Goal: Task Accomplishment & Management: Use online tool/utility

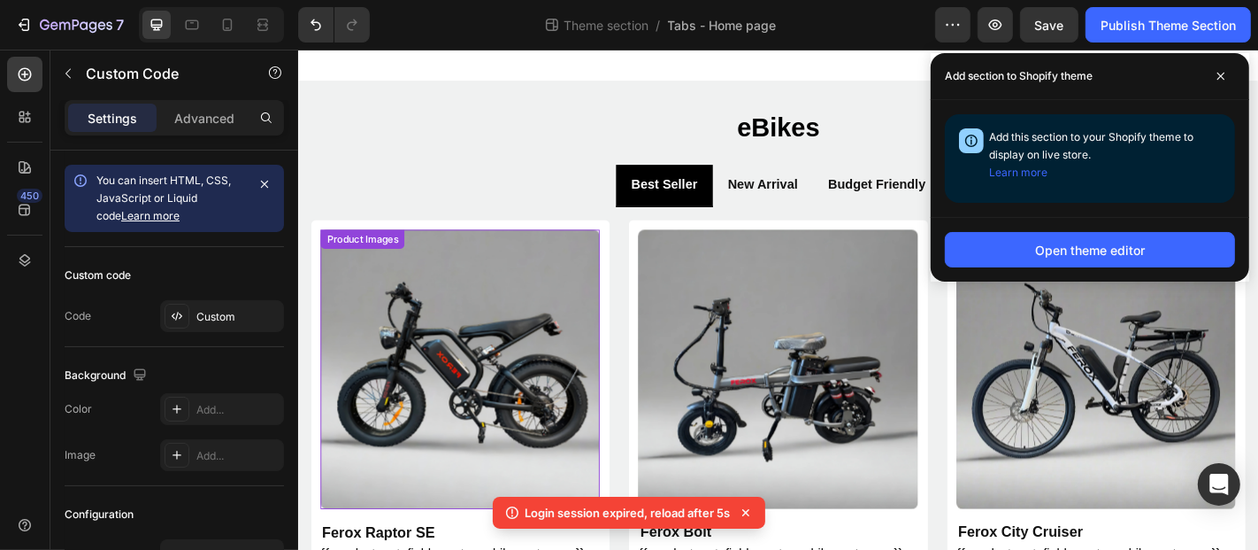
scroll to position [247, 0]
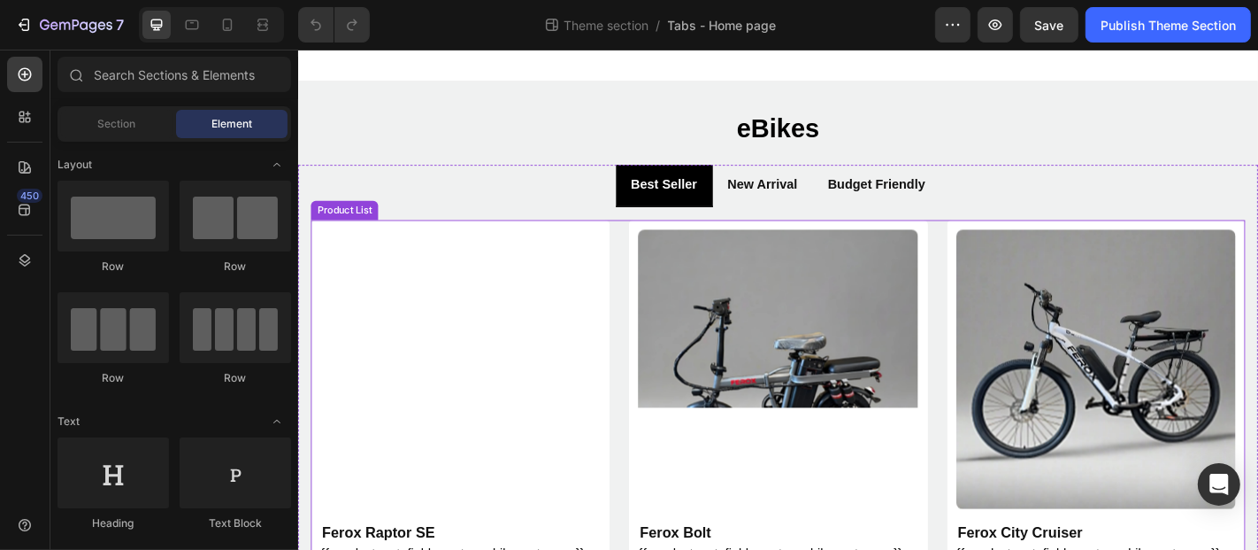
scroll to position [88, 0]
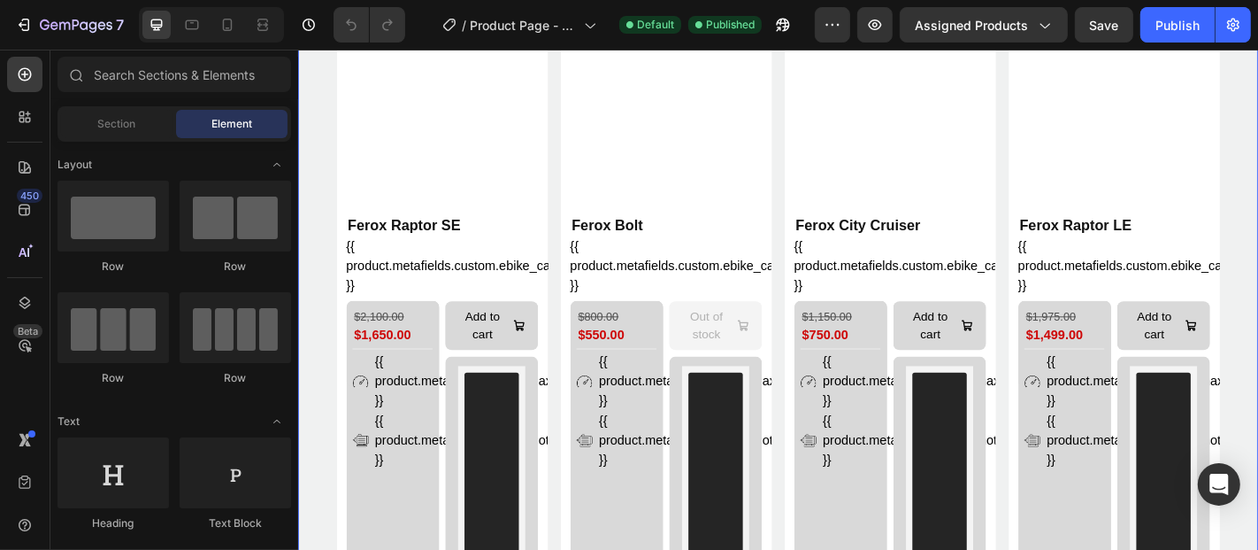
scroll to position [1274, 0]
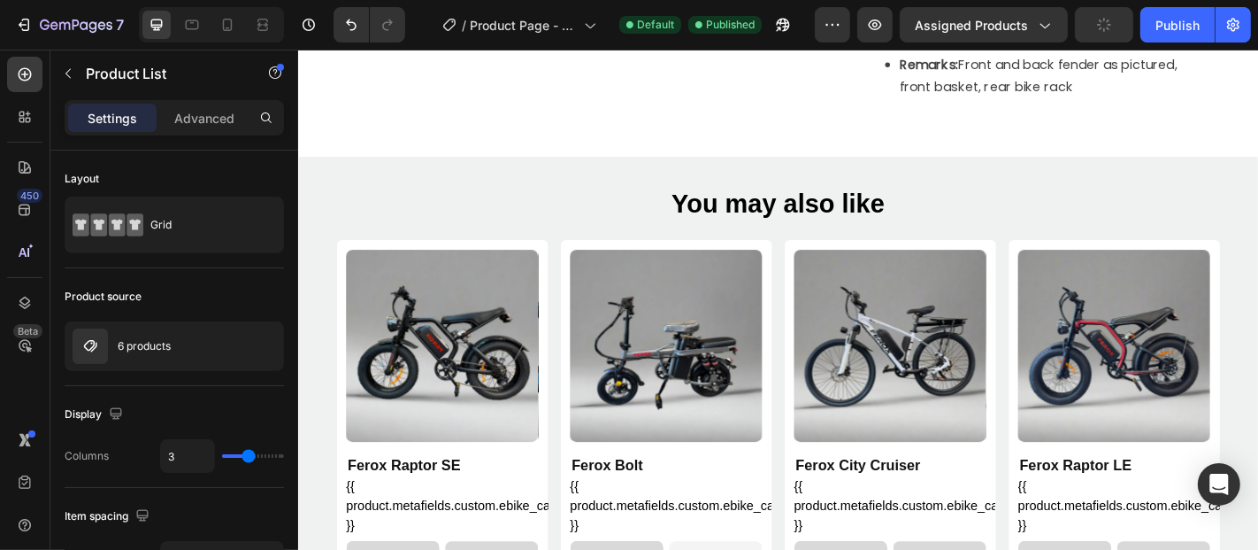
scroll to position [1267, 0]
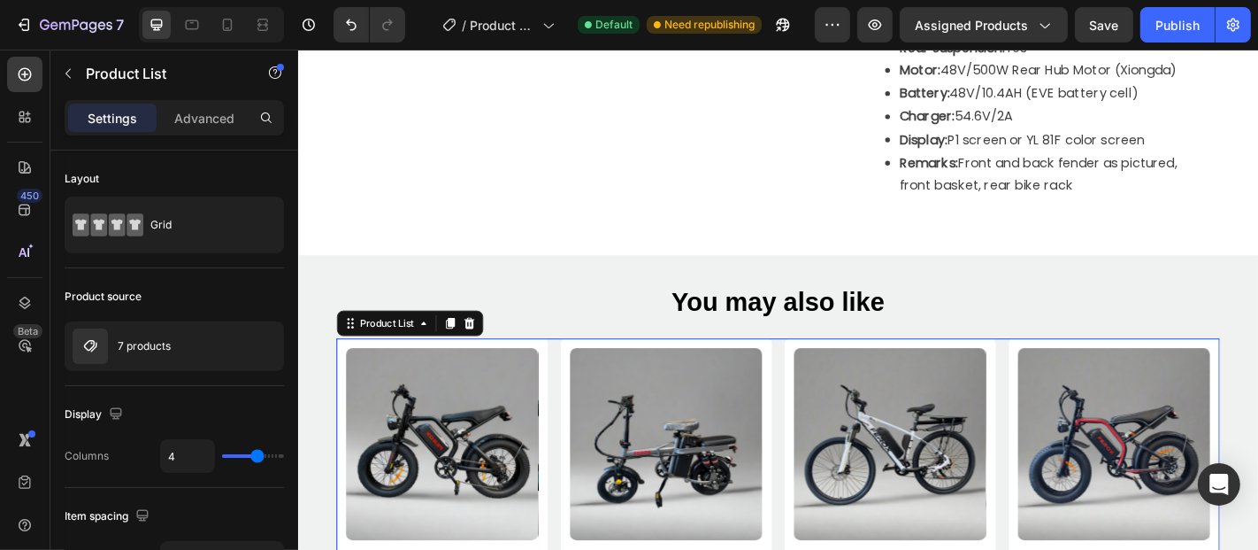
scroll to position [1186, 0]
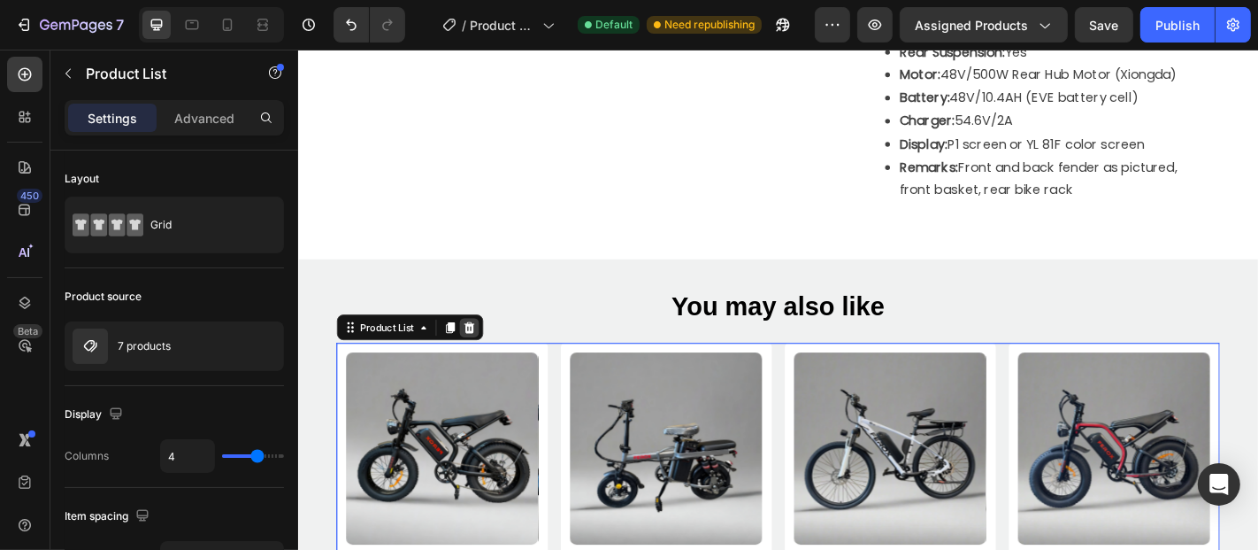
click at [487, 363] on icon at bounding box center [487, 356] width 14 height 14
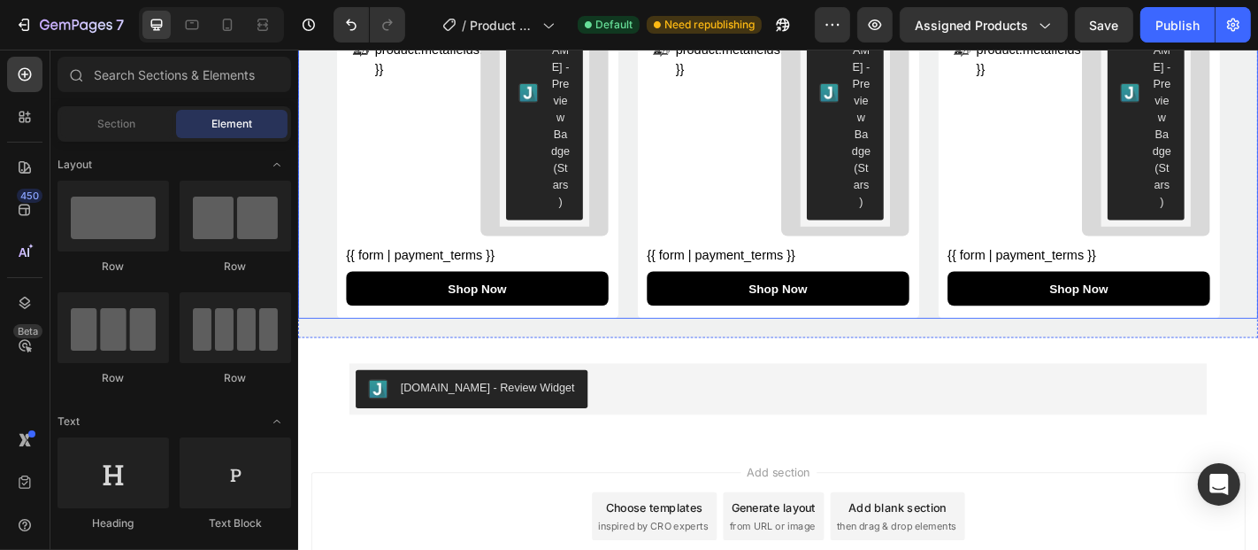
scroll to position [2961, 0]
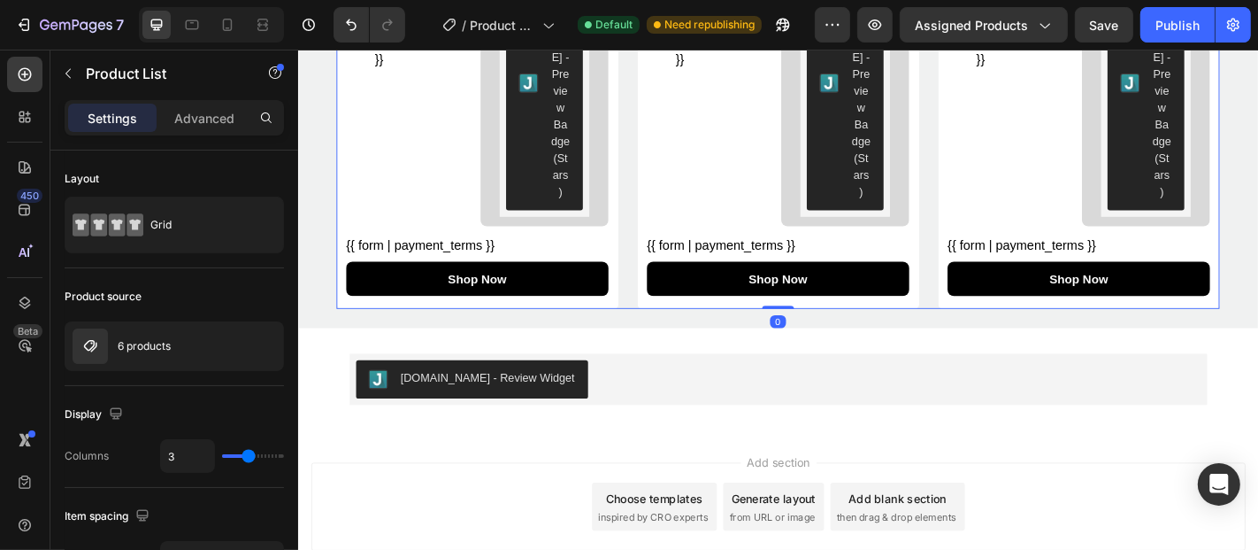
click at [187, 449] on input "3" at bounding box center [187, 456] width 53 height 32
type input "4"
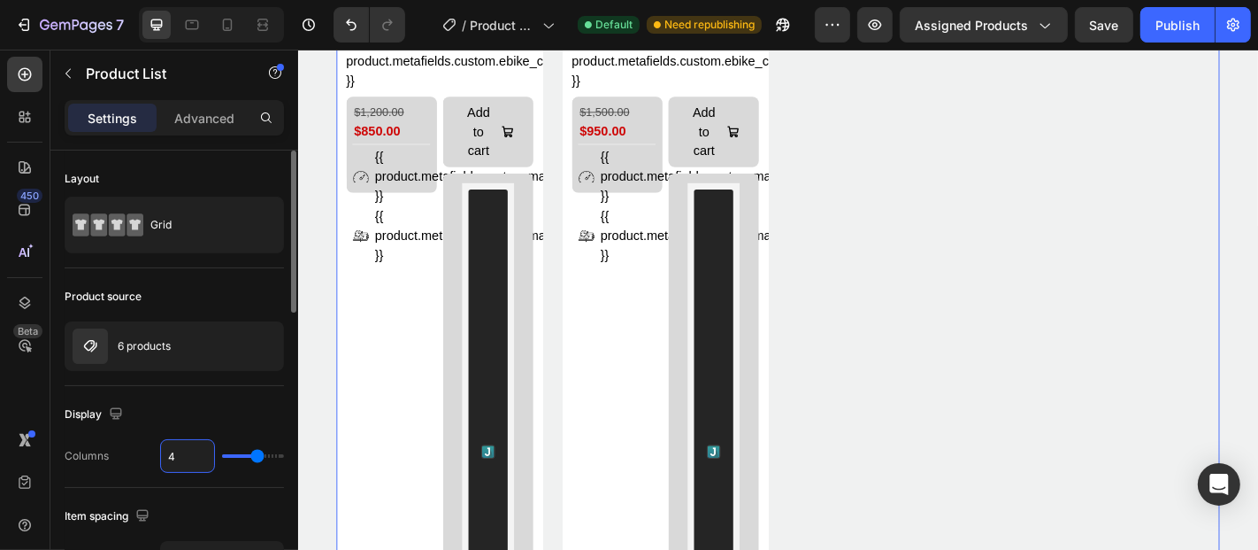
click at [242, 397] on div "Display Columns 4" at bounding box center [174, 437] width 219 height 102
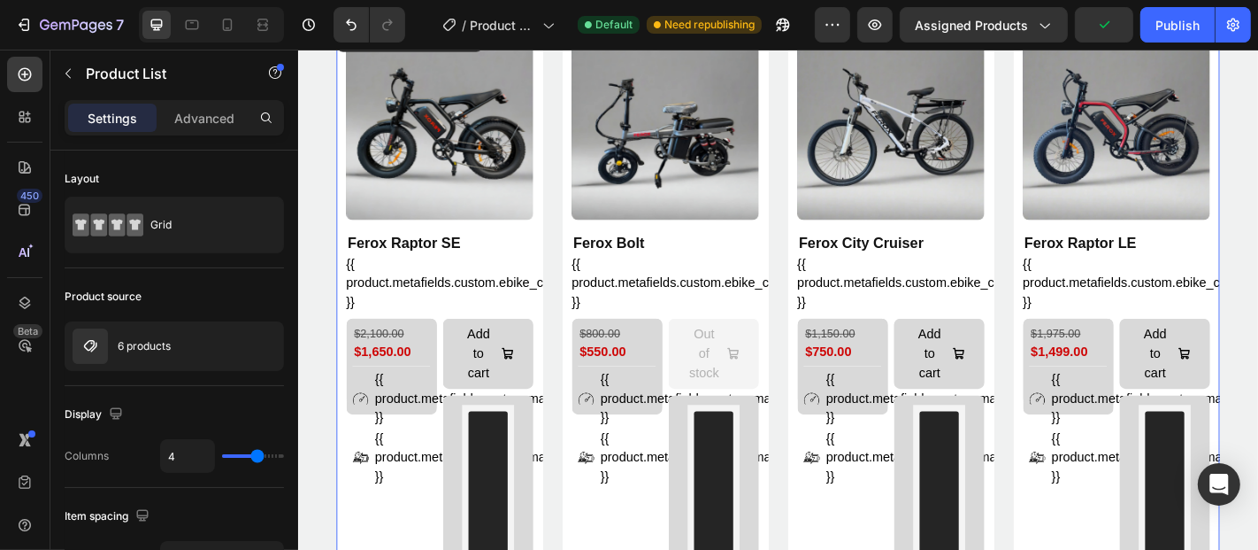
scroll to position [1577, 0]
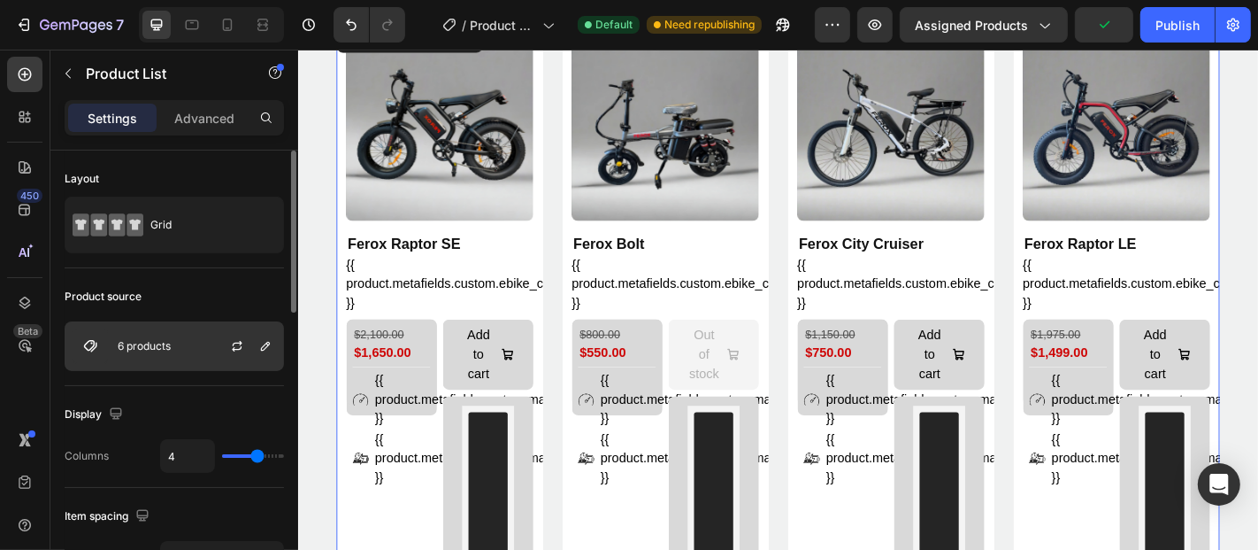
click at [164, 336] on div "6 products" at bounding box center [174, 346] width 219 height 50
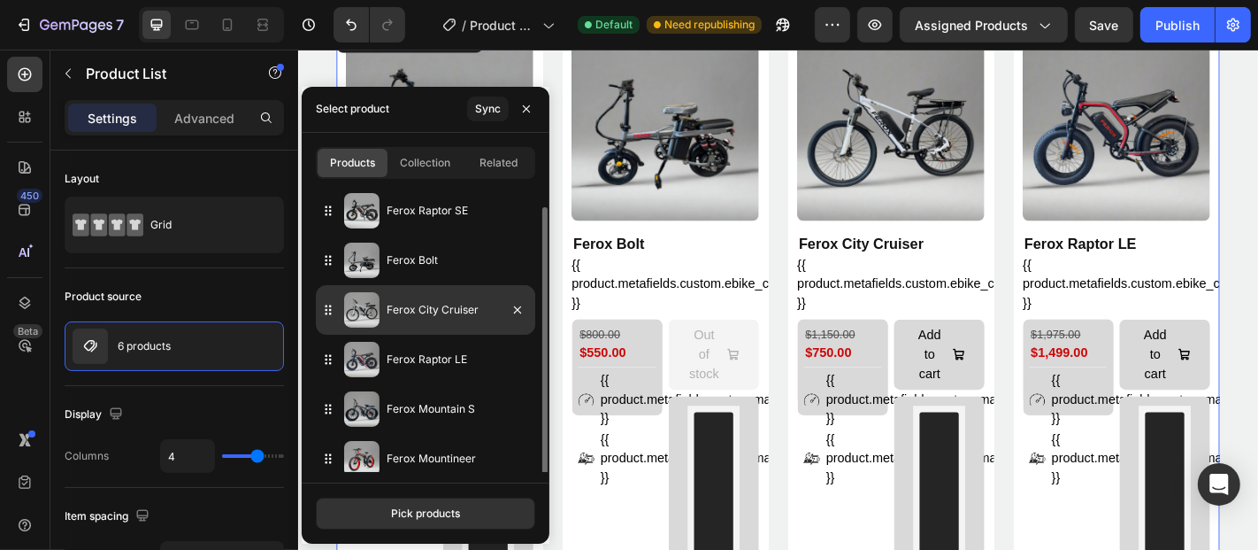
scroll to position [11, 0]
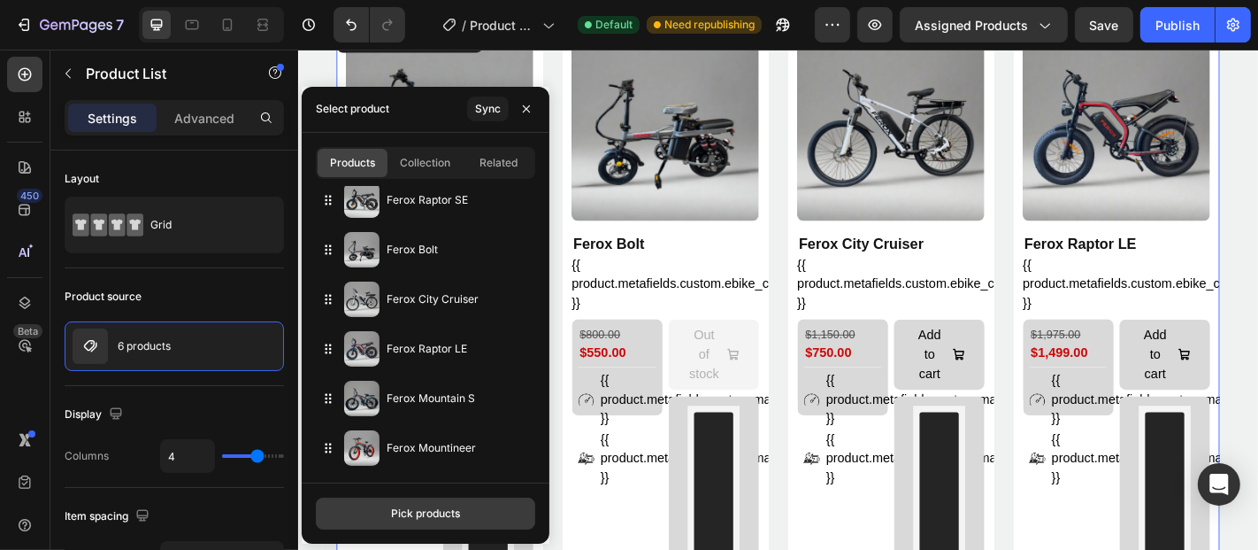
click at [389, 519] on button "Pick products" at bounding box center [425, 513] width 219 height 32
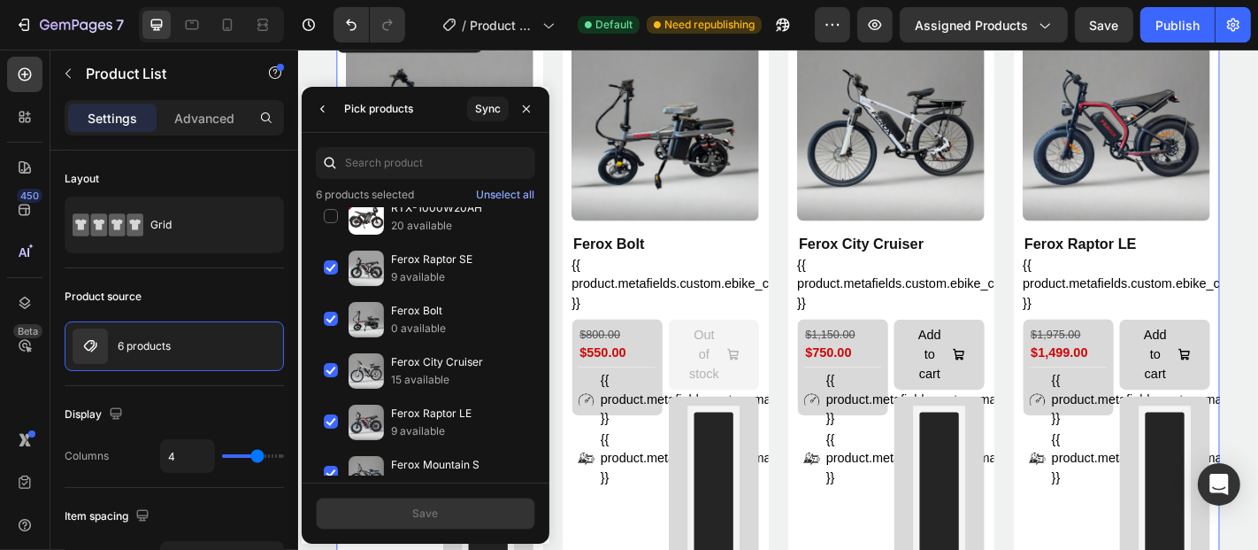
scroll to position [393, 0]
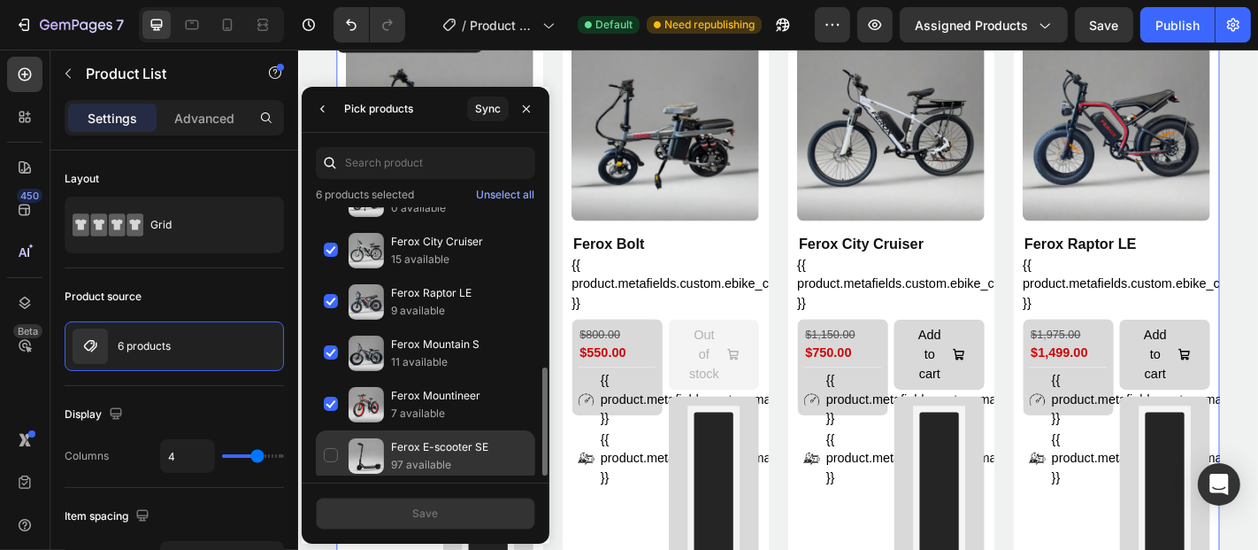
click at [327, 450] on div "Ferox E-scooter SE 97 available" at bounding box center [425, 455] width 219 height 51
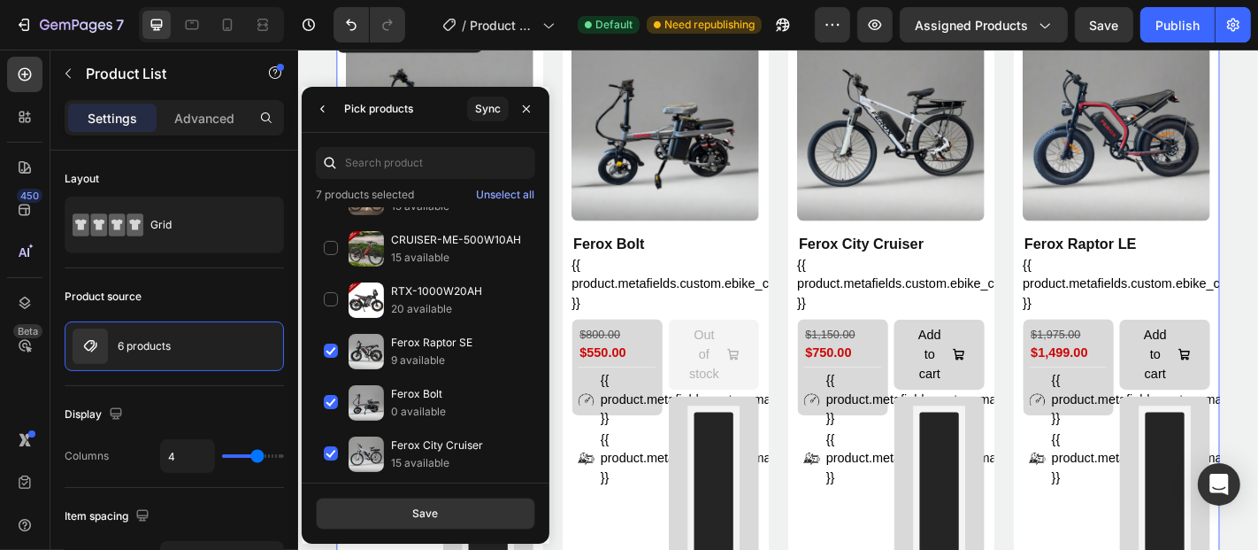
scroll to position [0, 0]
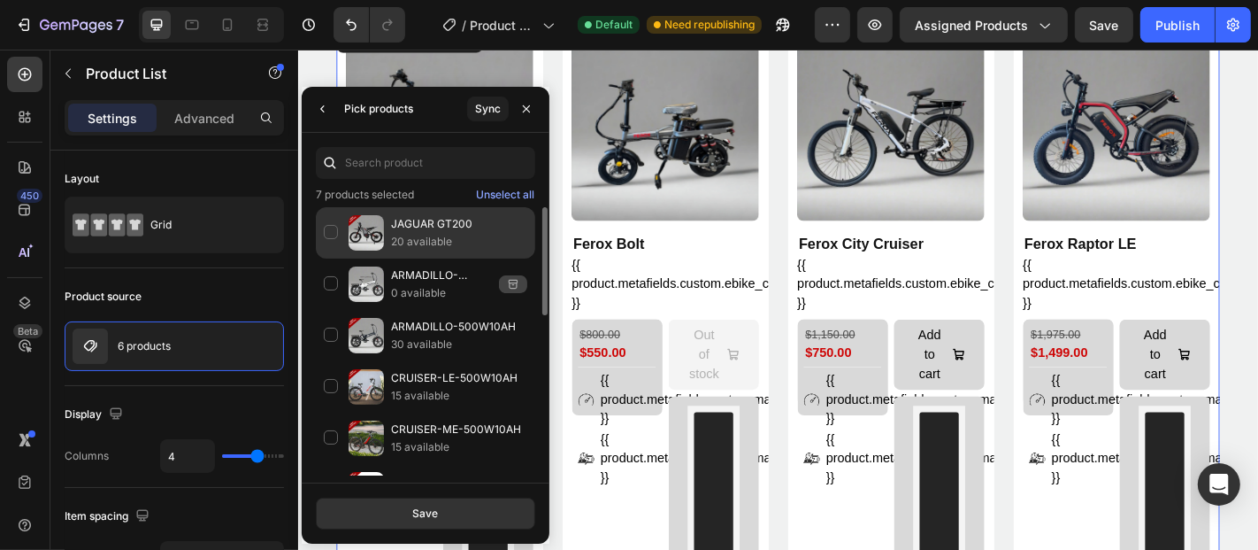
click at [334, 258] on div "JAGUAR GT200 20 available" at bounding box center [425, 283] width 219 height 51
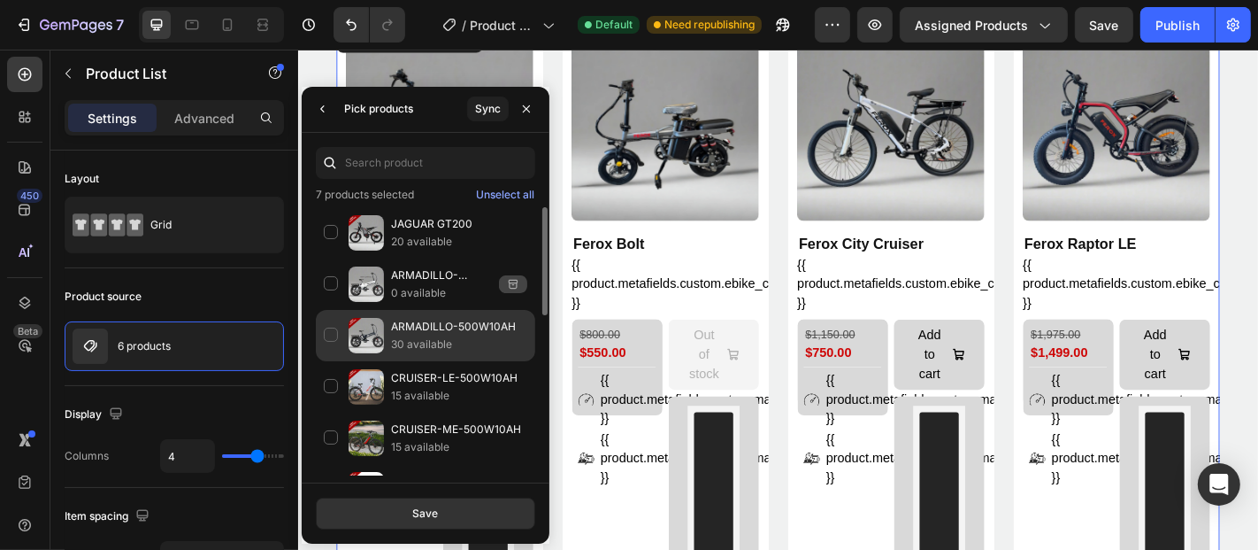
click at [328, 361] on div "ARMADILLO-500W10AH 30 available" at bounding box center [425, 386] width 219 height 51
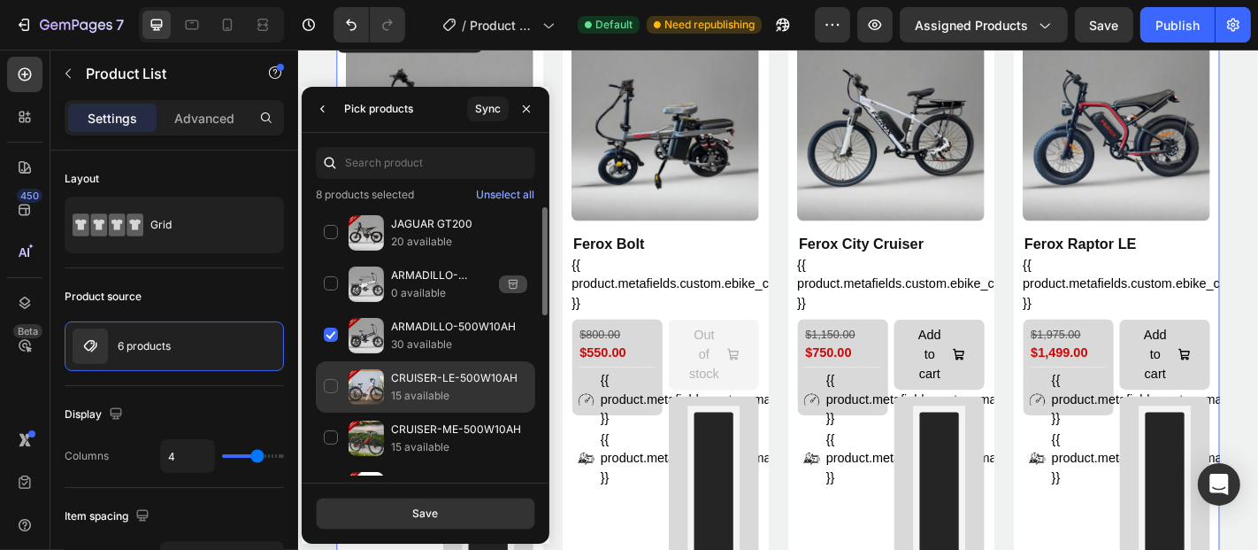
scroll to position [393, 0]
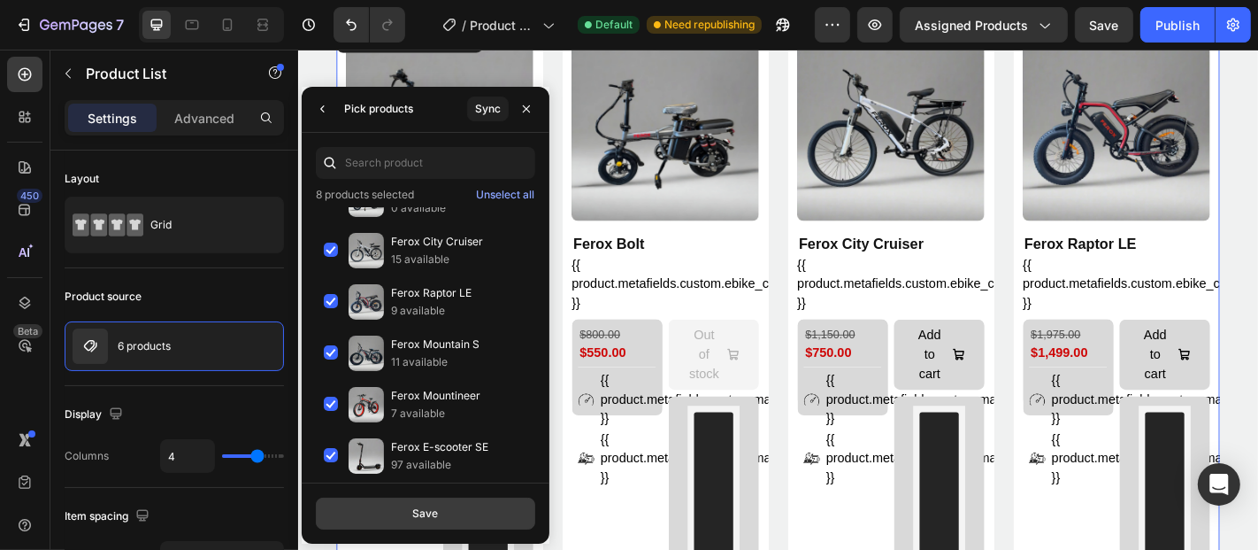
click at [427, 512] on div "Save" at bounding box center [425, 513] width 26 height 16
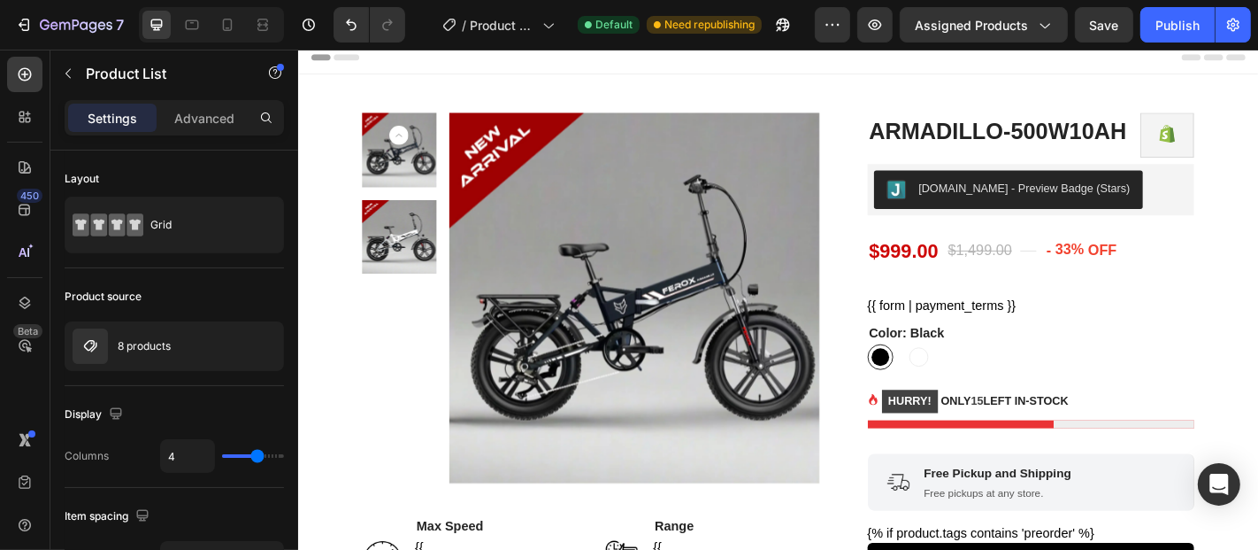
scroll to position [0, 0]
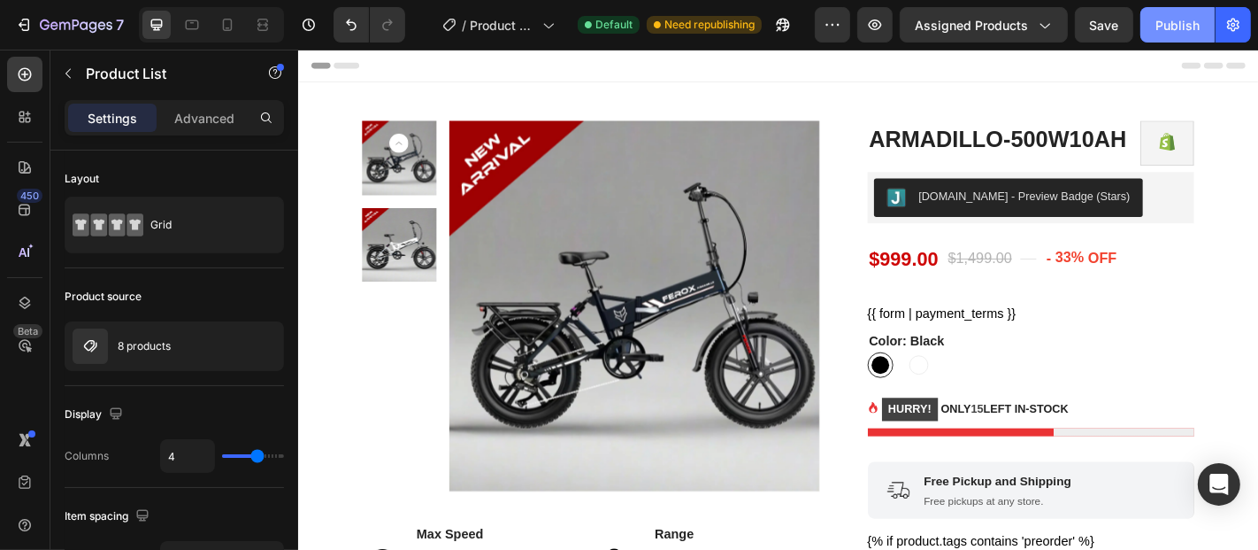
click at [1181, 27] on div "Publish" at bounding box center [1178, 25] width 44 height 19
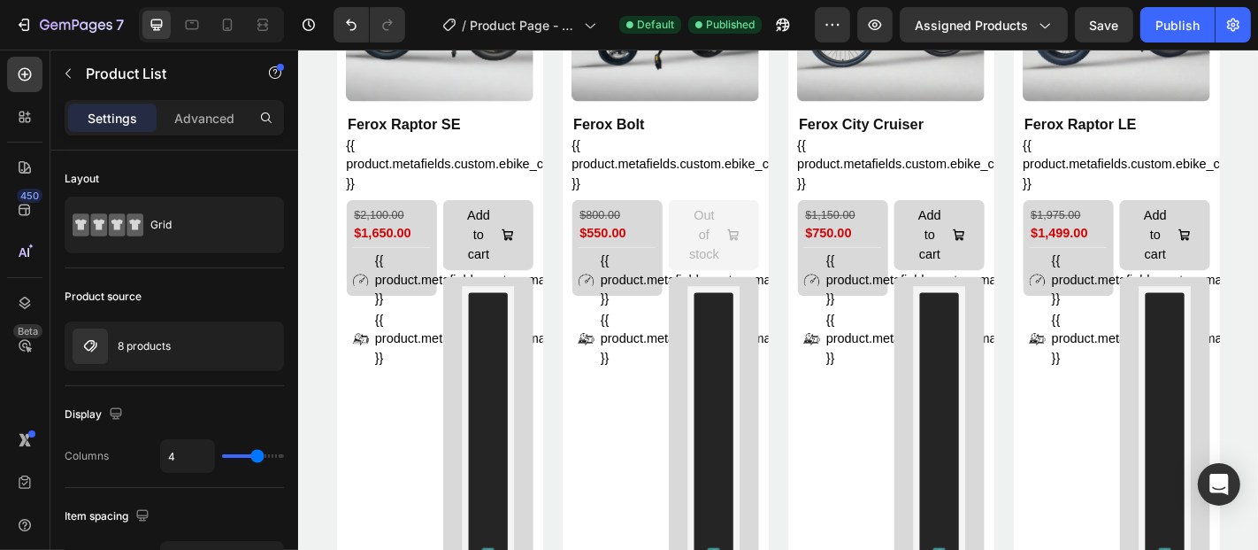
scroll to position [1727, 0]
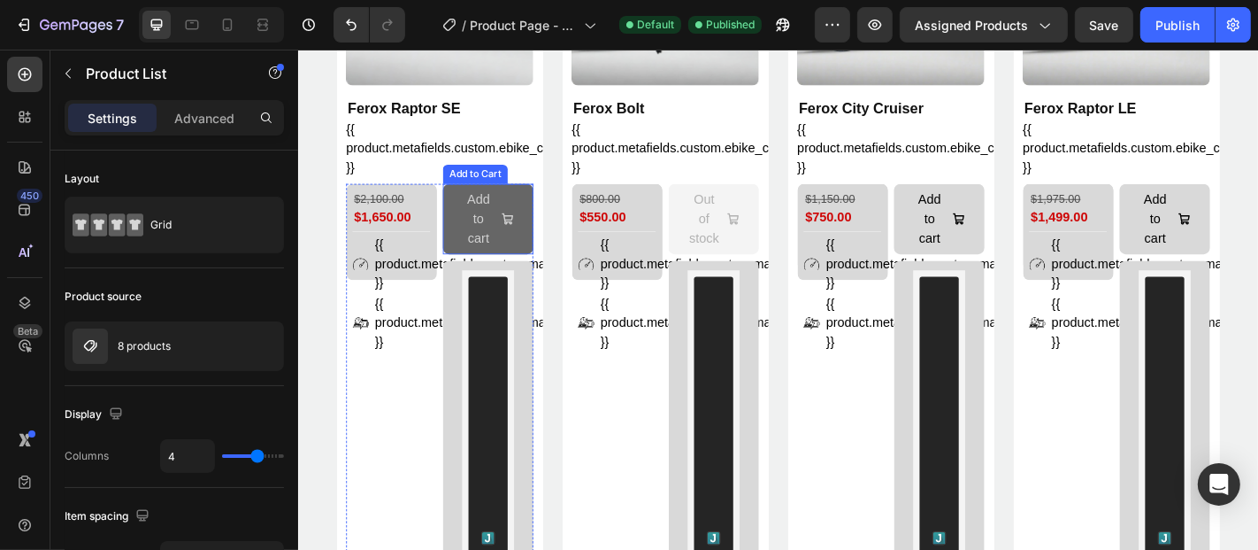
click at [466, 211] on button "Add to cart" at bounding box center [508, 236] width 100 height 78
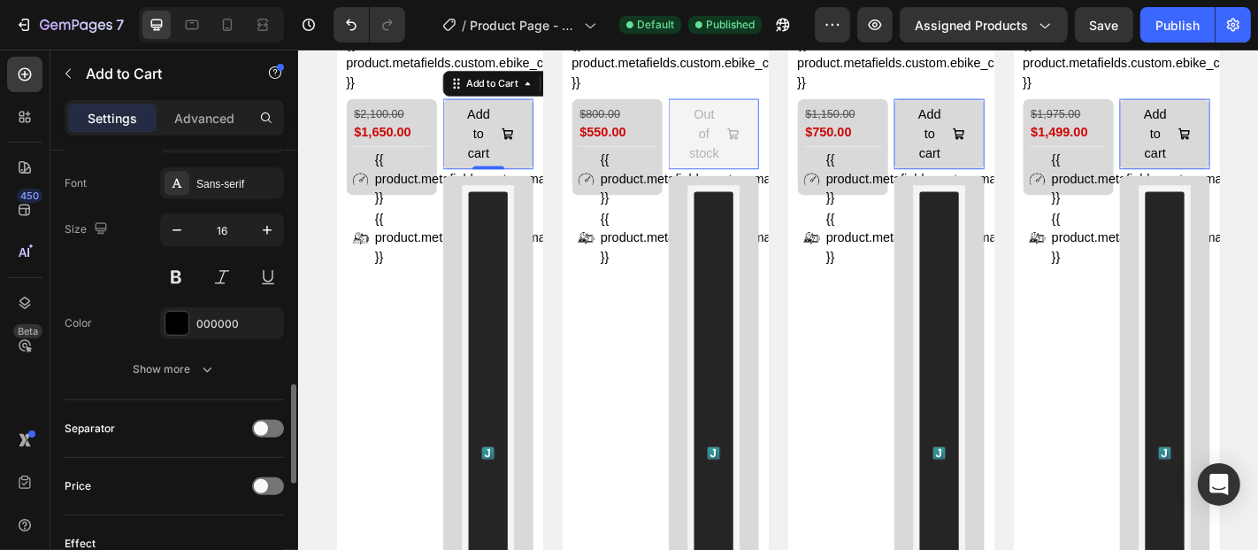
scroll to position [1054, 0]
click at [176, 363] on div "Show more" at bounding box center [175, 367] width 82 height 18
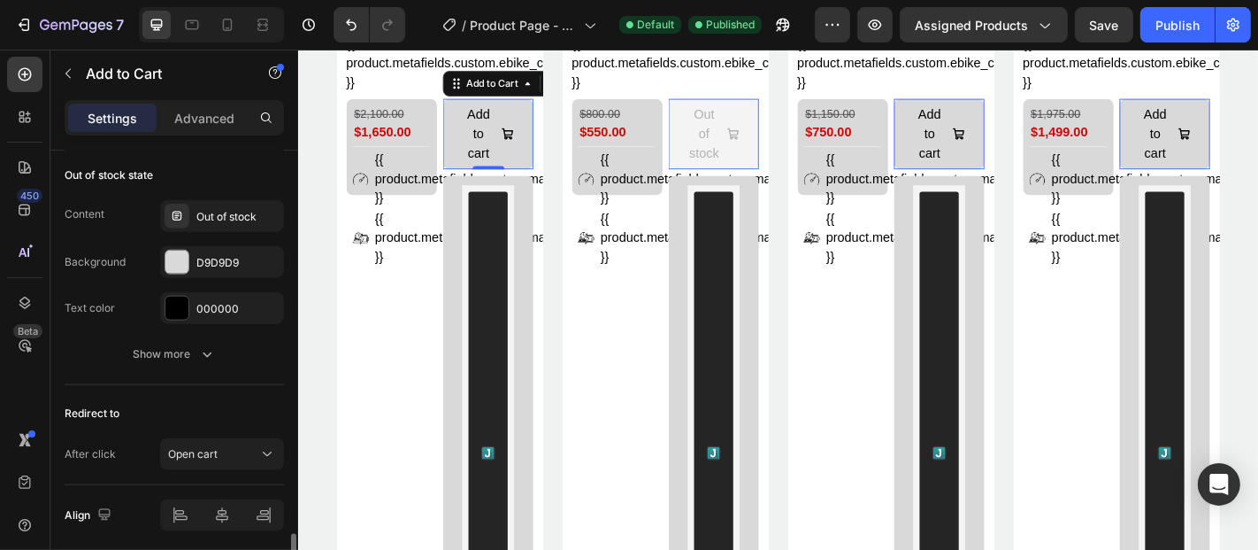
scroll to position [1813, 0]
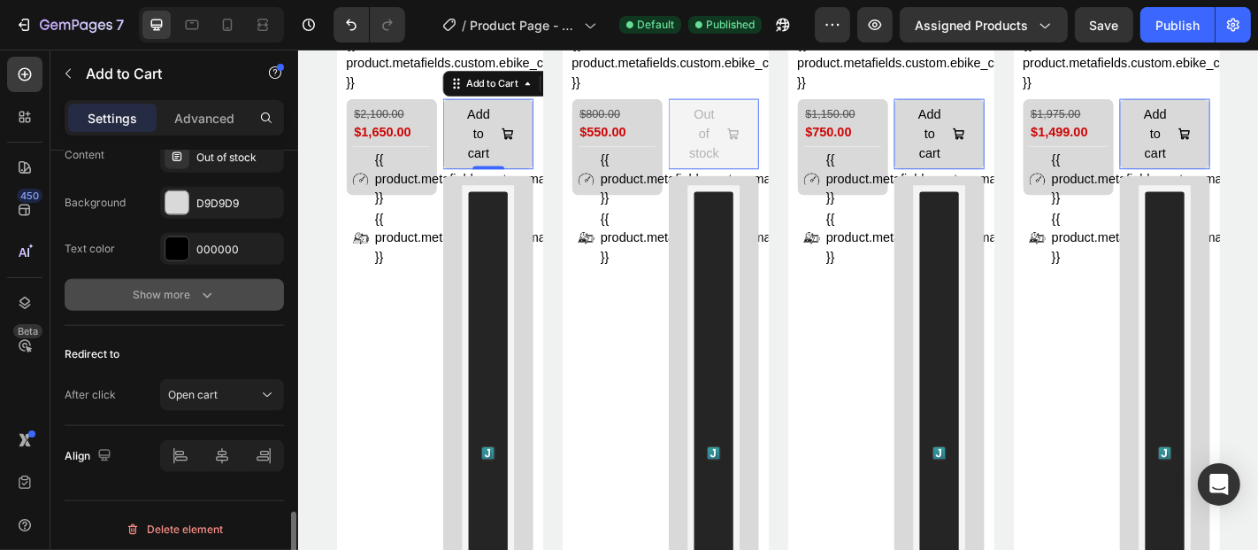
click at [185, 279] on button "Show more" at bounding box center [174, 295] width 219 height 32
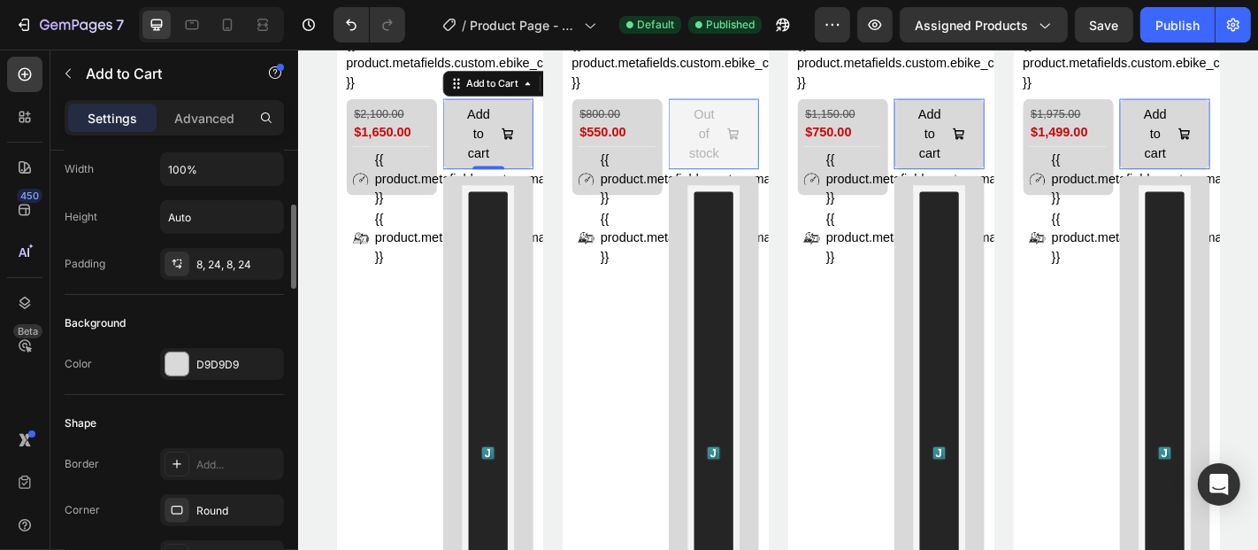
scroll to position [285, 0]
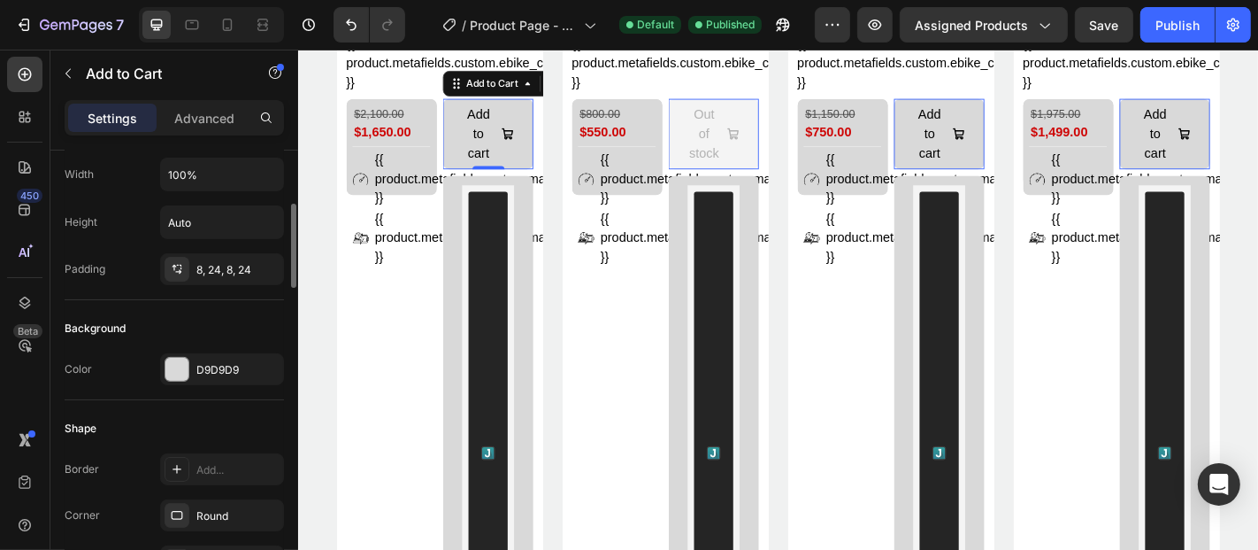
click at [185, 273] on div at bounding box center [177, 269] width 25 height 25
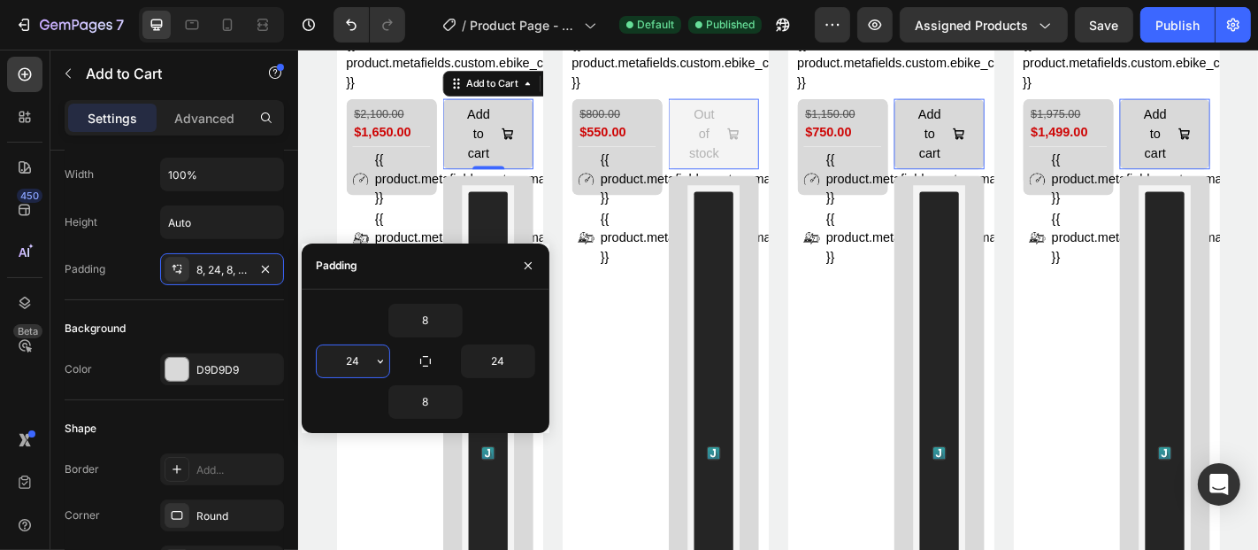
click at [350, 356] on input "24" at bounding box center [353, 361] width 73 height 32
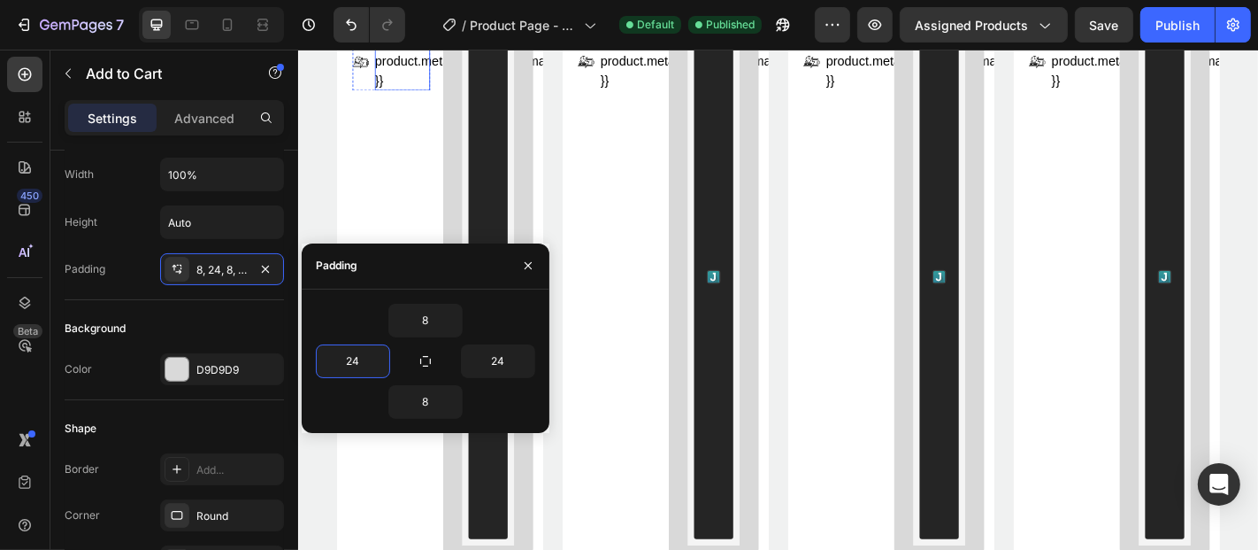
scroll to position [2019, 0]
click at [374, 365] on icon "button" at bounding box center [380, 361] width 14 height 14
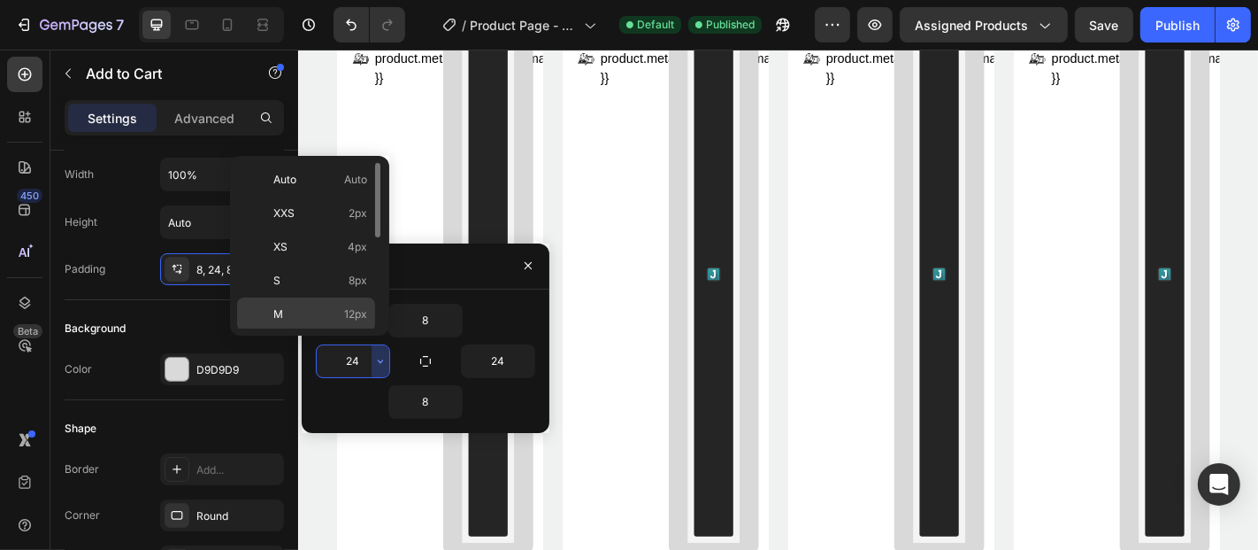
click at [318, 319] on p "M 12px" at bounding box center [320, 314] width 94 height 16
type input "12"
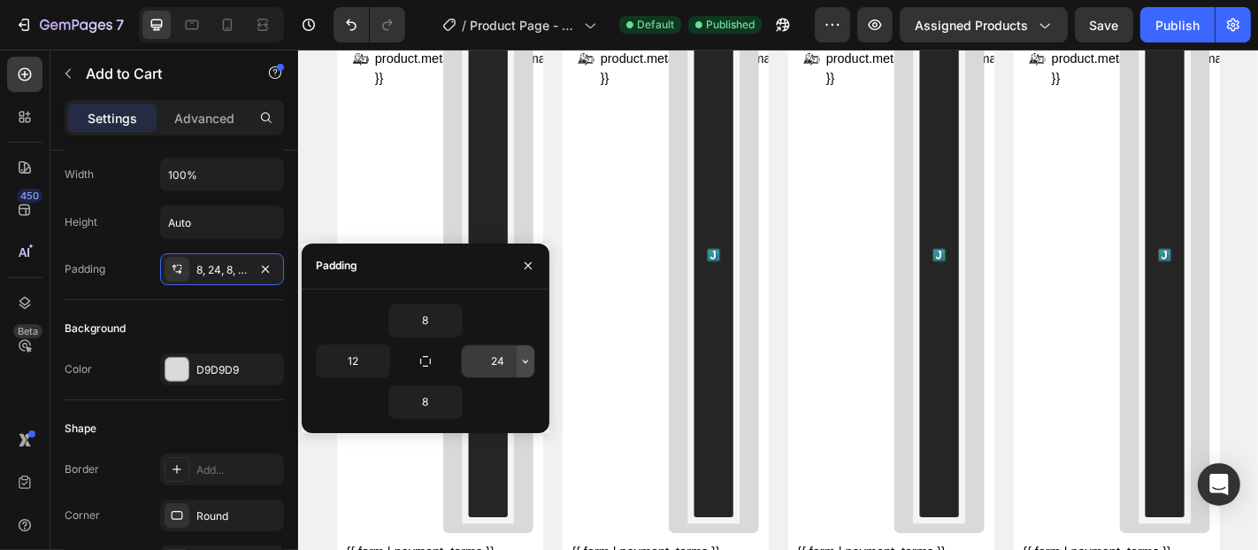
click at [526, 363] on icon "button" at bounding box center [526, 361] width 14 height 14
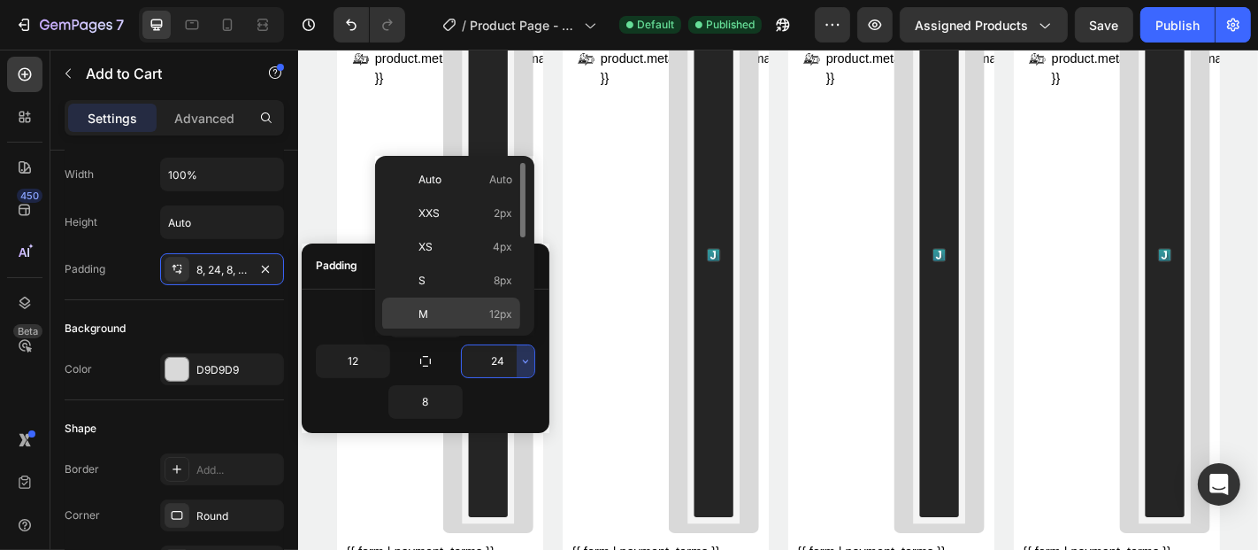
click at [489, 314] on p "M 12px" at bounding box center [466, 314] width 94 height 16
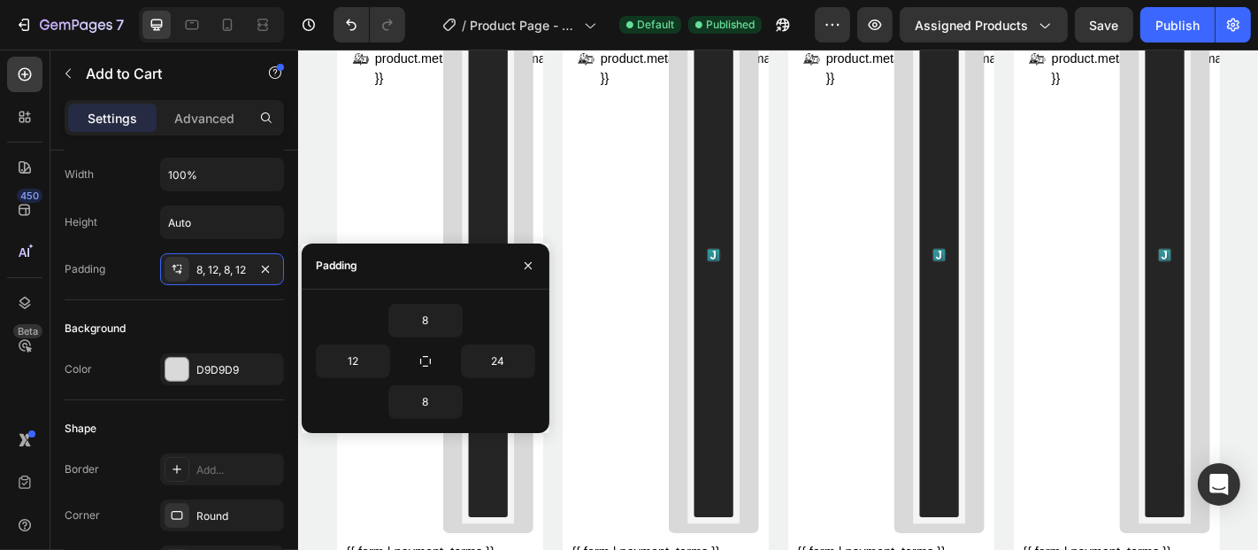
type input "12"
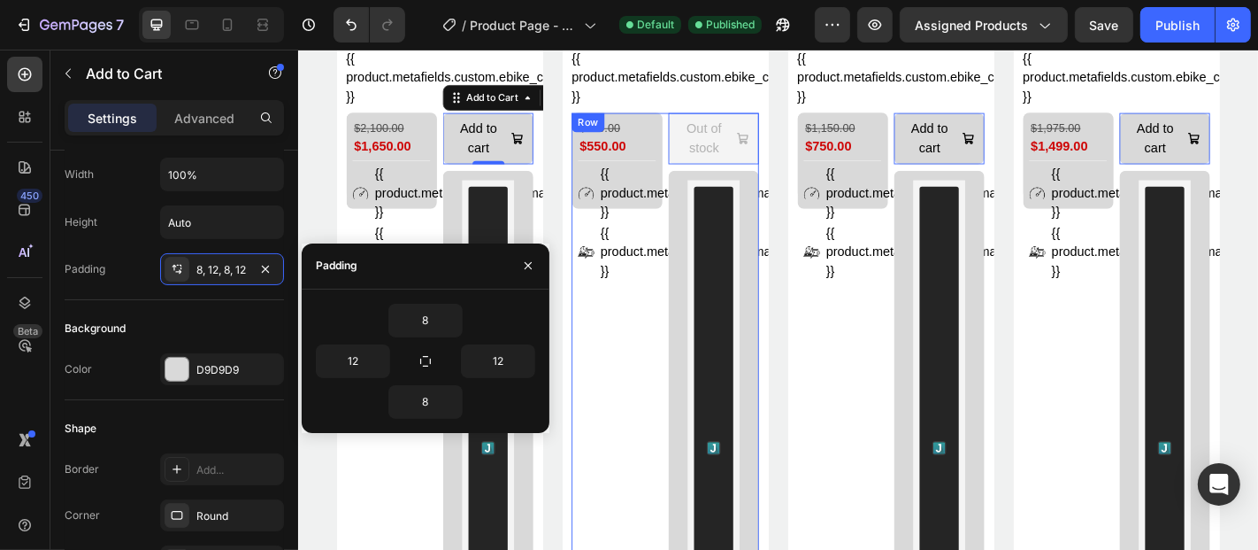
scroll to position [1796, 0]
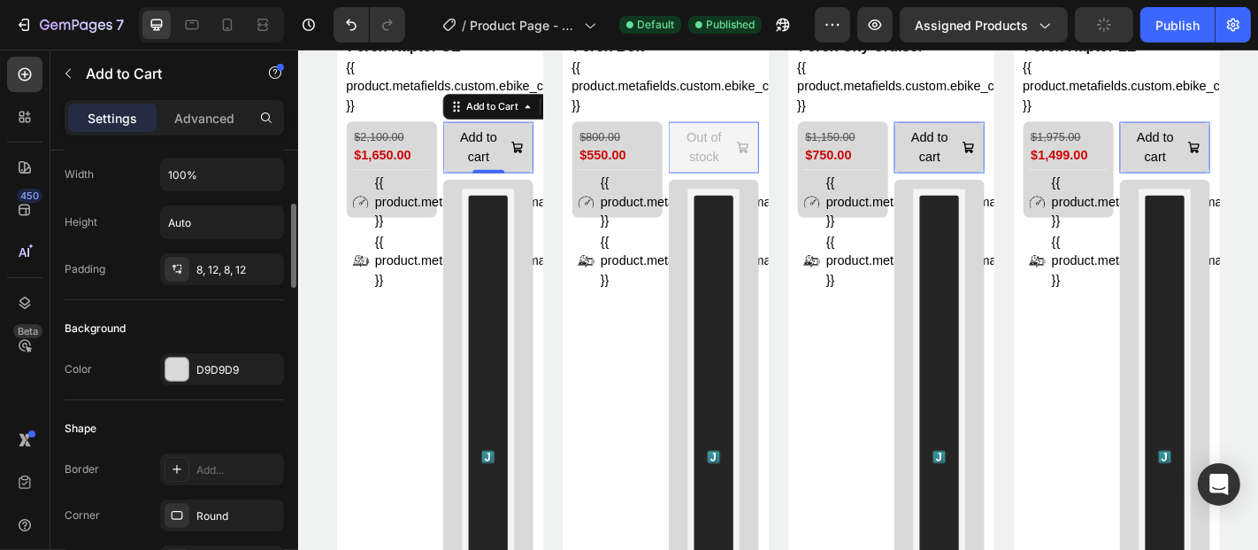
click at [249, 315] on div "Background" at bounding box center [174, 328] width 219 height 28
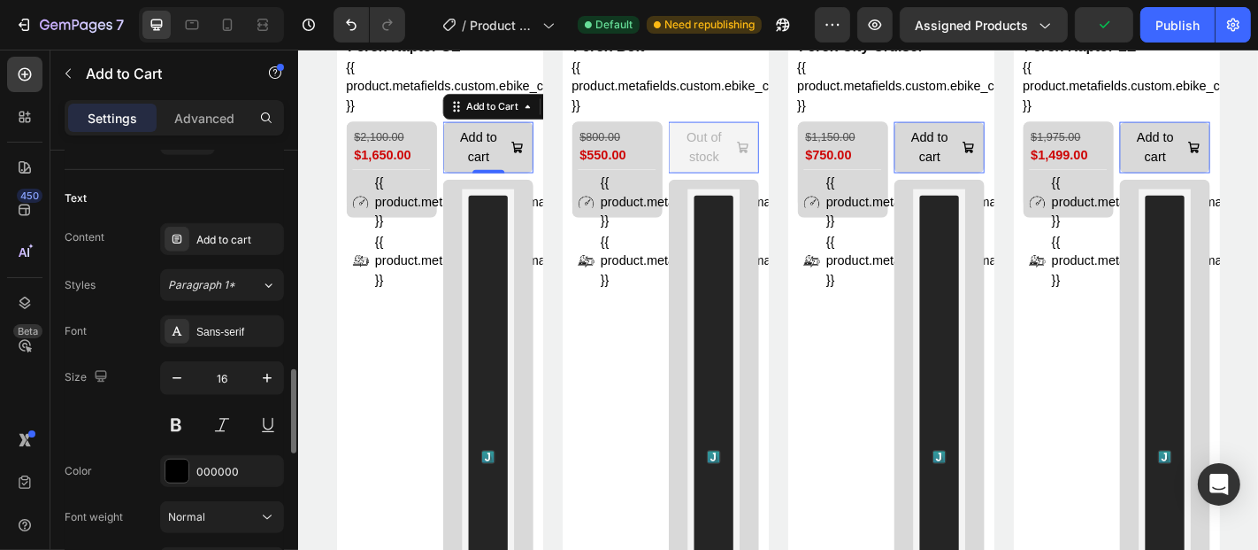
scroll to position [952, 0]
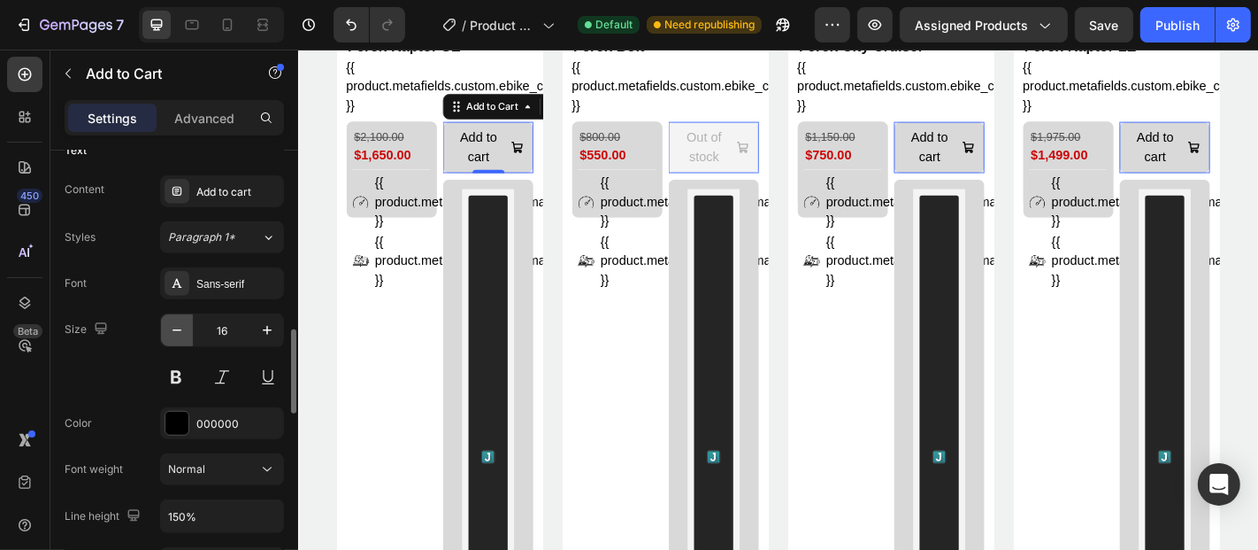
click at [181, 321] on icon "button" at bounding box center [177, 330] width 18 height 18
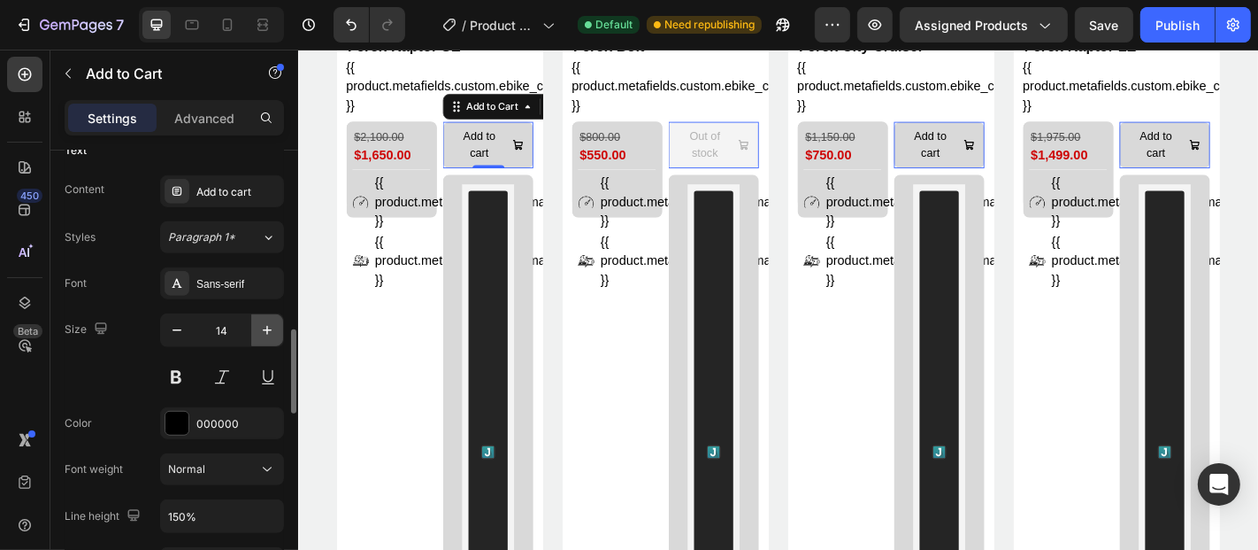
click at [262, 325] on icon "button" at bounding box center [267, 330] width 18 height 18
type input "16"
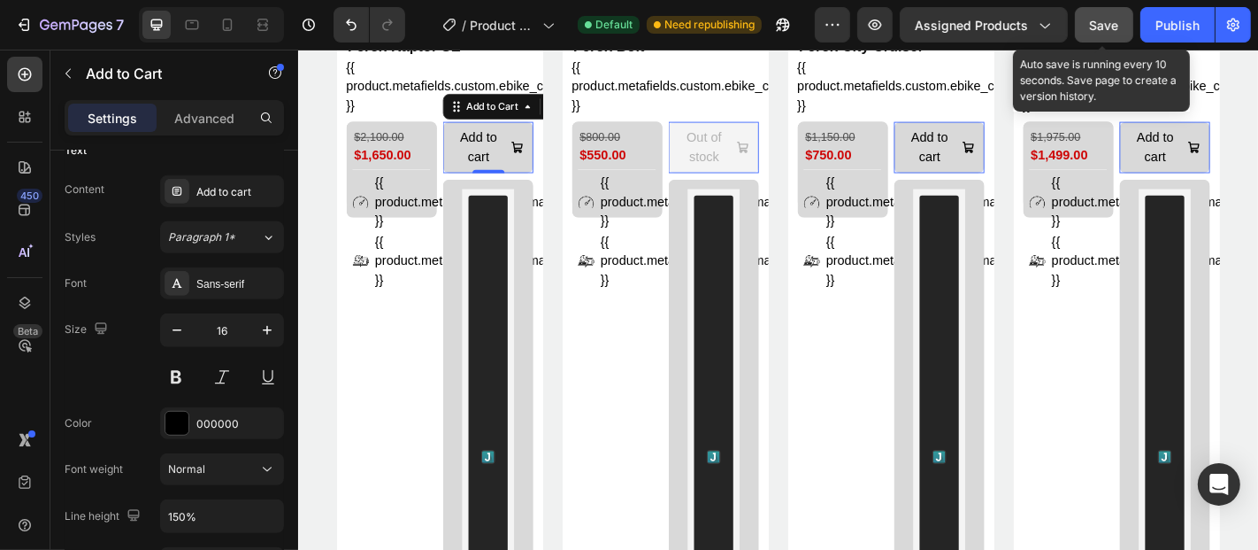
click at [1099, 26] on span "Save" at bounding box center [1104, 25] width 29 height 15
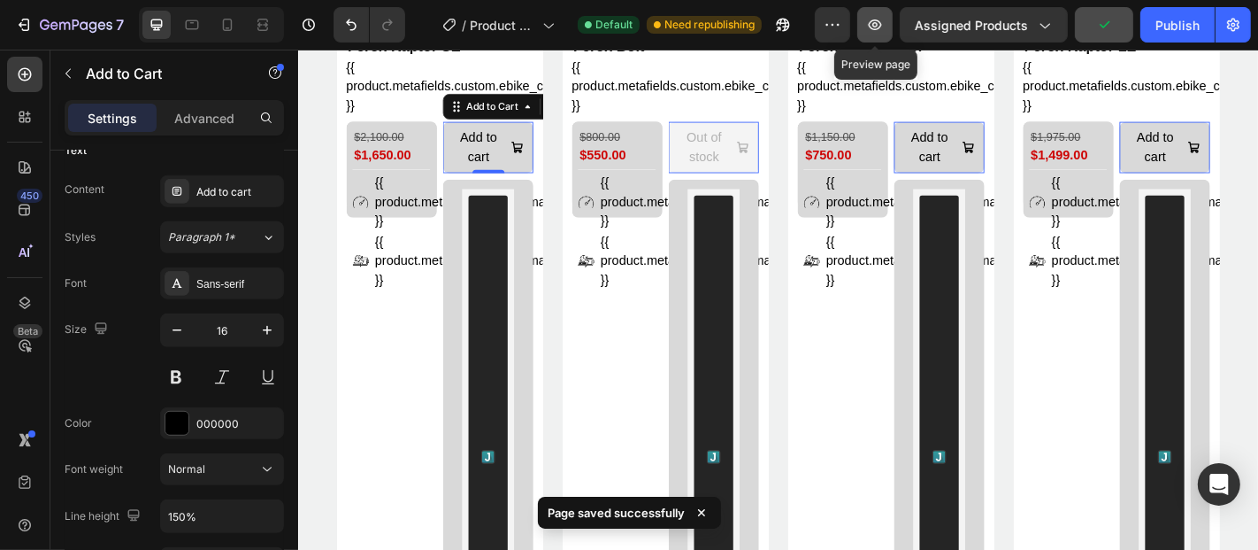
click at [880, 32] on icon "button" at bounding box center [875, 25] width 18 height 18
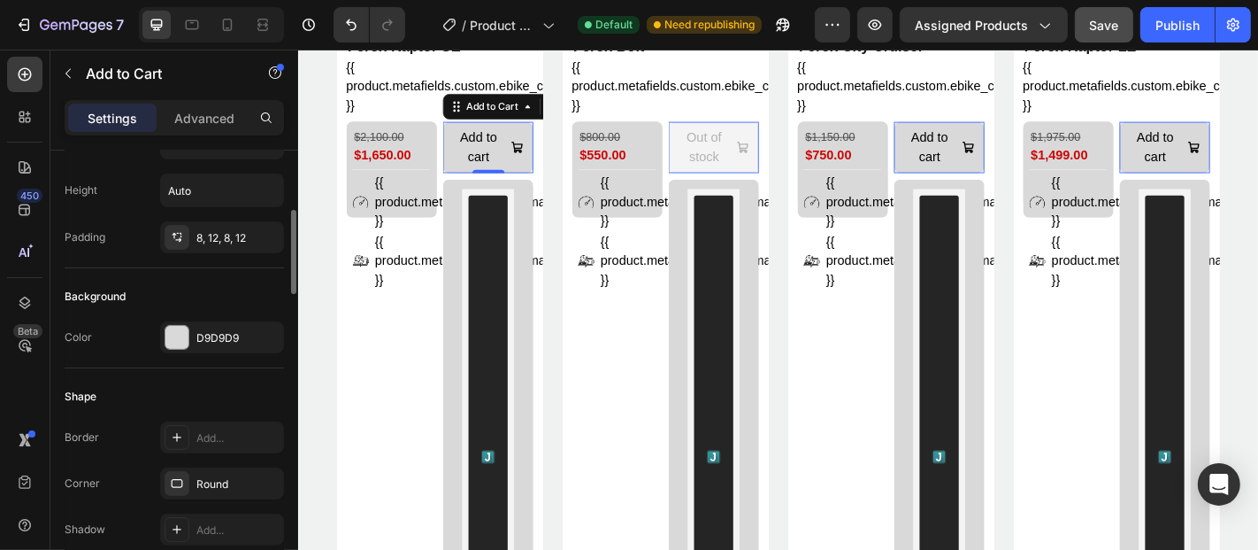
scroll to position [347, 0]
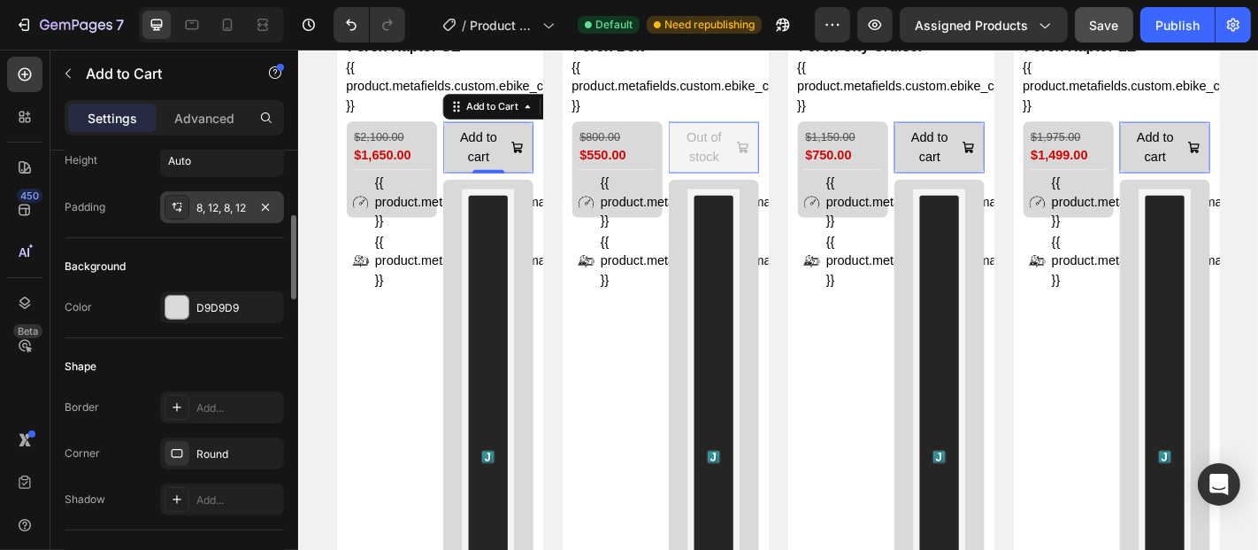
click at [221, 209] on div "8, 12, 8, 12" at bounding box center [221, 208] width 51 height 16
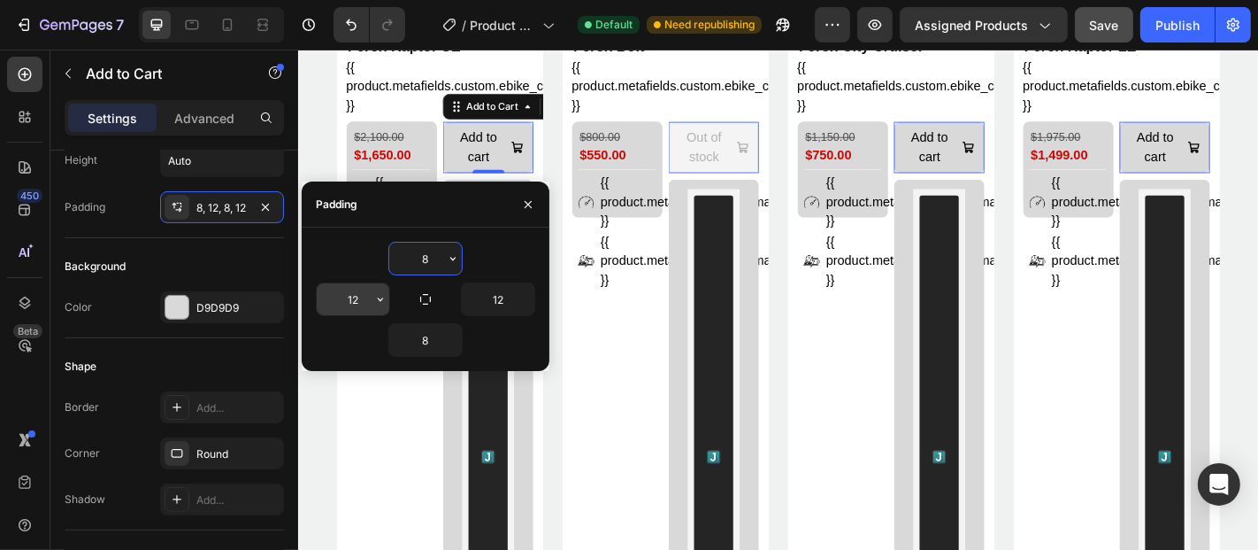
click at [369, 292] on input "12" at bounding box center [353, 299] width 73 height 32
click at [377, 294] on icon "button" at bounding box center [380, 299] width 14 height 14
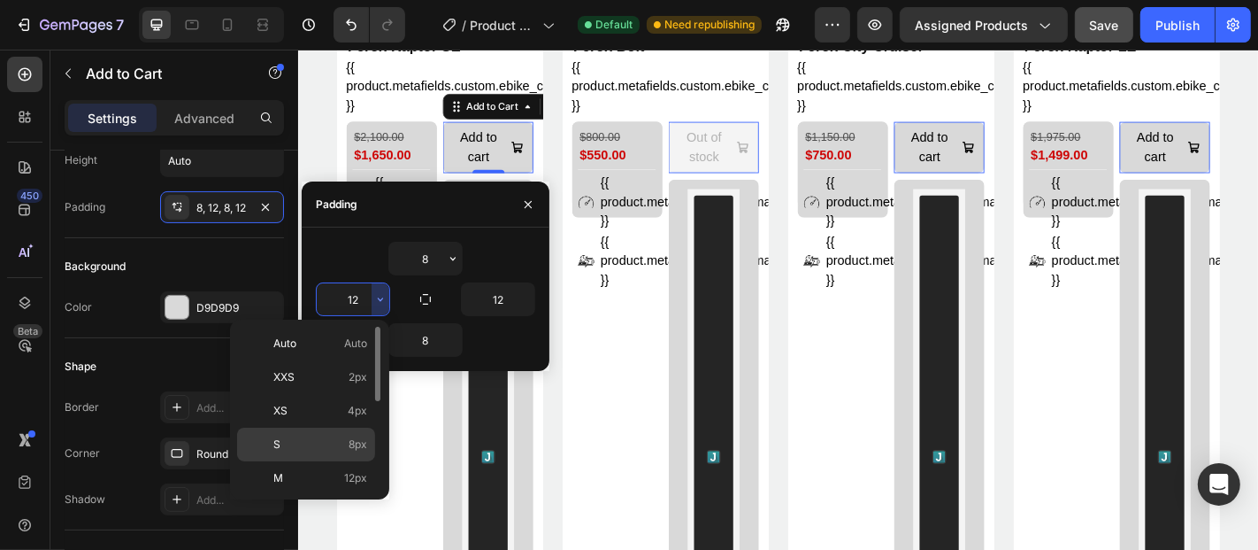
click at [326, 442] on p "S 8px" at bounding box center [320, 444] width 94 height 16
type input "8"
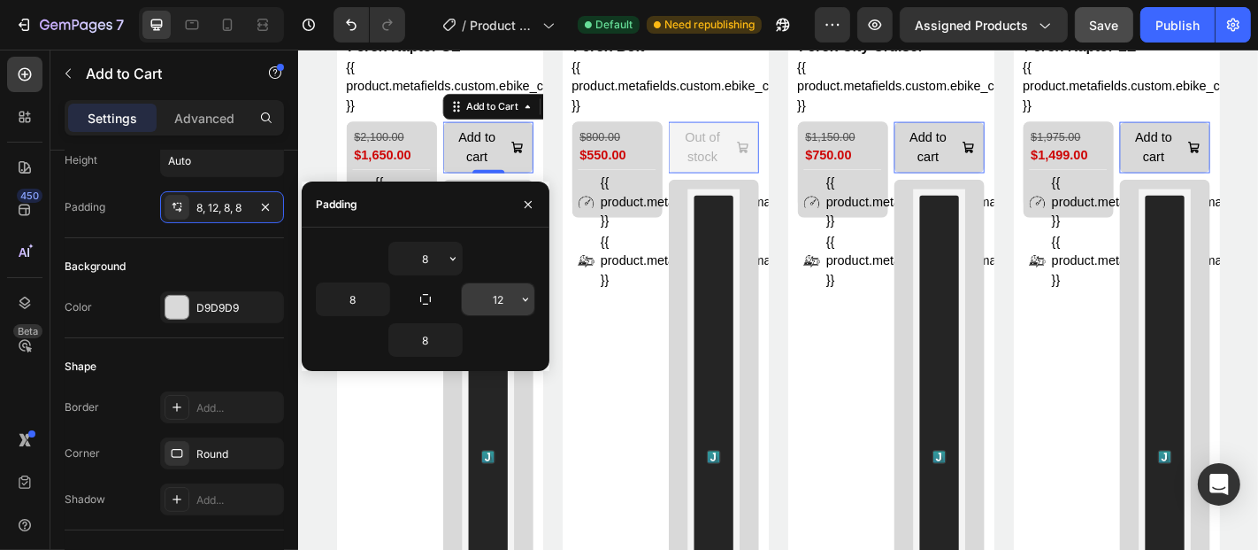
click at [525, 297] on icon "button" at bounding box center [526, 299] width 14 height 14
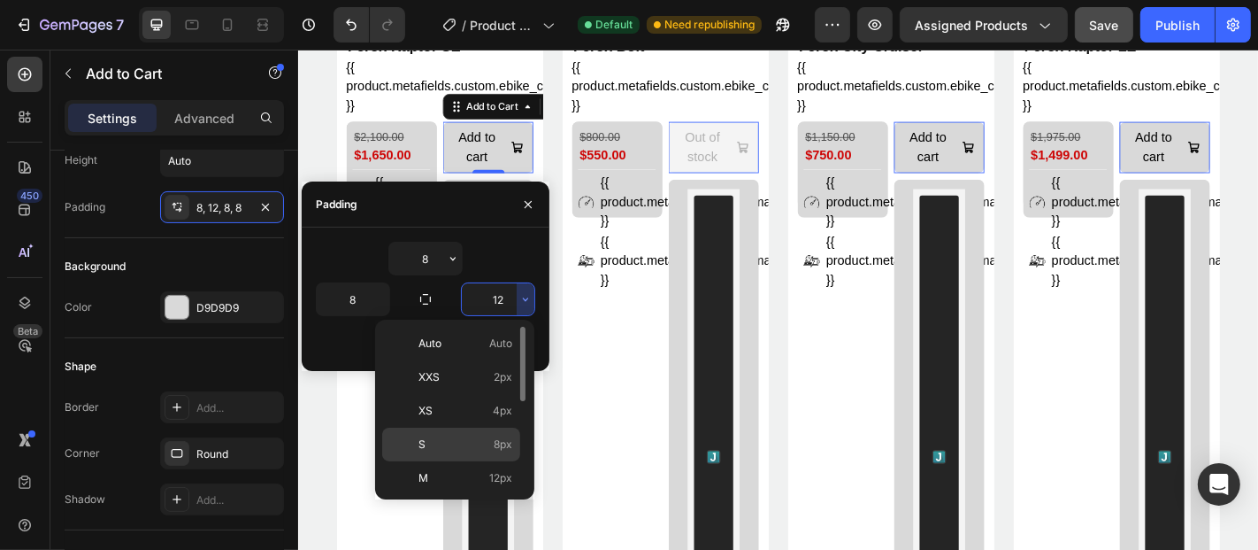
click at [475, 443] on p "S 8px" at bounding box center [466, 444] width 94 height 16
type input "8"
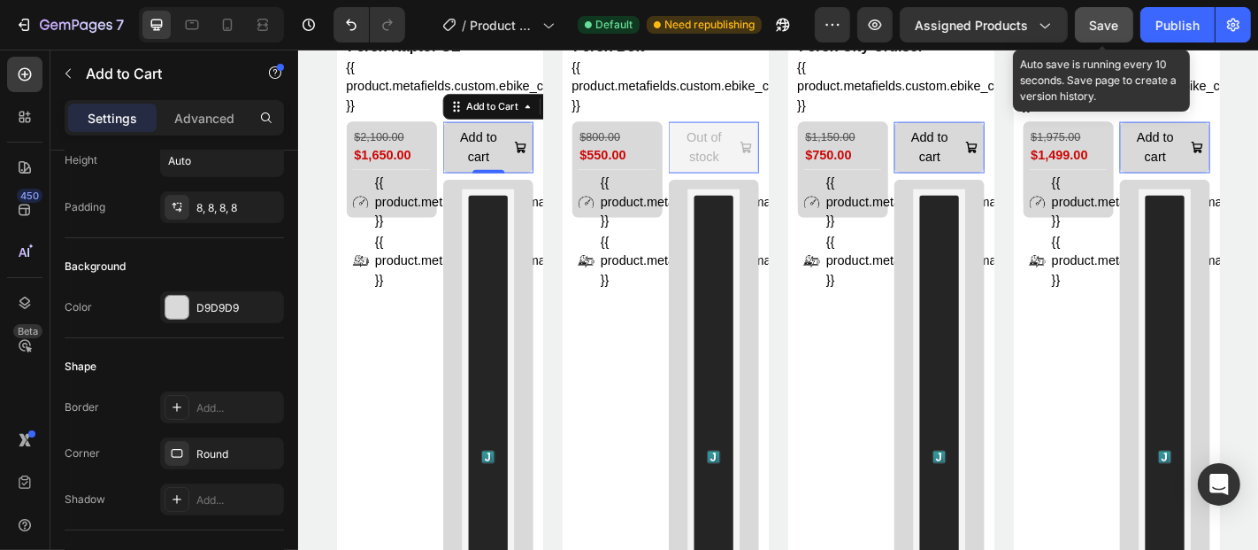
click at [1109, 25] on span "Save" at bounding box center [1104, 25] width 29 height 15
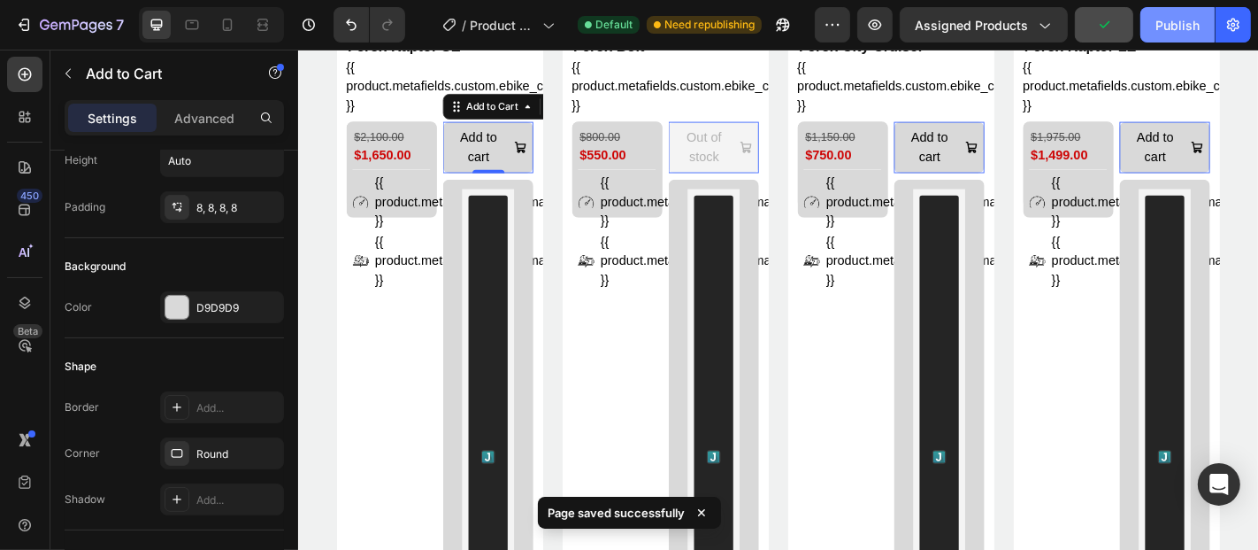
click at [1175, 28] on div "Publish" at bounding box center [1178, 25] width 44 height 19
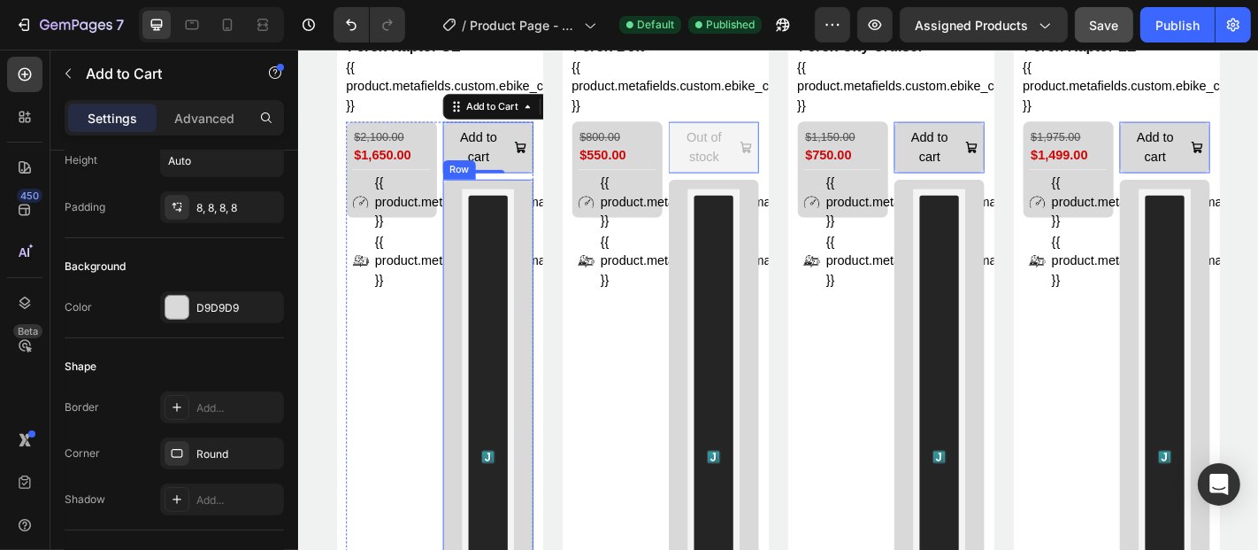
click at [459, 212] on div "[DOMAIN_NAME] - Preview Badge (Stars) [DOMAIN_NAME] Row" at bounding box center [508, 499] width 100 height 614
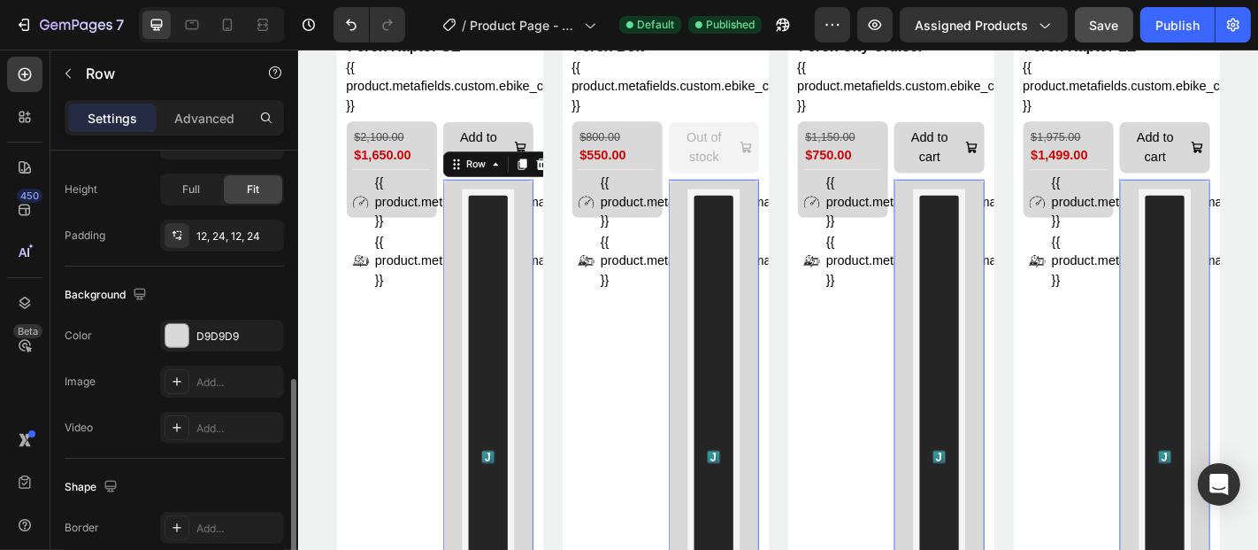
scroll to position [485, 0]
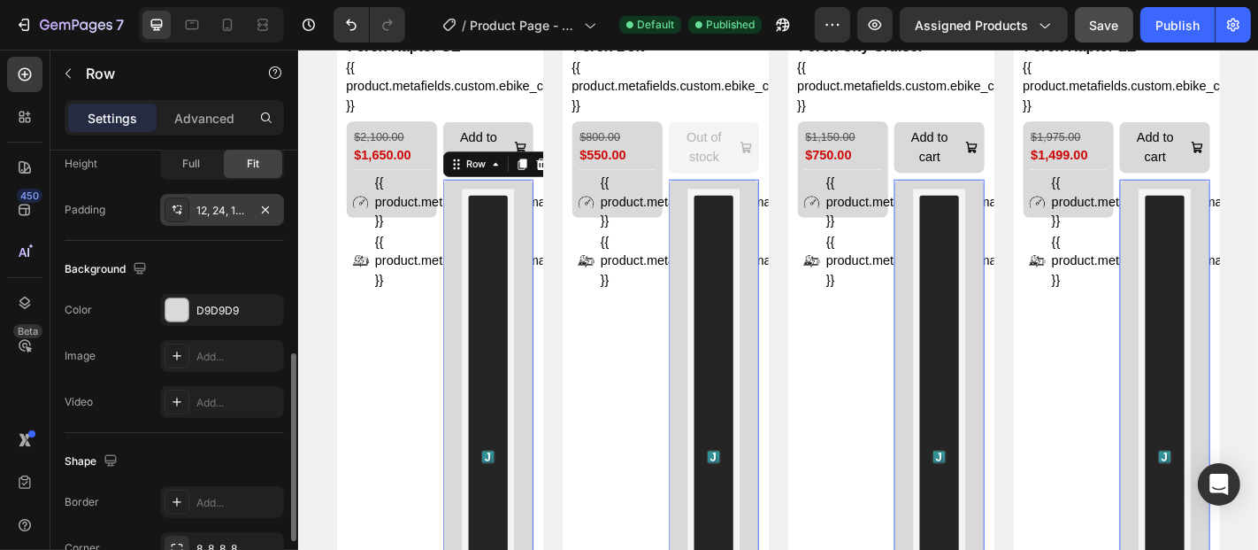
click at [240, 214] on div "12, 24, 12, 24" at bounding box center [221, 211] width 51 height 16
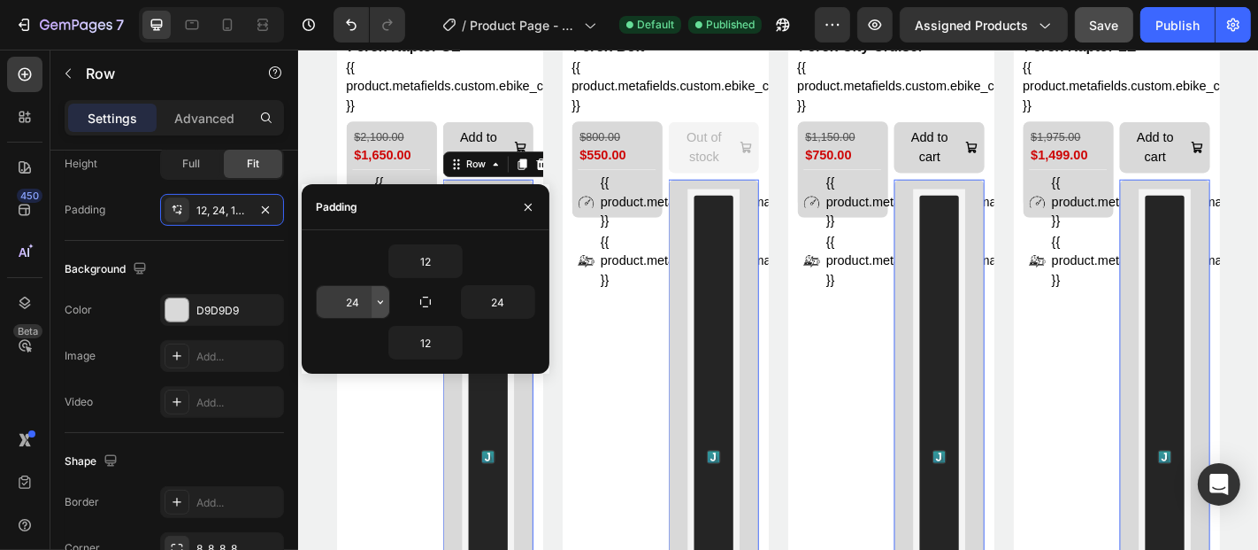
click at [382, 303] on icon "button" at bounding box center [380, 302] width 14 height 14
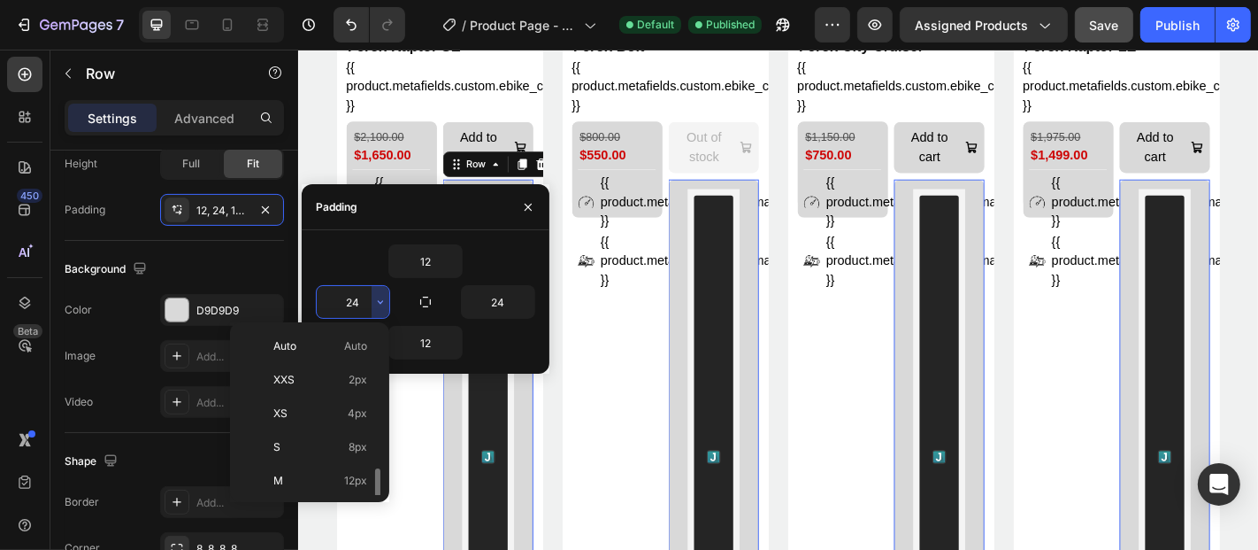
scroll to position [96, 0]
click at [331, 402] on div "L 16px" at bounding box center [306, 419] width 138 height 34
type input "16"
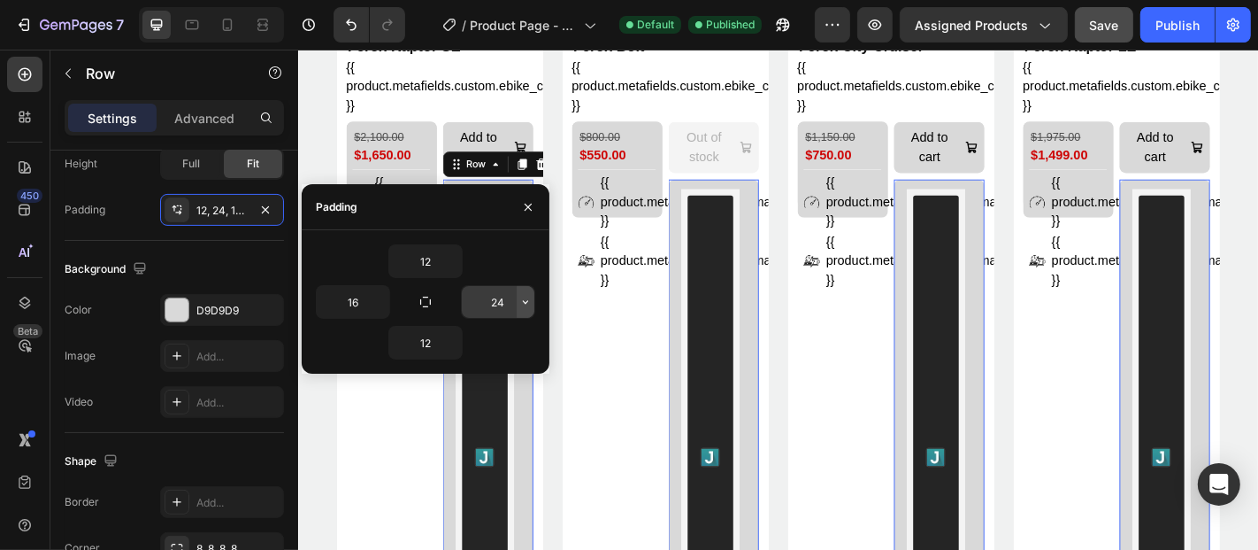
click at [526, 300] on icon "button" at bounding box center [526, 302] width 14 height 14
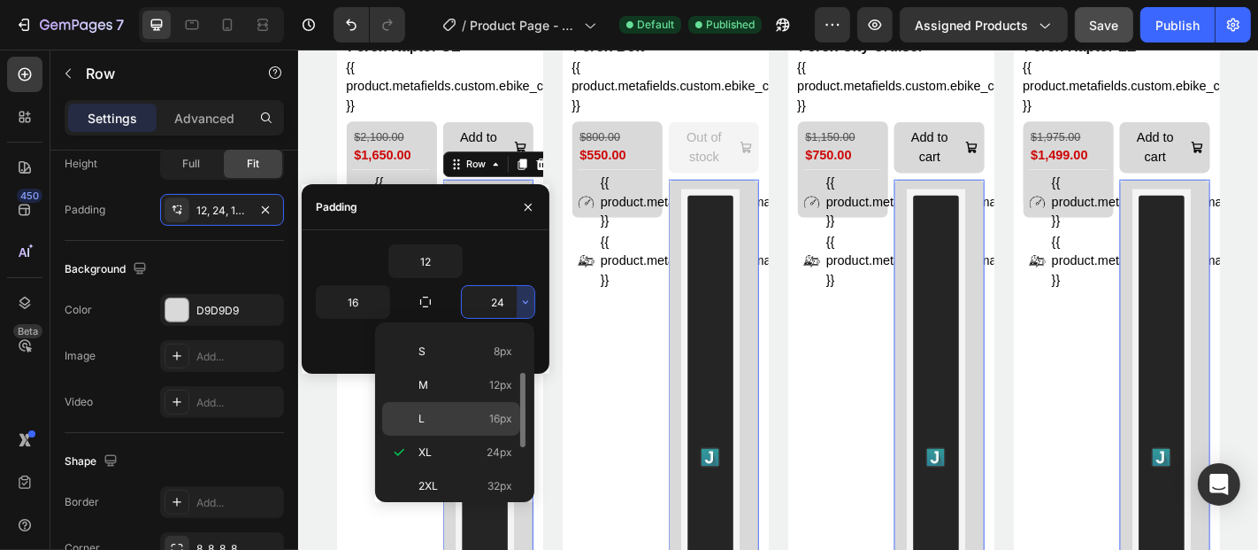
click at [467, 405] on div "L 16px" at bounding box center [451, 419] width 138 height 34
type input "16"
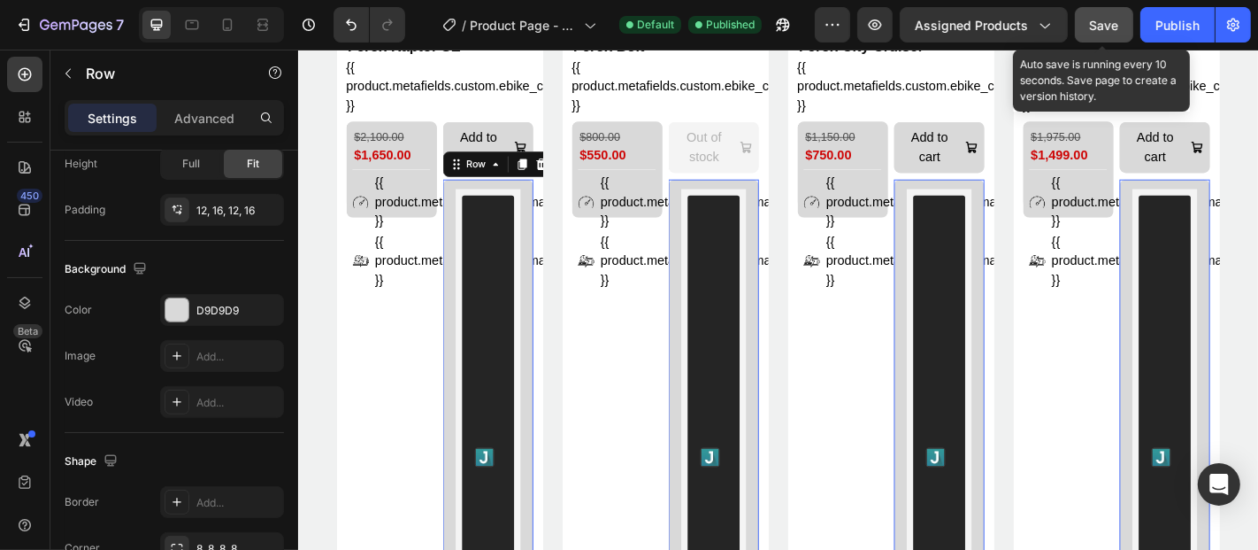
click at [1112, 35] on button "Save" at bounding box center [1104, 24] width 58 height 35
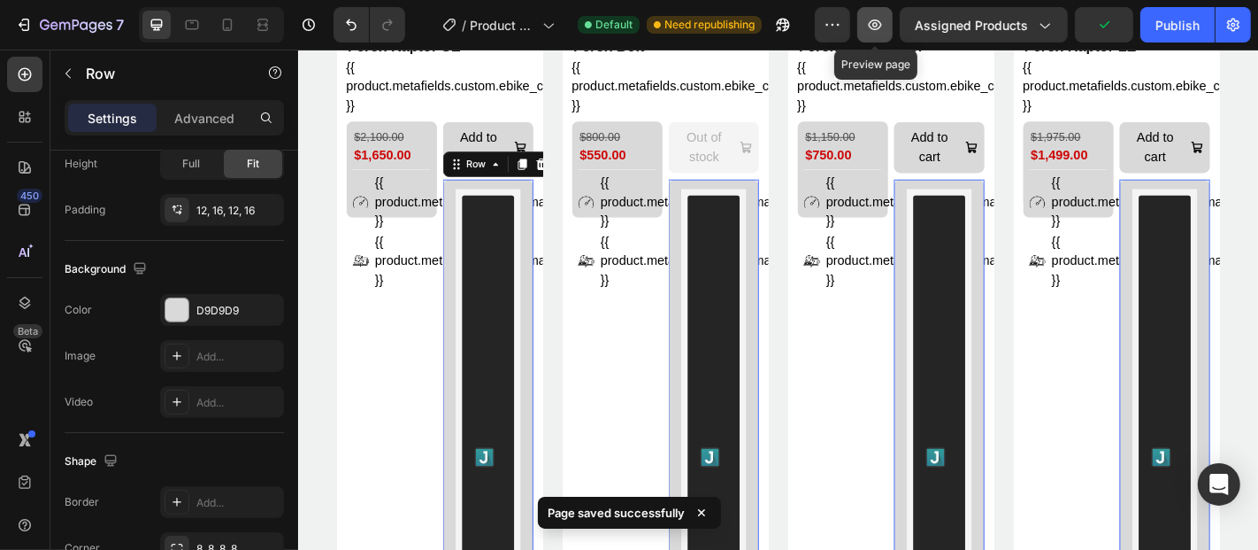
click at [880, 24] on icon "button" at bounding box center [875, 24] width 13 height 11
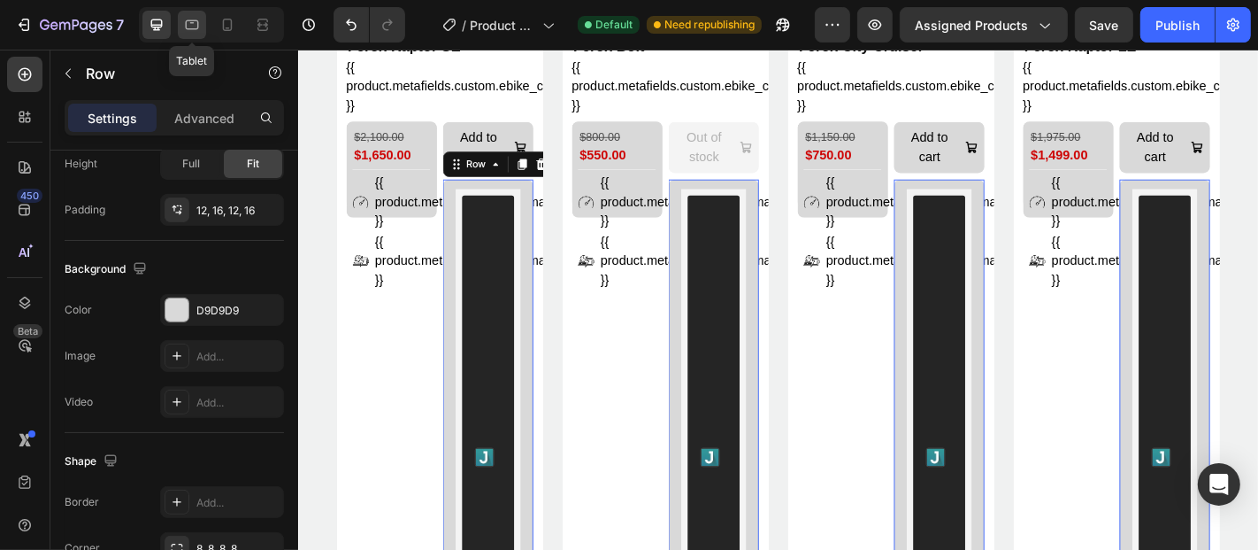
click at [189, 31] on icon at bounding box center [192, 25] width 18 height 18
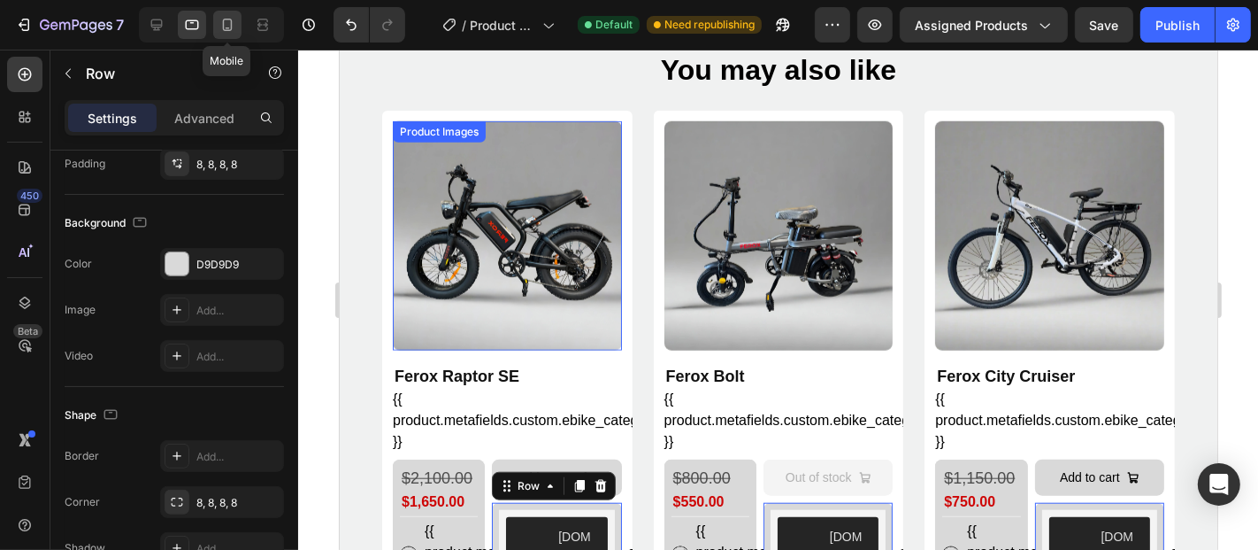
scroll to position [1316, 0]
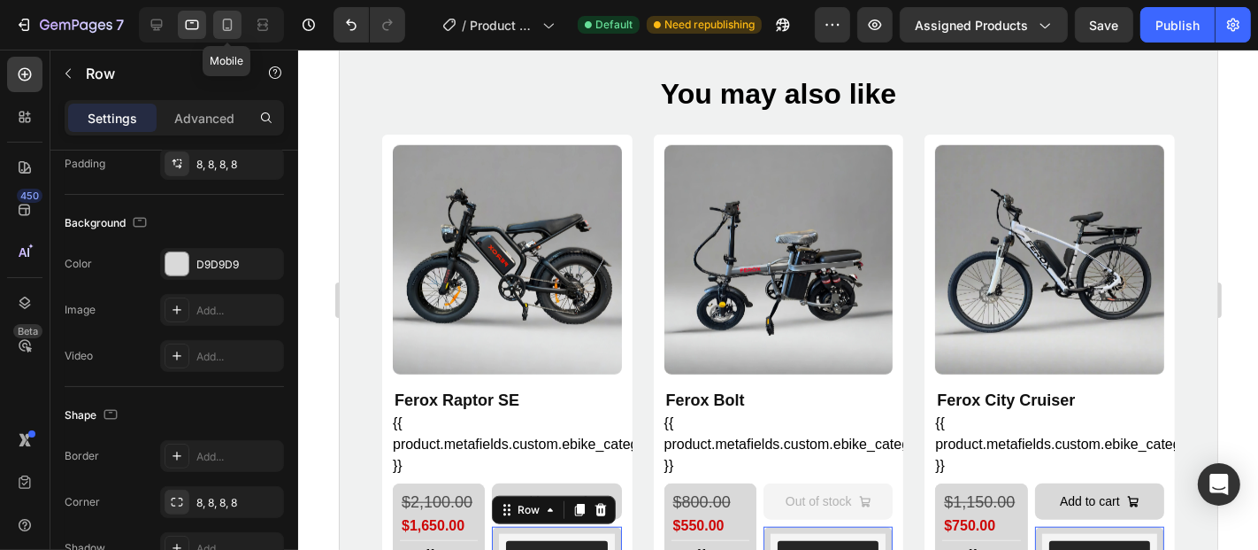
click at [225, 22] on icon at bounding box center [228, 25] width 18 height 18
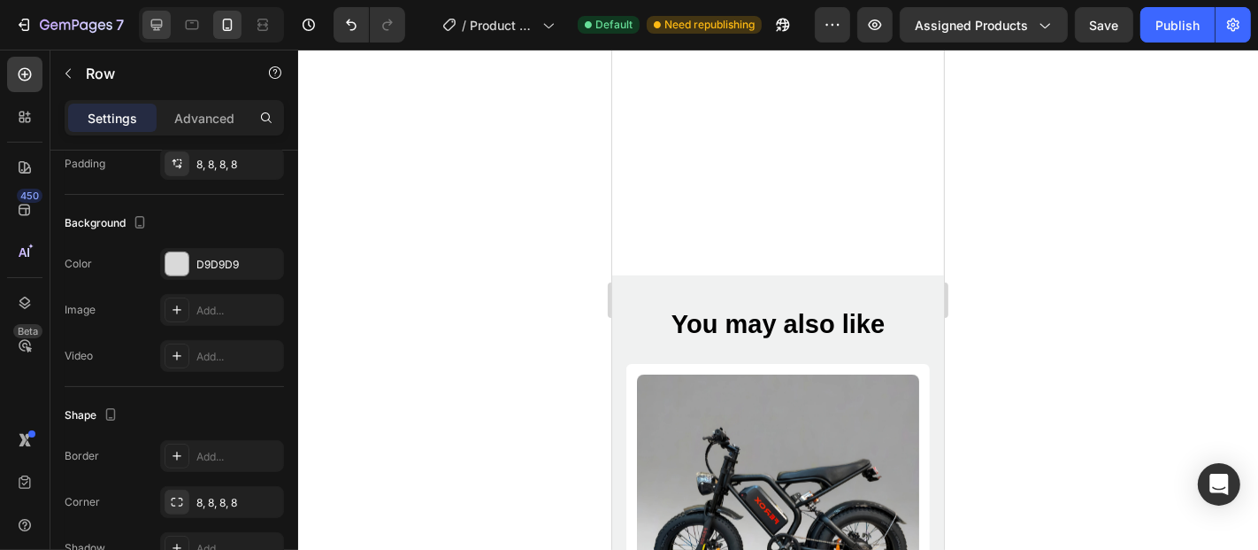
scroll to position [2532, 0]
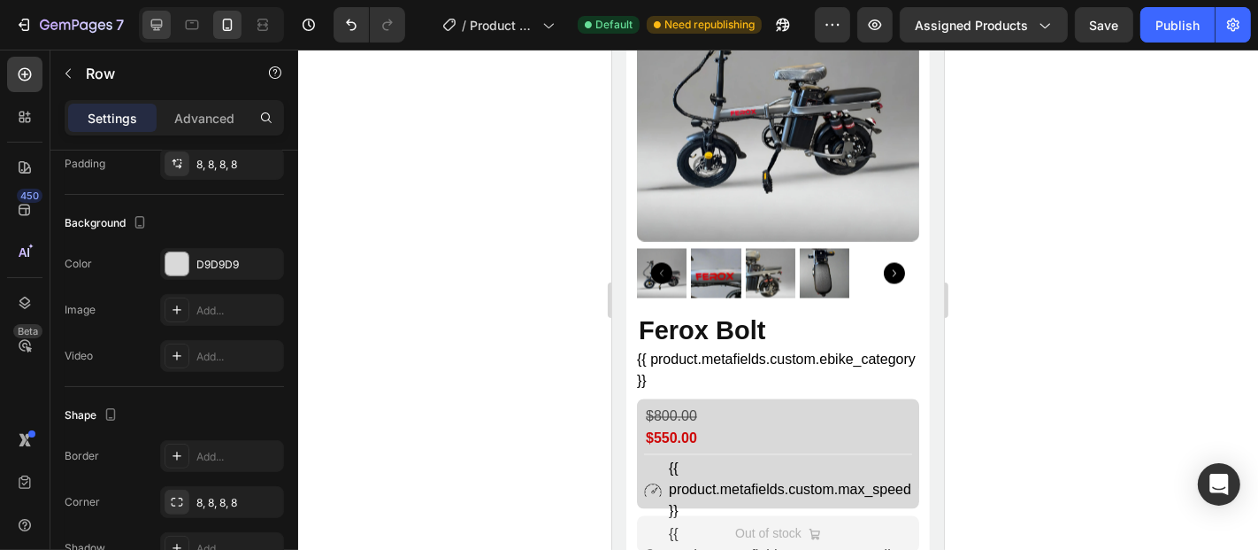
click at [159, 28] on icon at bounding box center [157, 25] width 18 height 18
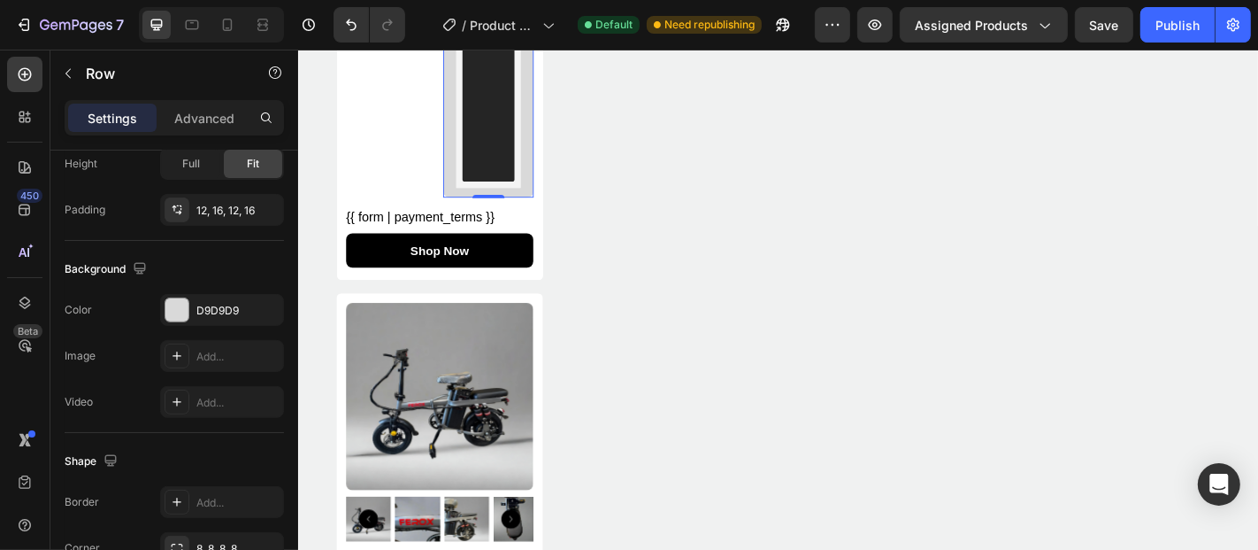
type input "1200"
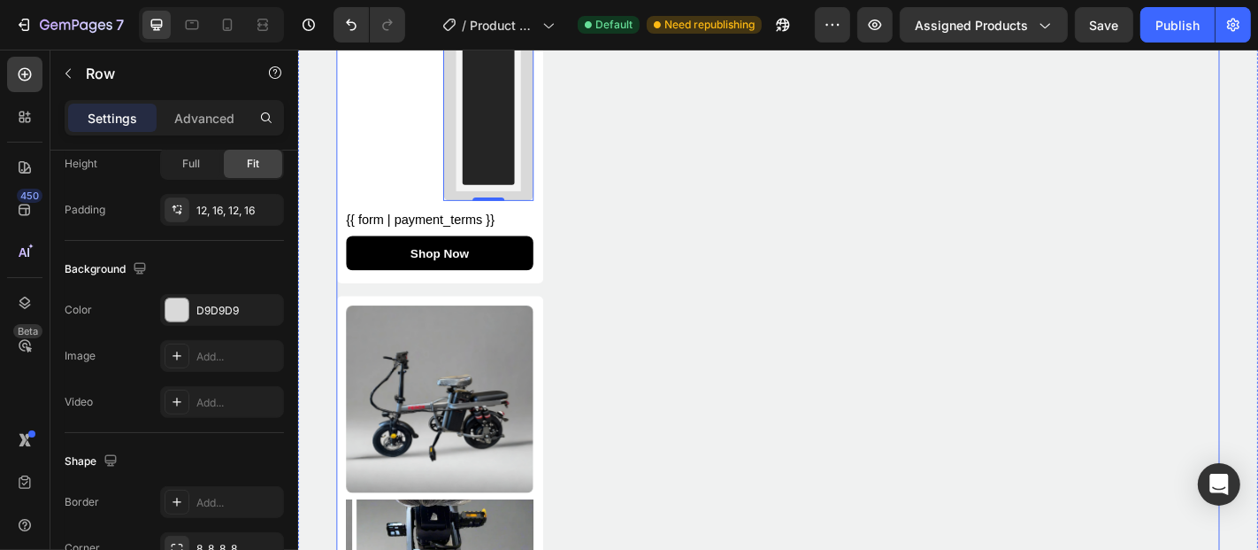
scroll to position [1958, 0]
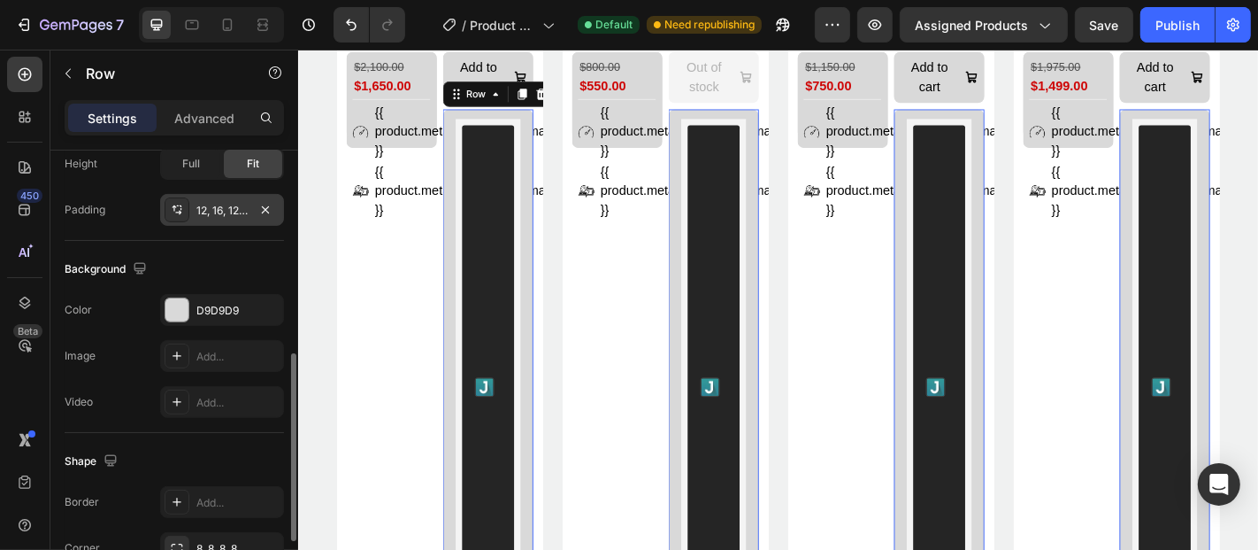
click at [228, 217] on div "12, 16, 12, 16" at bounding box center [222, 210] width 124 height 32
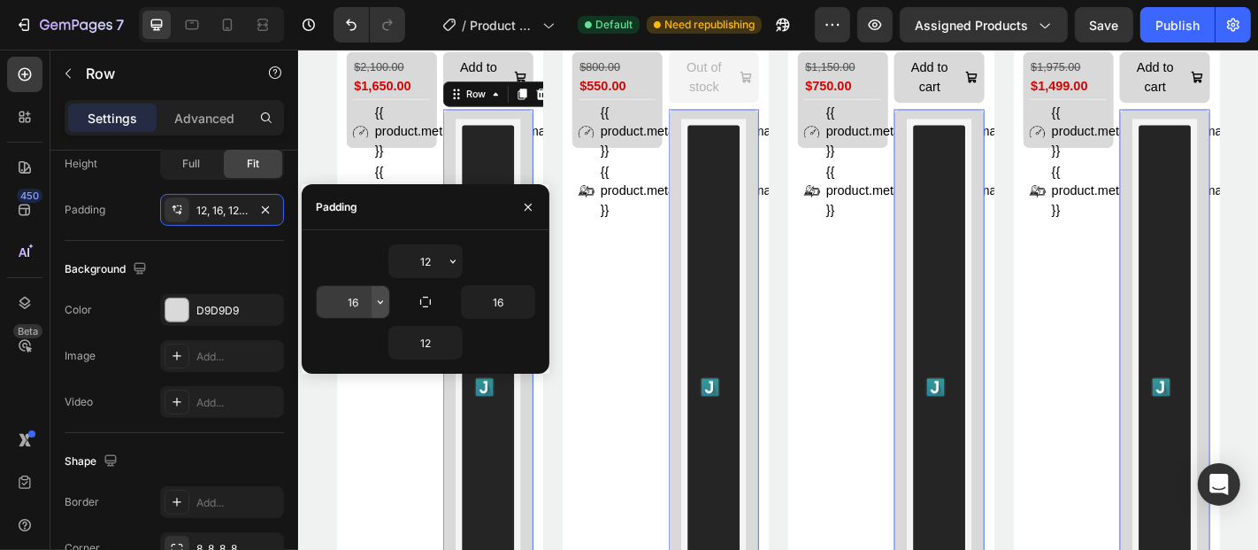
click at [374, 299] on icon "button" at bounding box center [380, 302] width 14 height 14
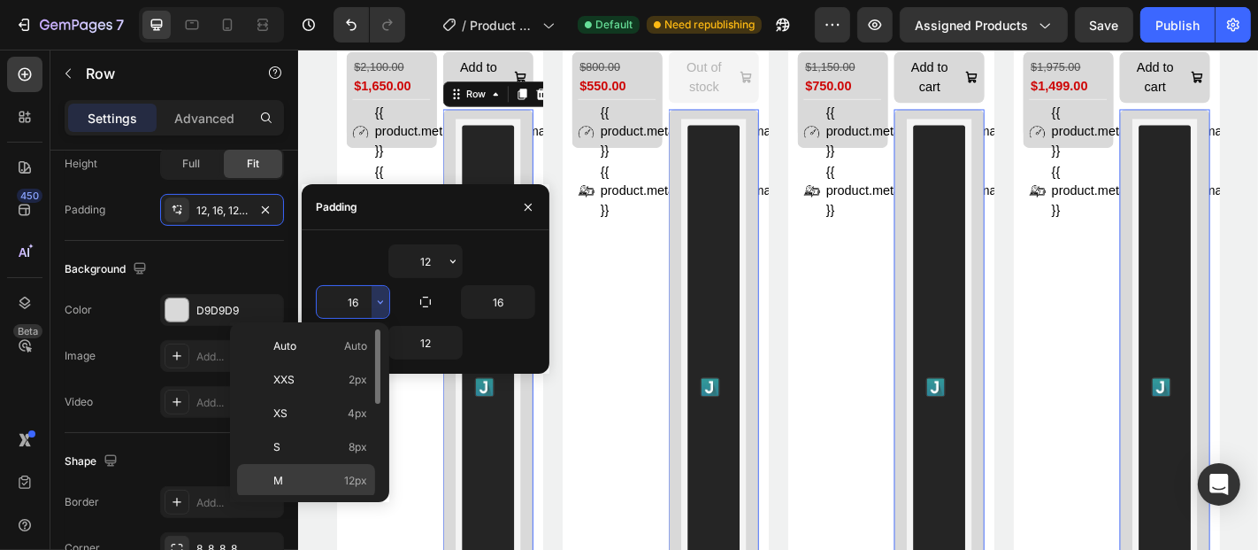
click at [313, 473] on p "M 12px" at bounding box center [320, 481] width 94 height 16
type input "12"
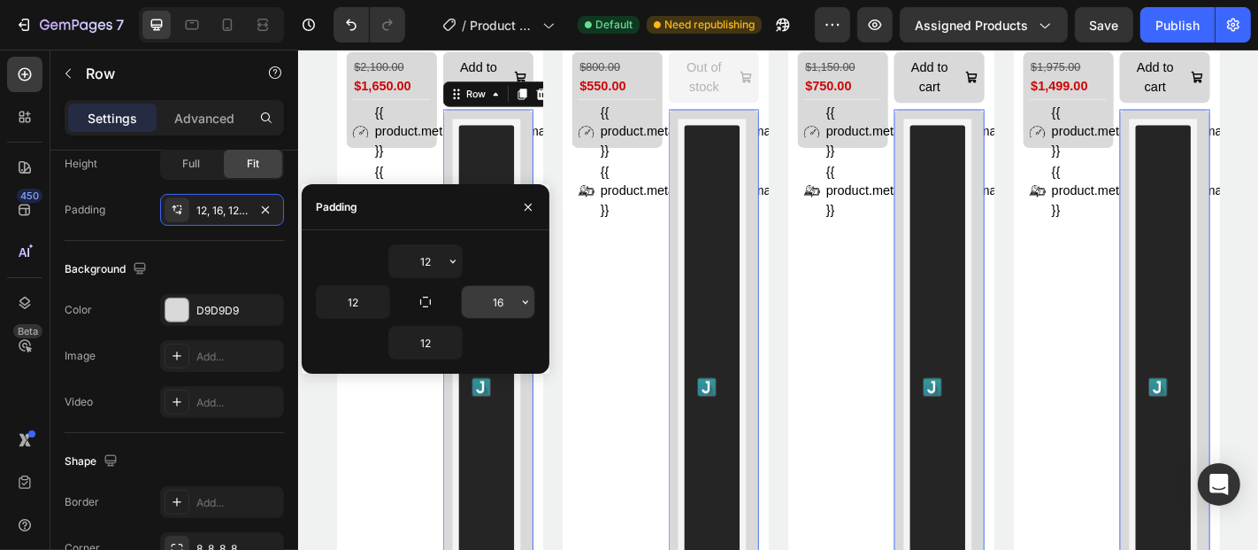
click at [519, 304] on icon "button" at bounding box center [526, 302] width 14 height 14
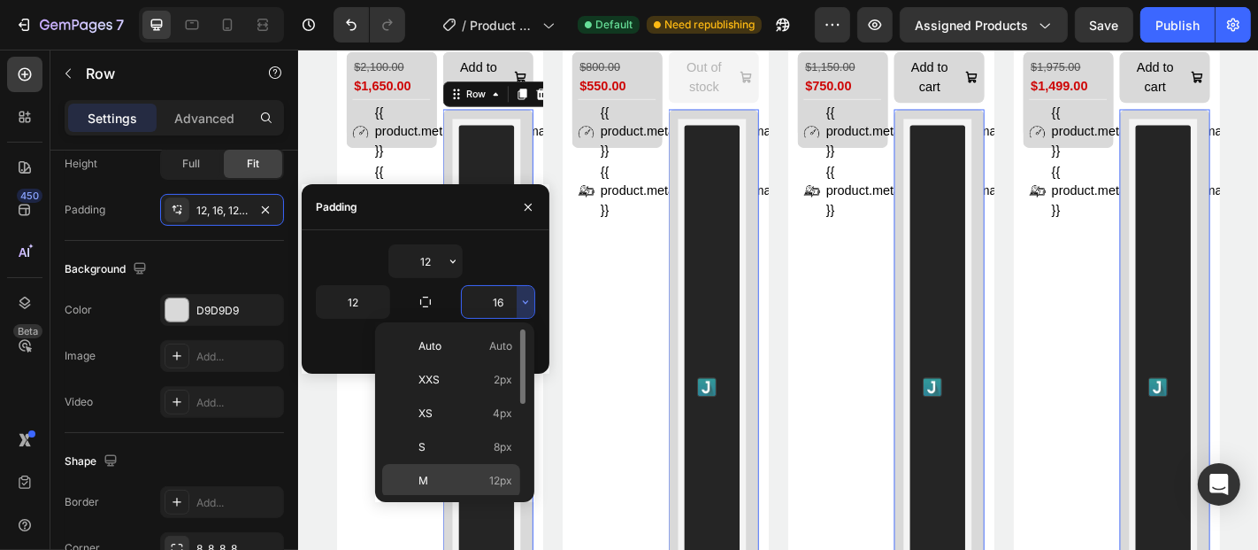
click at [458, 497] on div "M 12px" at bounding box center [451, 514] width 138 height 34
type input "12"
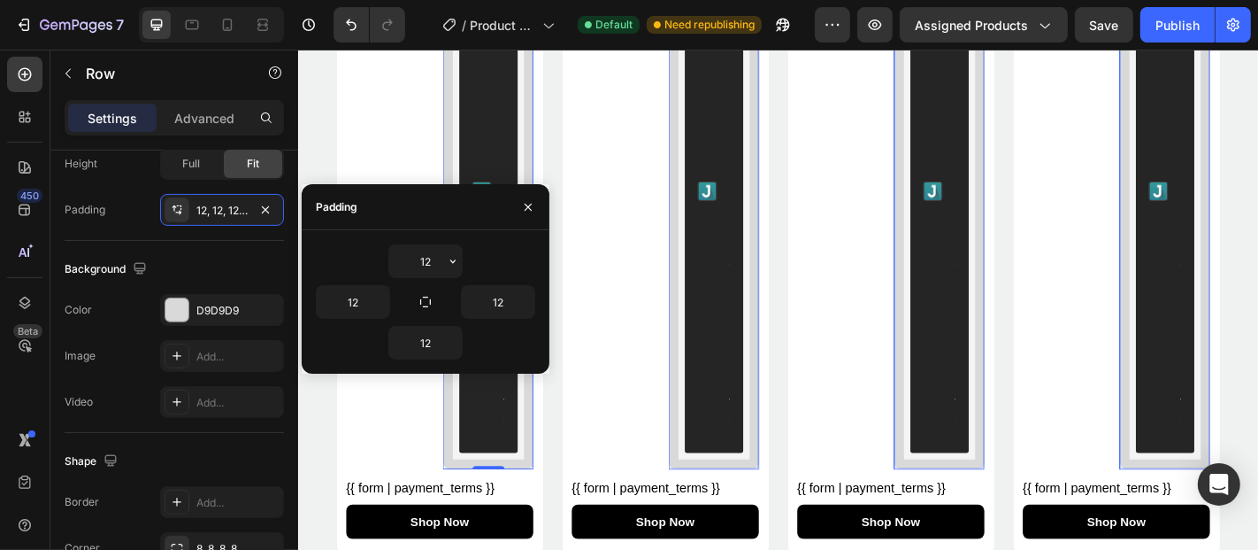
scroll to position [1974, 0]
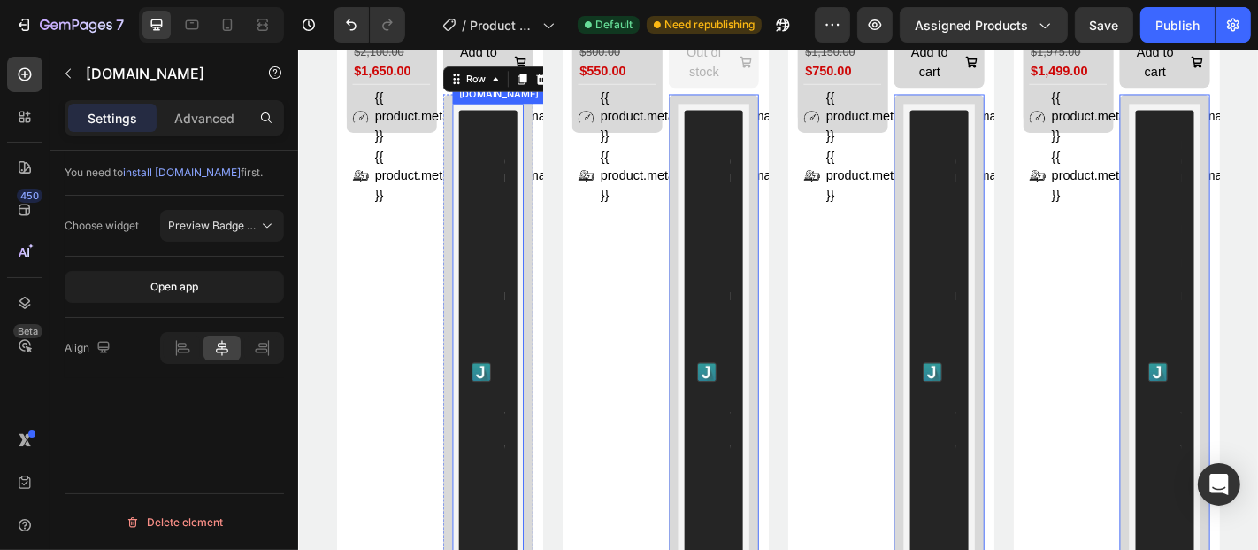
click at [529, 109] on div "[DOMAIN_NAME] - Preview Badge (Stars) [DOMAIN_NAME]" at bounding box center [507, 405] width 79 height 593
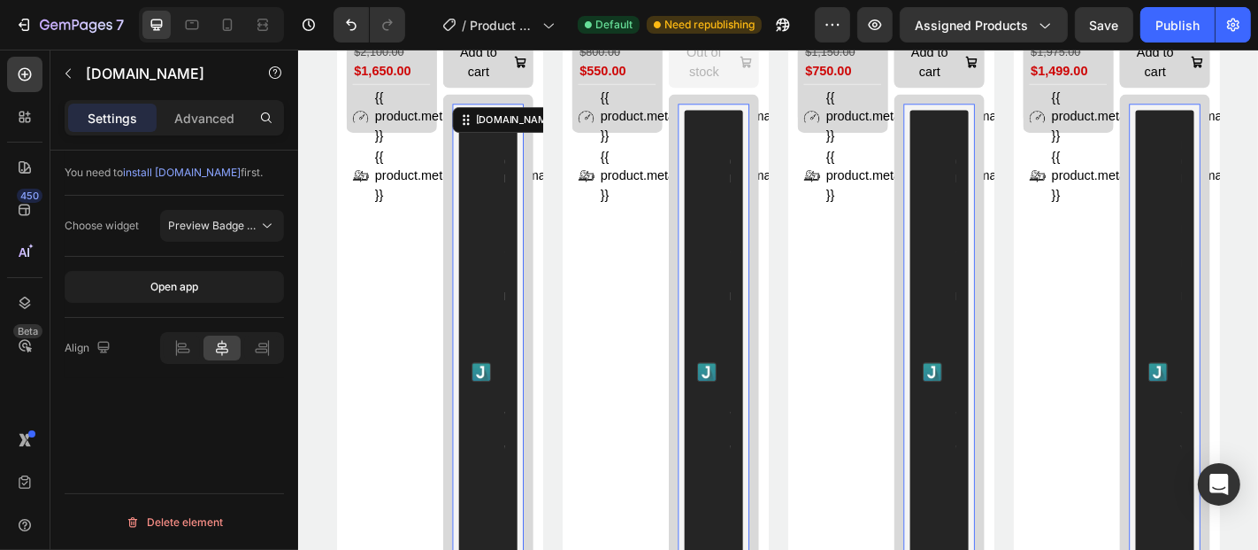
scroll to position [0, 0]
click at [207, 106] on div "Advanced" at bounding box center [204, 118] width 88 height 28
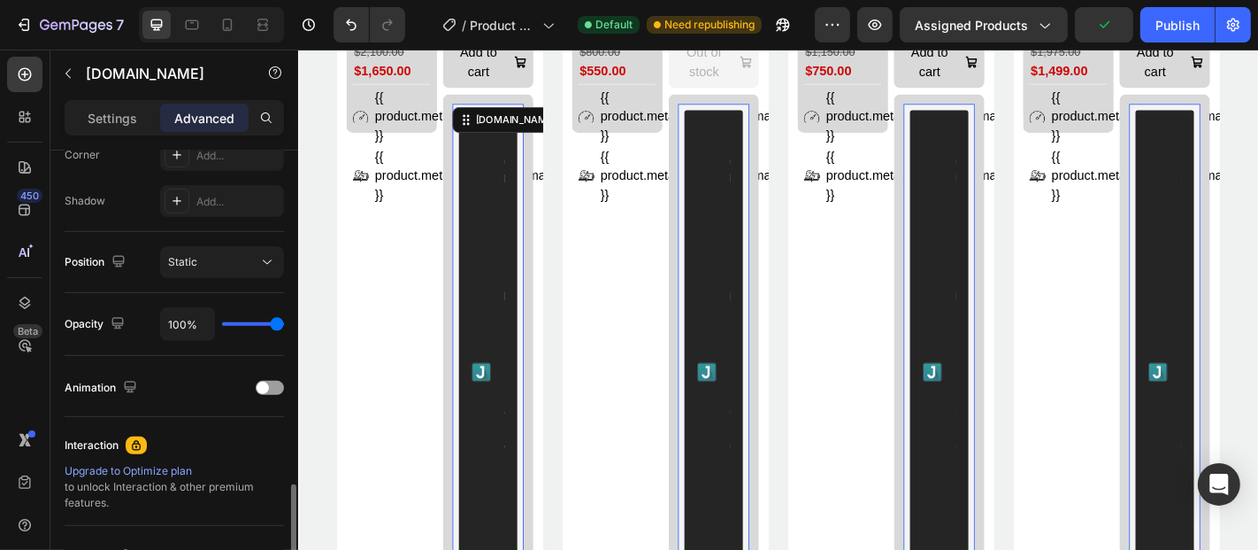
scroll to position [727, 0]
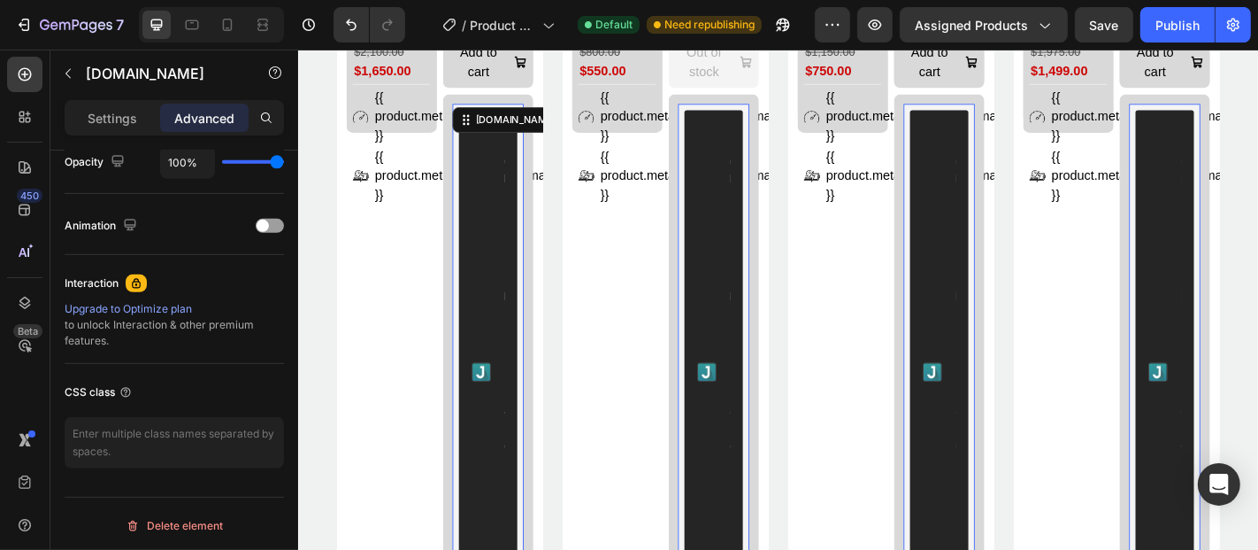
click at [142, 100] on div "Settings Advanced" at bounding box center [174, 117] width 219 height 35
click at [119, 119] on p "Settings" at bounding box center [113, 118] width 50 height 19
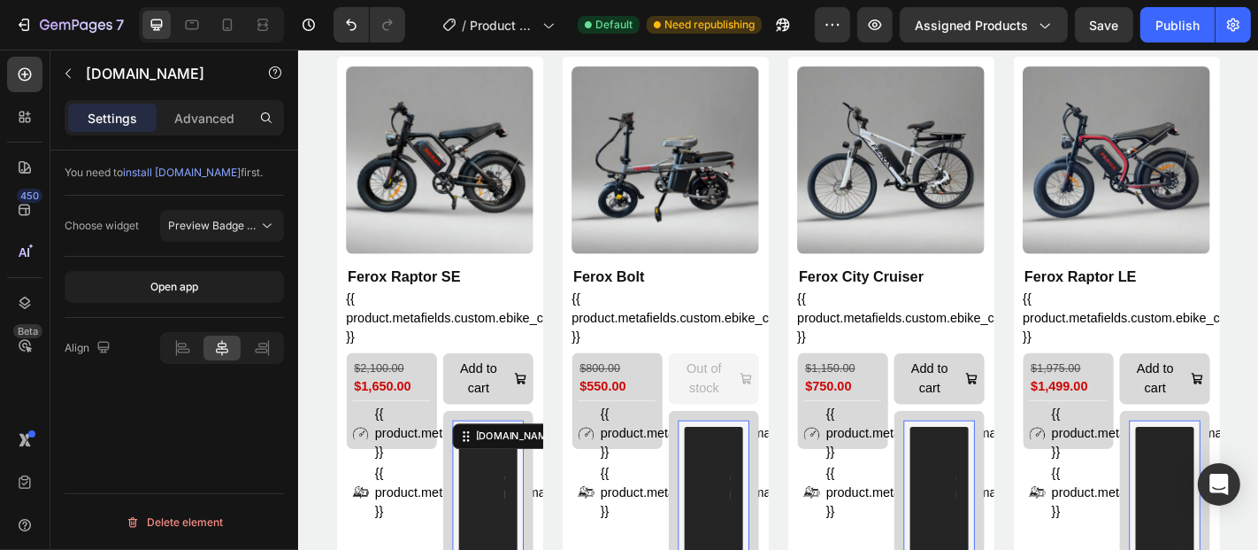
scroll to position [1405, 0]
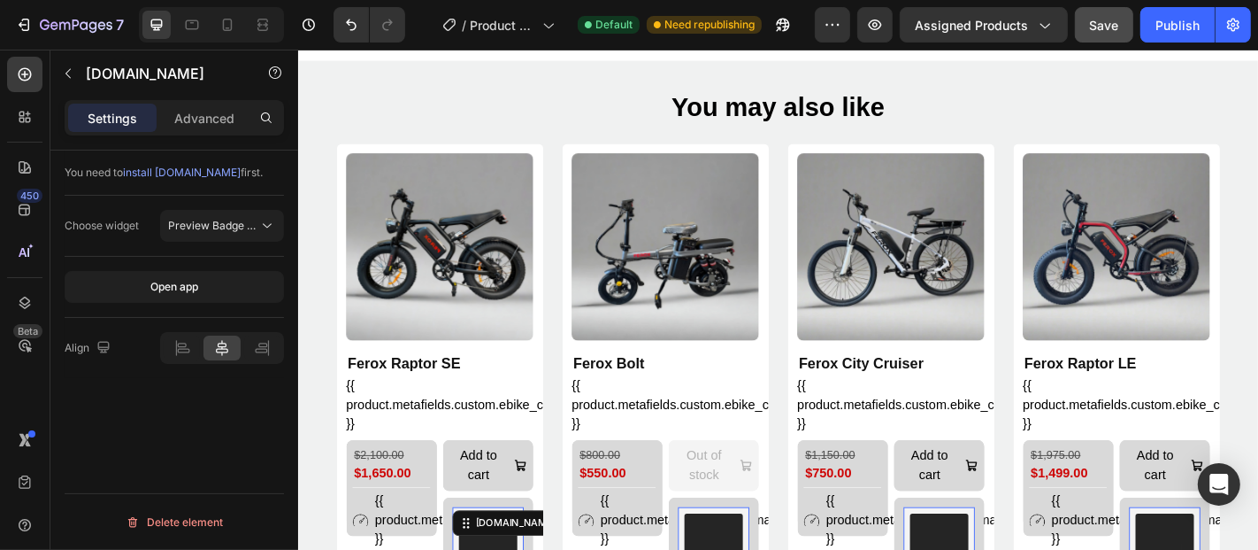
click at [1102, 35] on button "Save" at bounding box center [1104, 24] width 58 height 35
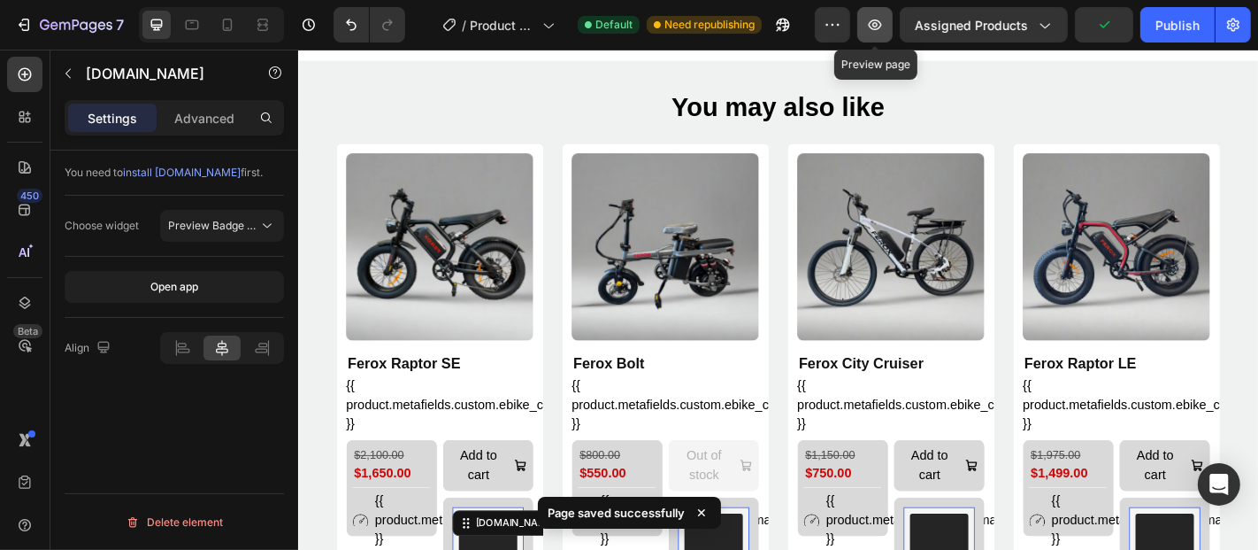
click at [879, 30] on icon "button" at bounding box center [875, 25] width 18 height 18
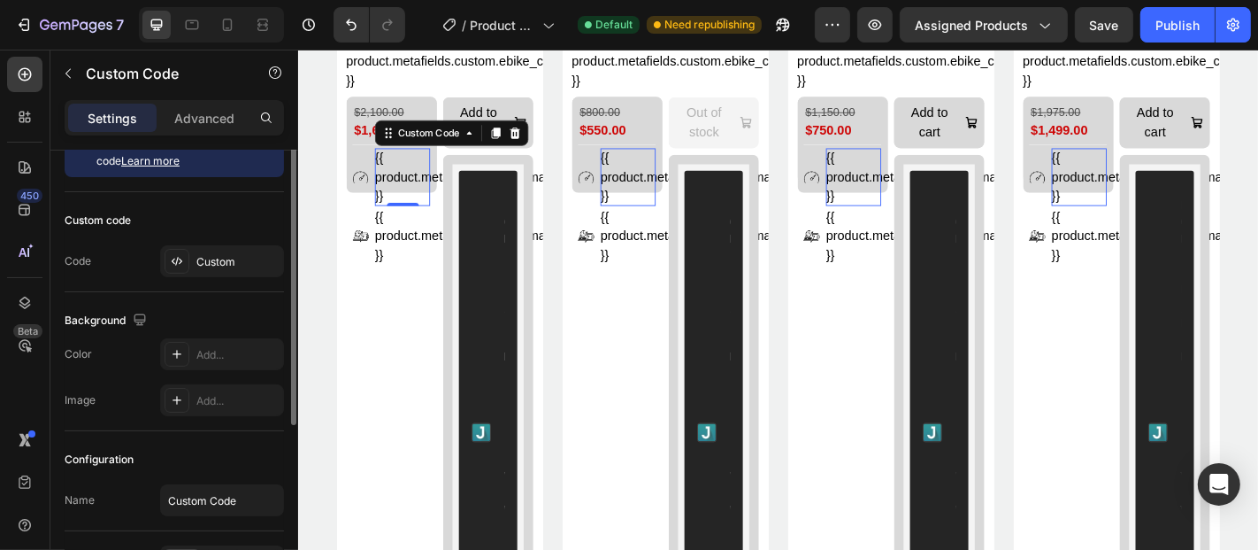
scroll to position [0, 0]
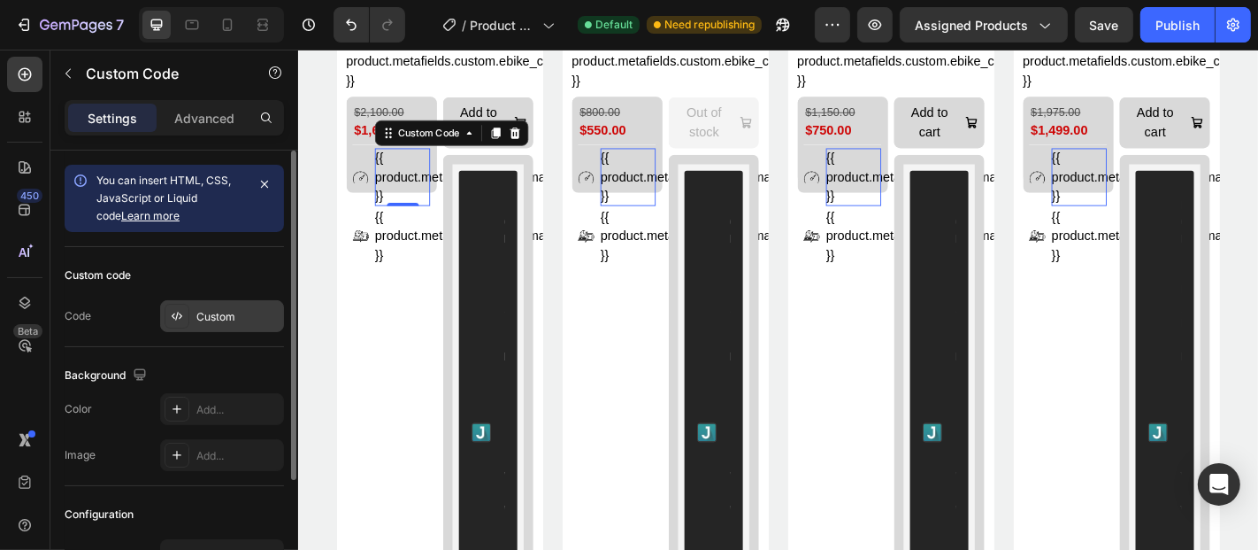
click at [195, 325] on div "Custom" at bounding box center [222, 316] width 124 height 32
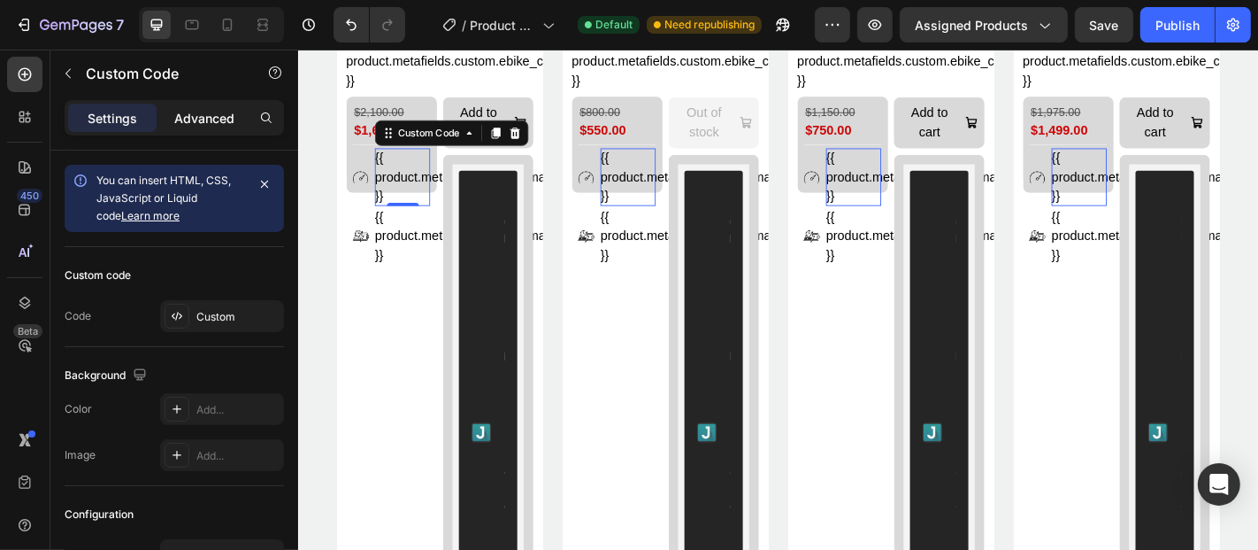
click at [202, 109] on p "Advanced" at bounding box center [204, 118] width 60 height 19
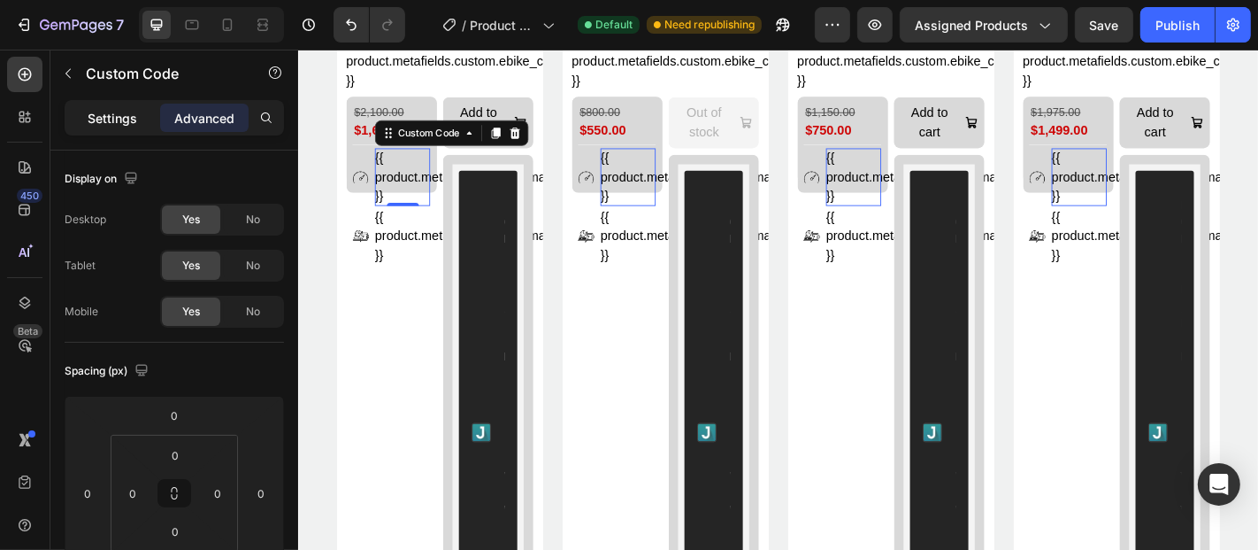
click at [138, 112] on div "Settings" at bounding box center [112, 118] width 88 height 28
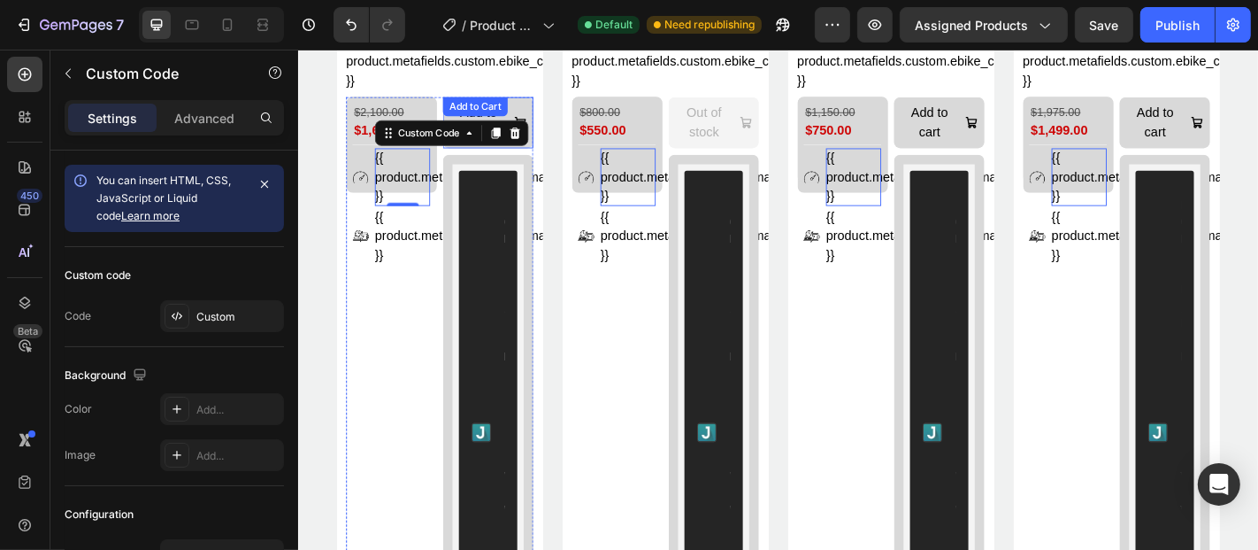
click at [483, 117] on div "Add to Cart" at bounding box center [494, 111] width 72 height 21
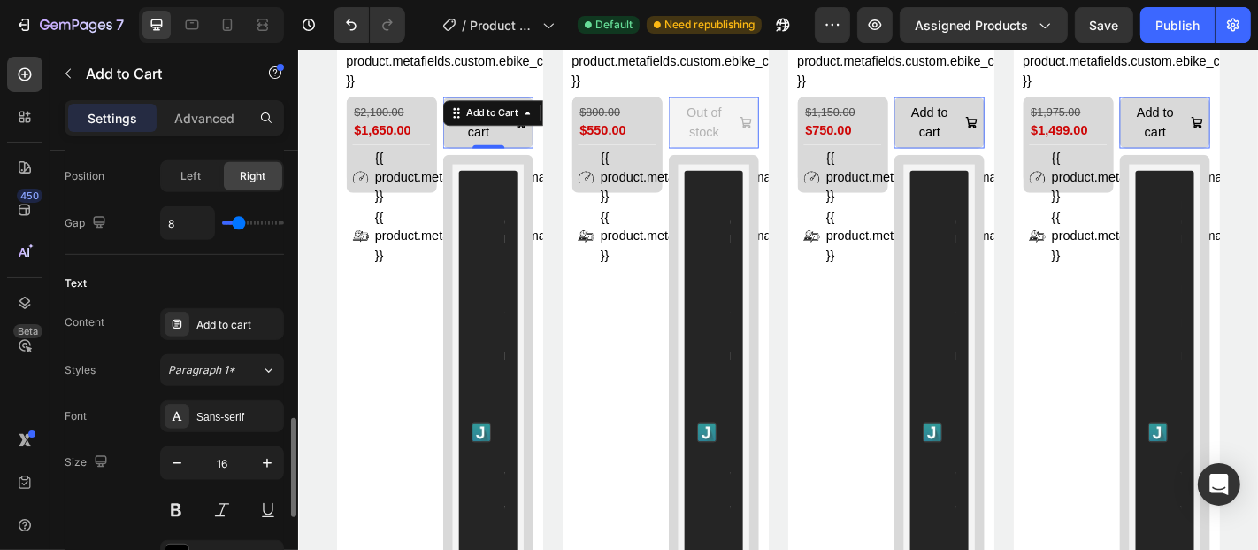
scroll to position [889, 0]
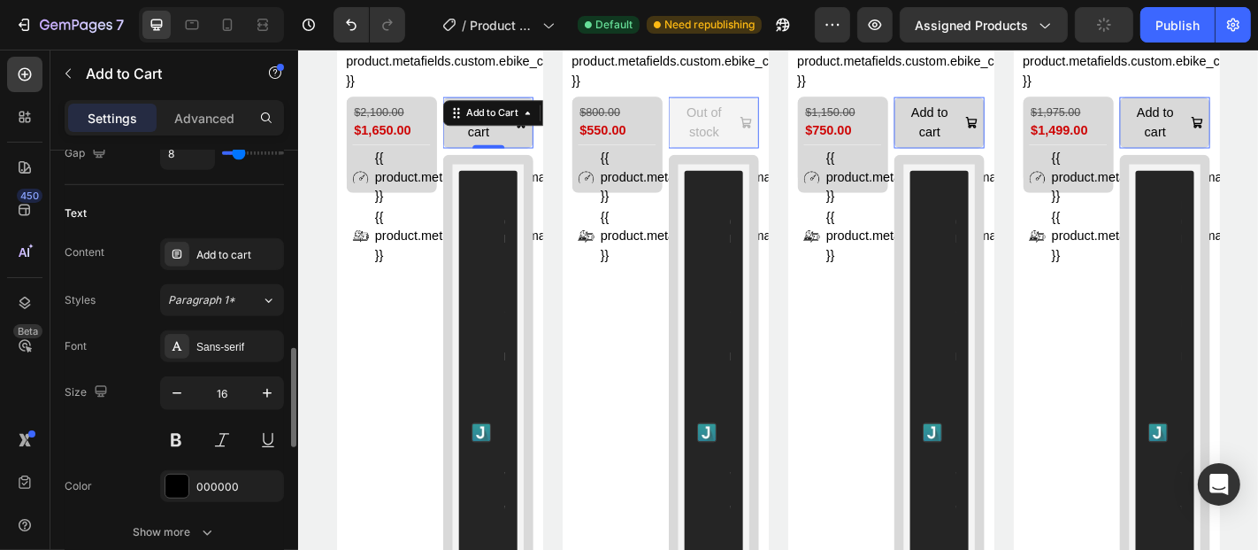
click at [188, 395] on button "button" at bounding box center [177, 393] width 32 height 32
type input "15"
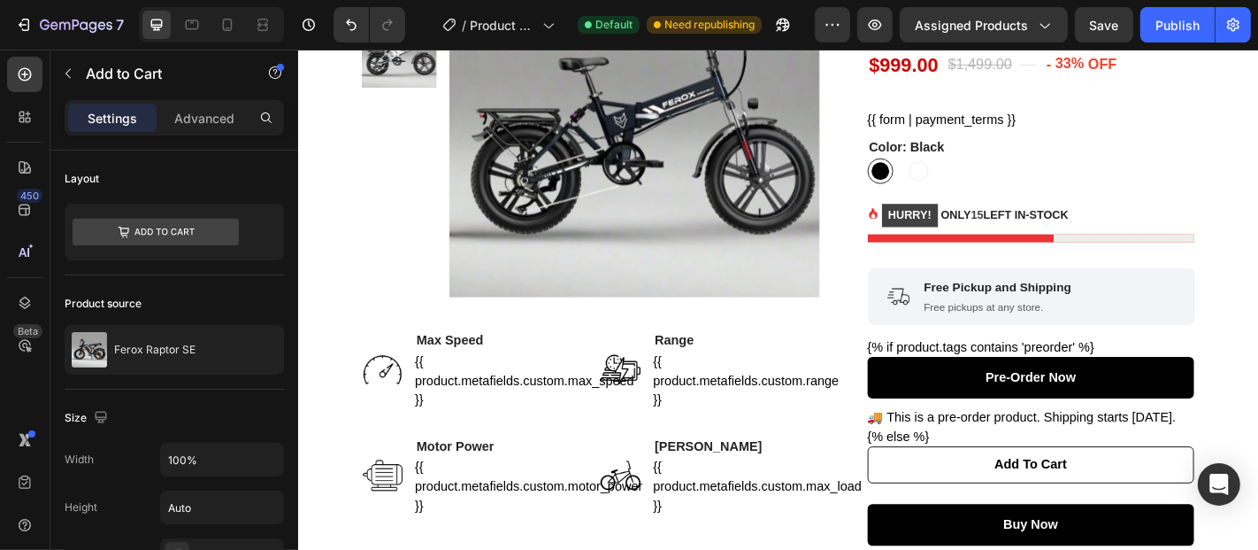
scroll to position [78, 0]
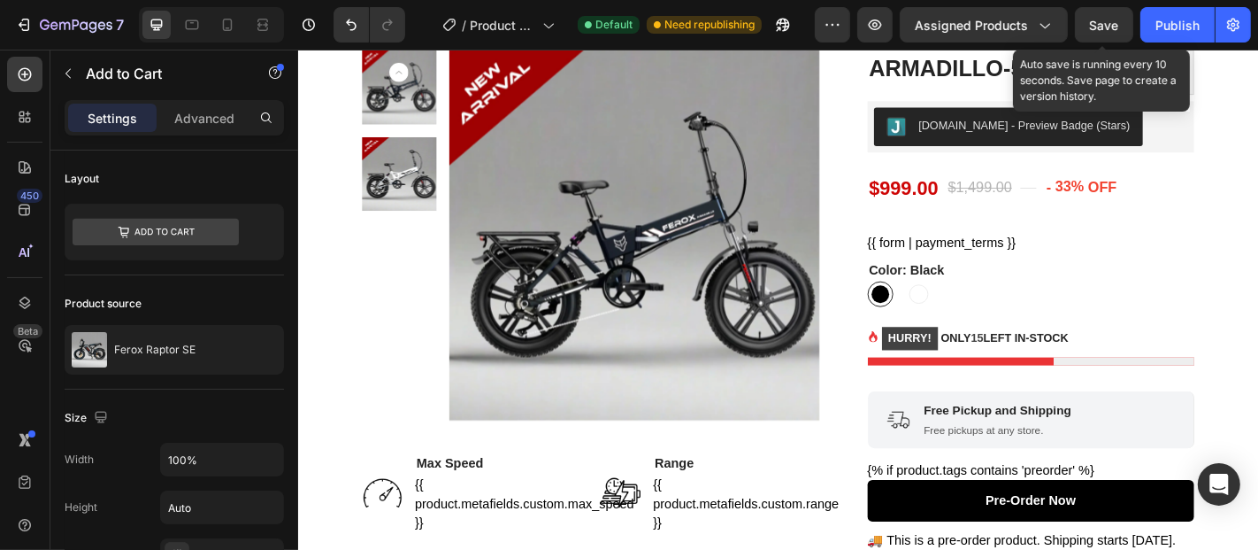
click at [1099, 25] on span "Save" at bounding box center [1104, 25] width 29 height 15
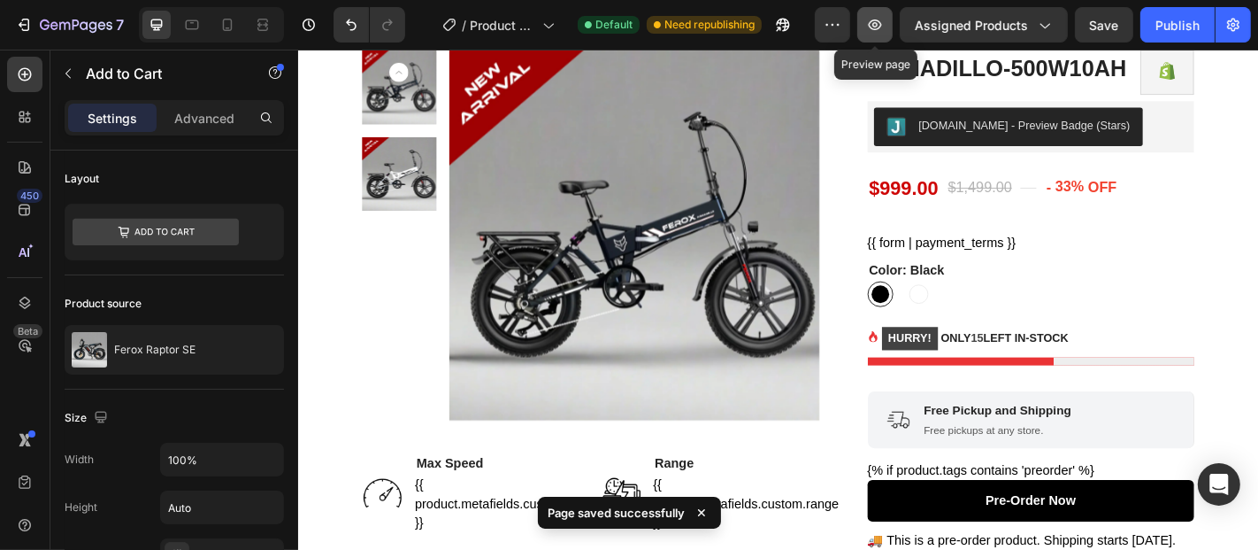
click at [874, 18] on icon "button" at bounding box center [875, 25] width 18 height 18
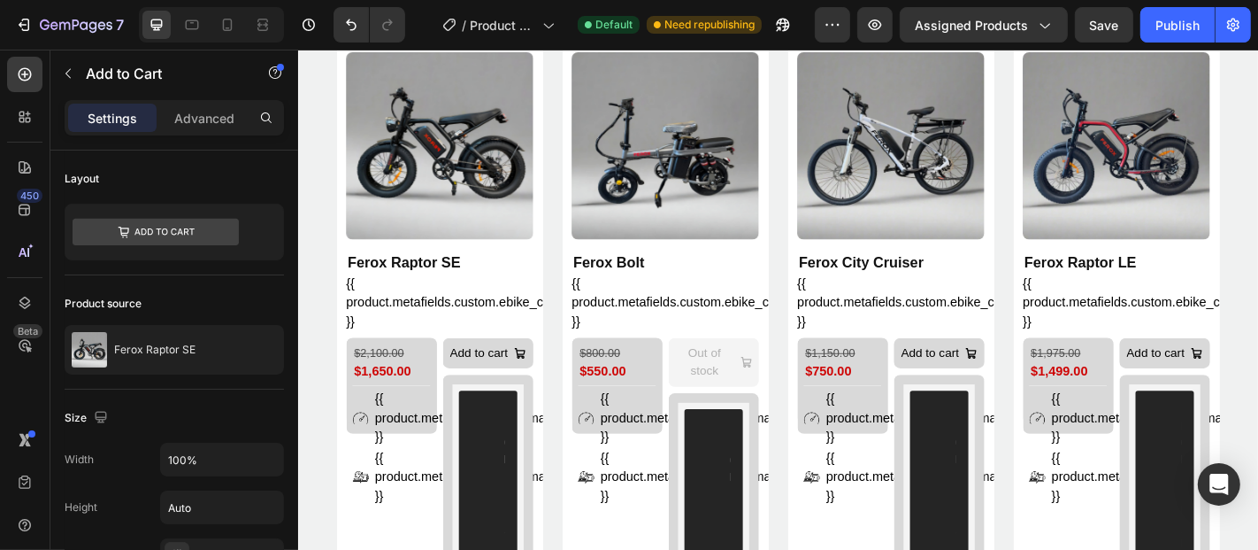
scroll to position [1658, 0]
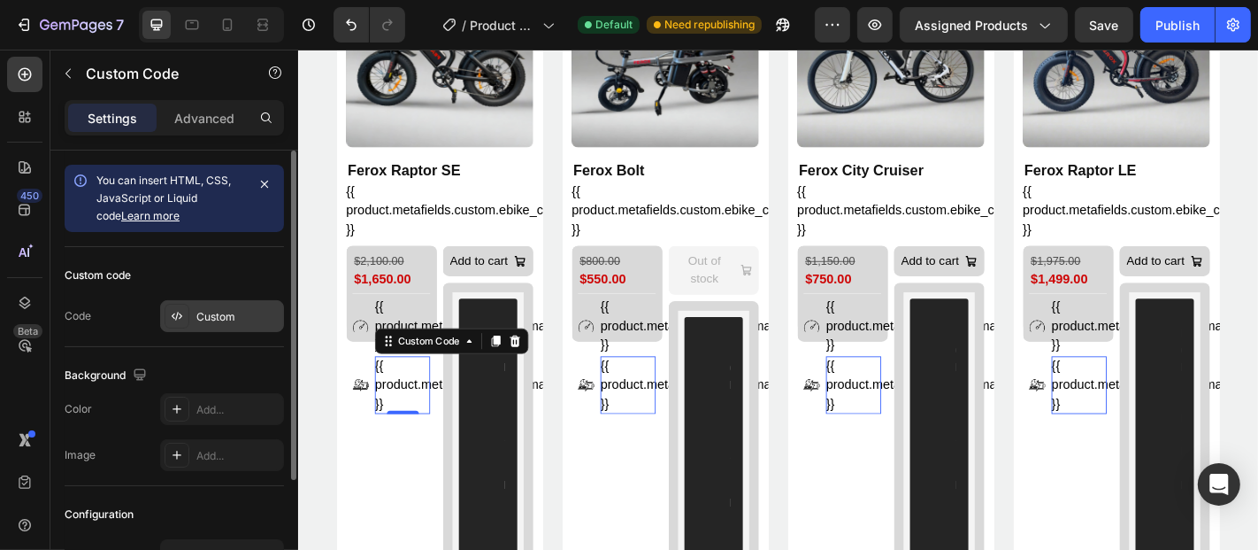
click at [193, 307] on div "Custom" at bounding box center [222, 316] width 124 height 32
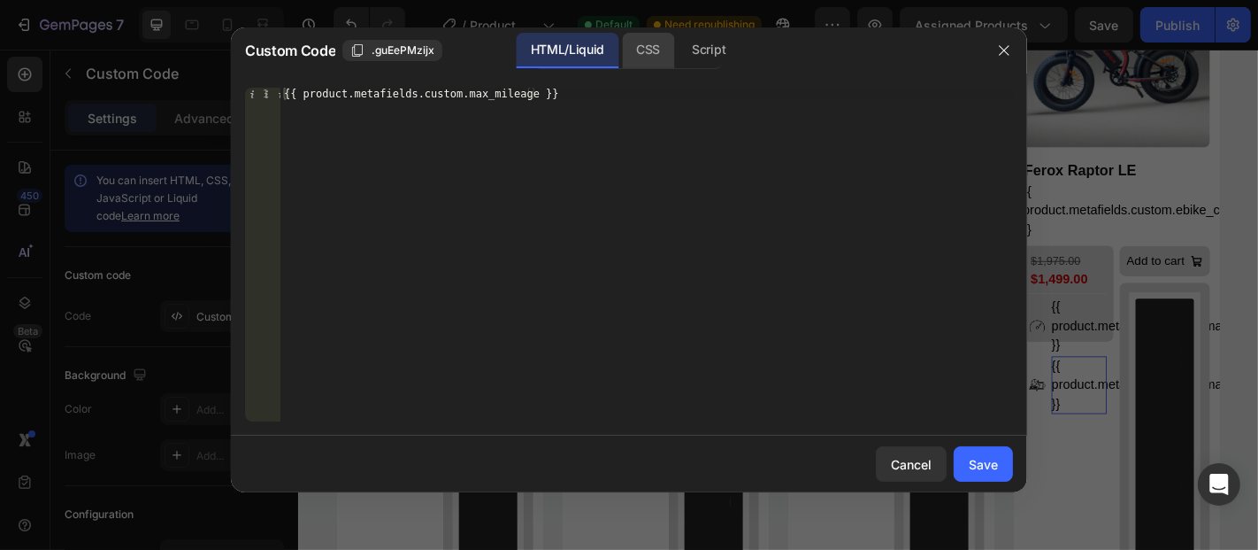
click at [678, 54] on div "CSS" at bounding box center [709, 50] width 62 height 35
click at [471, 92] on div "Insert the CSS code to style your content here." at bounding box center [610, 94] width 645 height 12
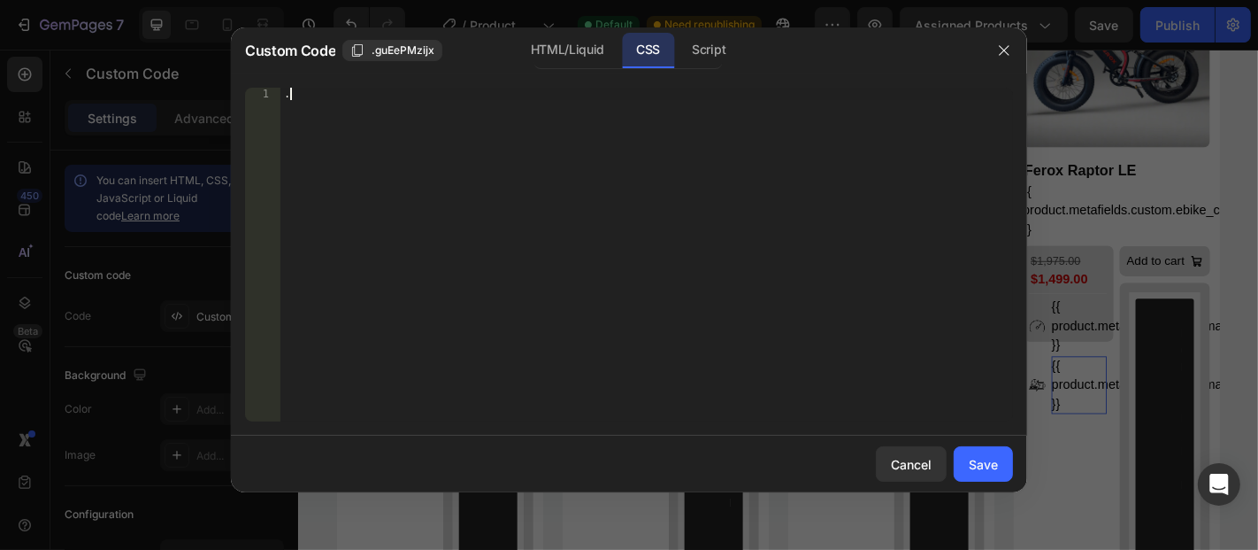
paste textarea "gNiGMhdHMs"
type textarea ".gNiGMhdHMs{"
drag, startPoint x: 473, startPoint y: 106, endPoint x: 306, endPoint y: 111, distance: 166.4
click at [306, 111] on div ".gNiGMhdHMs { font-size : 14 px !important ; }" at bounding box center [647, 267] width 733 height 359
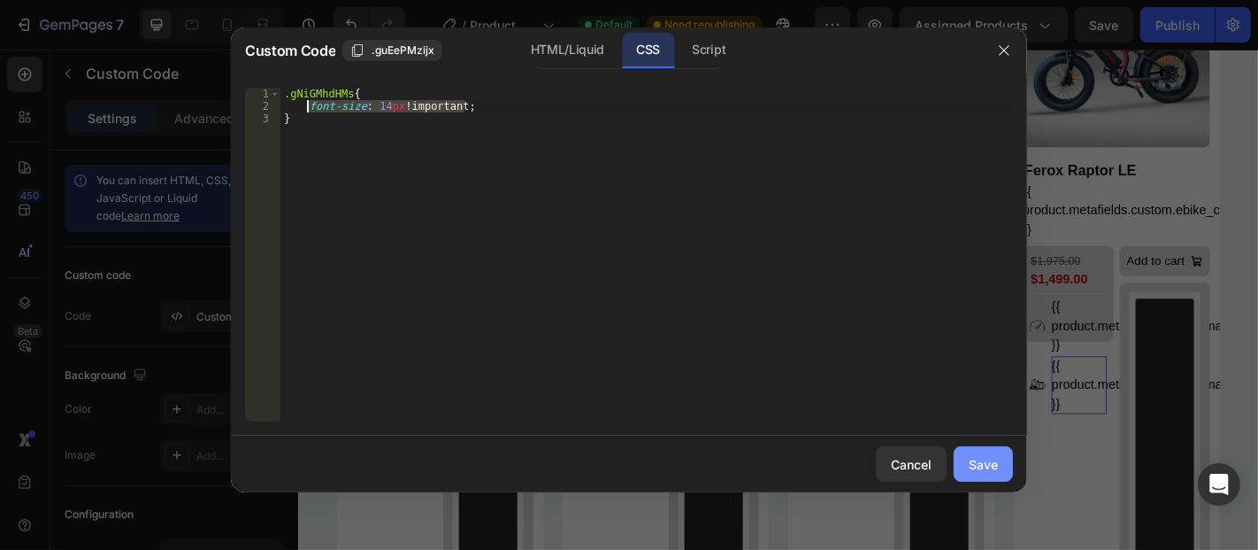
type textarea "font-size: 14px !important;"
click at [975, 453] on button "Save" at bounding box center [983, 463] width 59 height 35
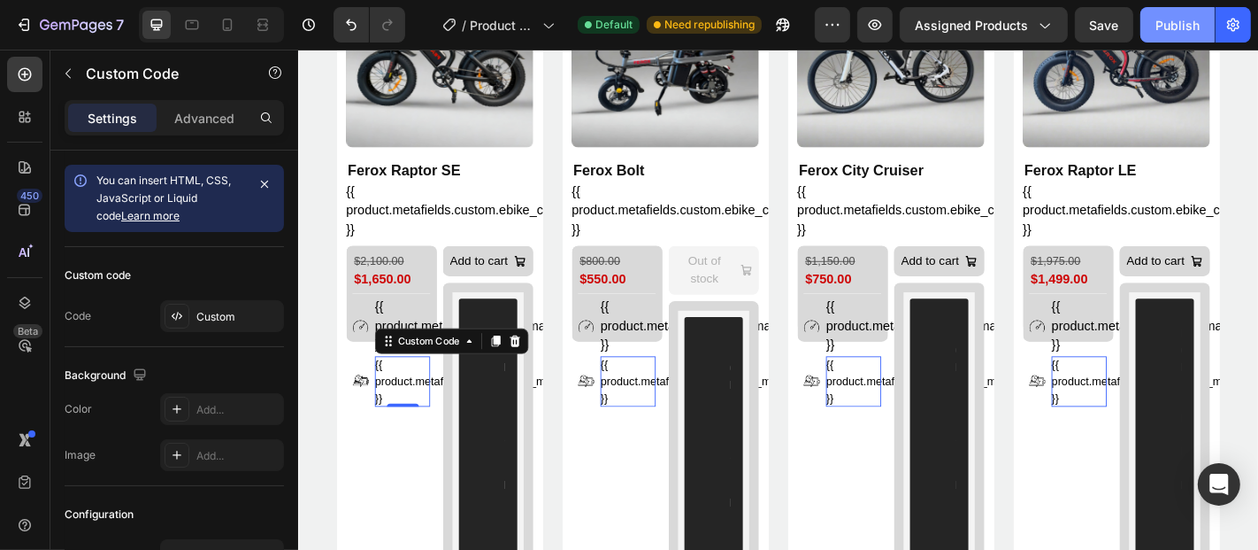
click at [1183, 22] on div "Publish" at bounding box center [1178, 25] width 44 height 19
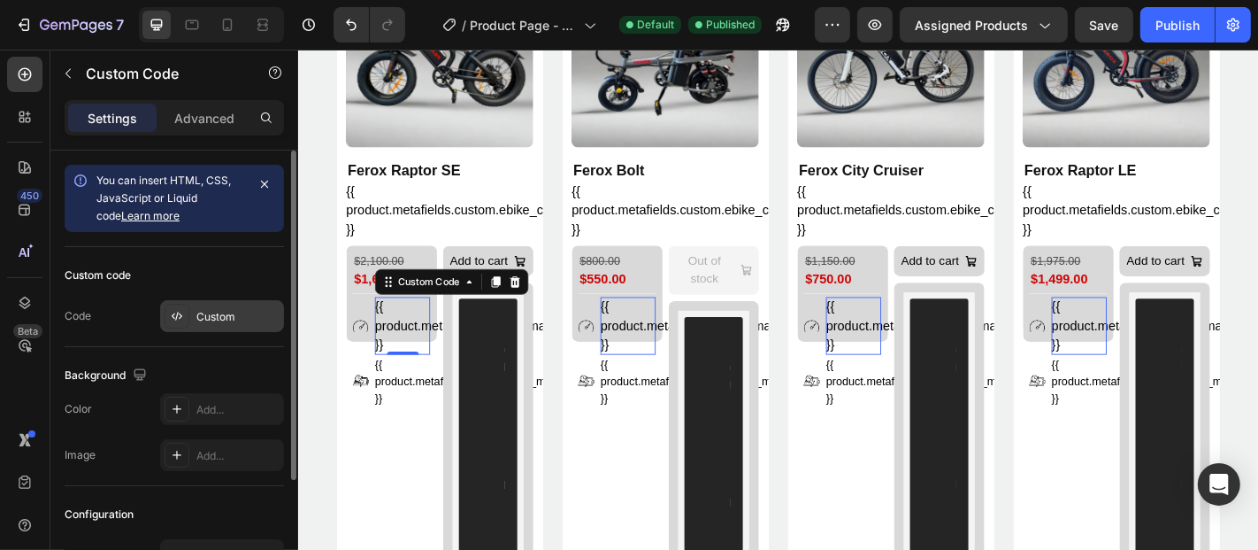
click at [209, 319] on div "Custom" at bounding box center [237, 317] width 83 height 16
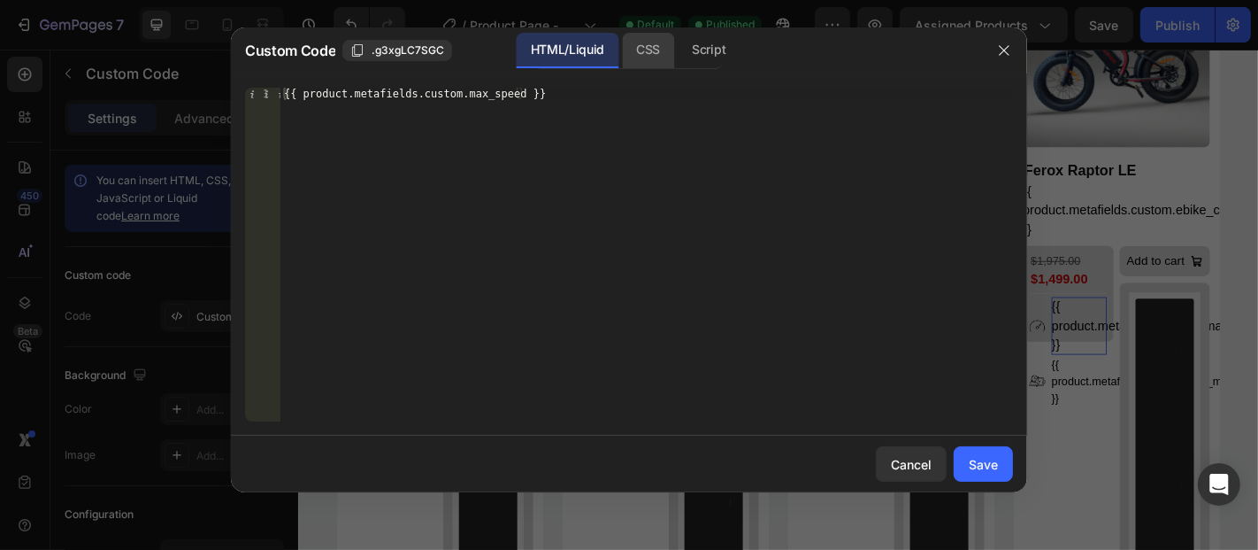
click at [678, 59] on div "CSS" at bounding box center [709, 50] width 62 height 35
click at [483, 97] on div "Insert the CSS code to style your content here." at bounding box center [610, 94] width 645 height 12
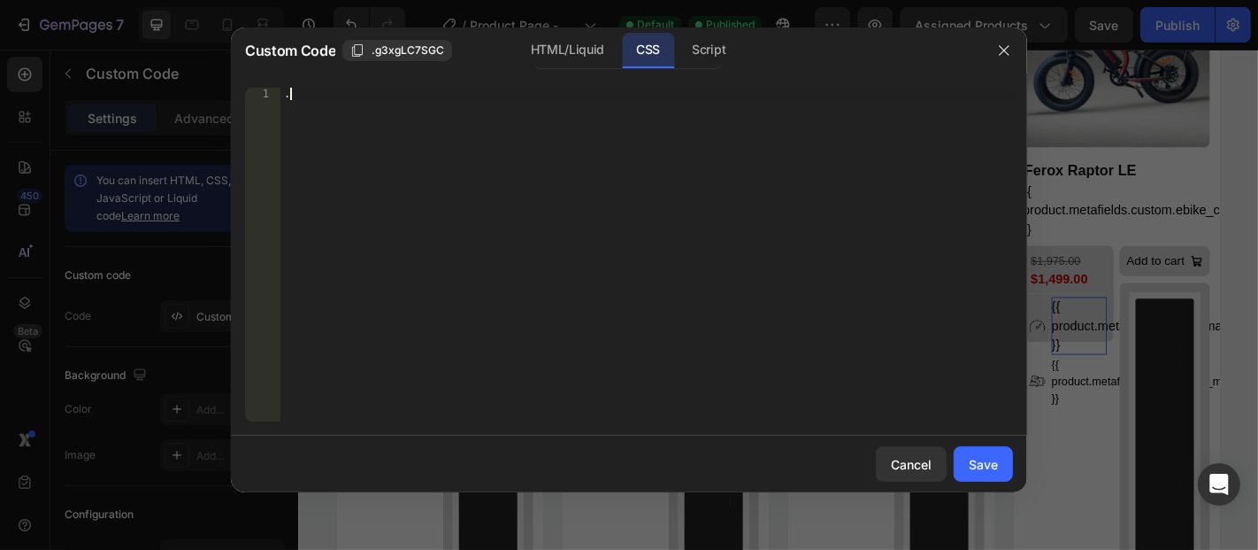
paste textarea "goh_gwRA3k"
type textarea ".goh_gwRA3k{"
paste textarea "font-size: 14px !important;"
type textarea "font-size: 14px !important;"
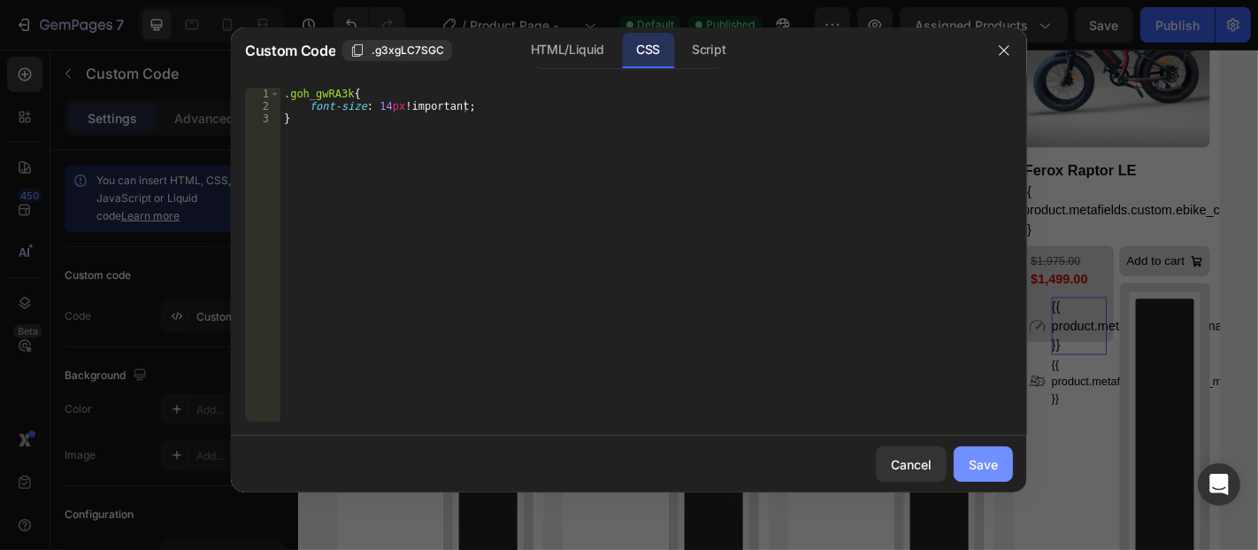
click at [975, 474] on button "Save" at bounding box center [983, 463] width 59 height 35
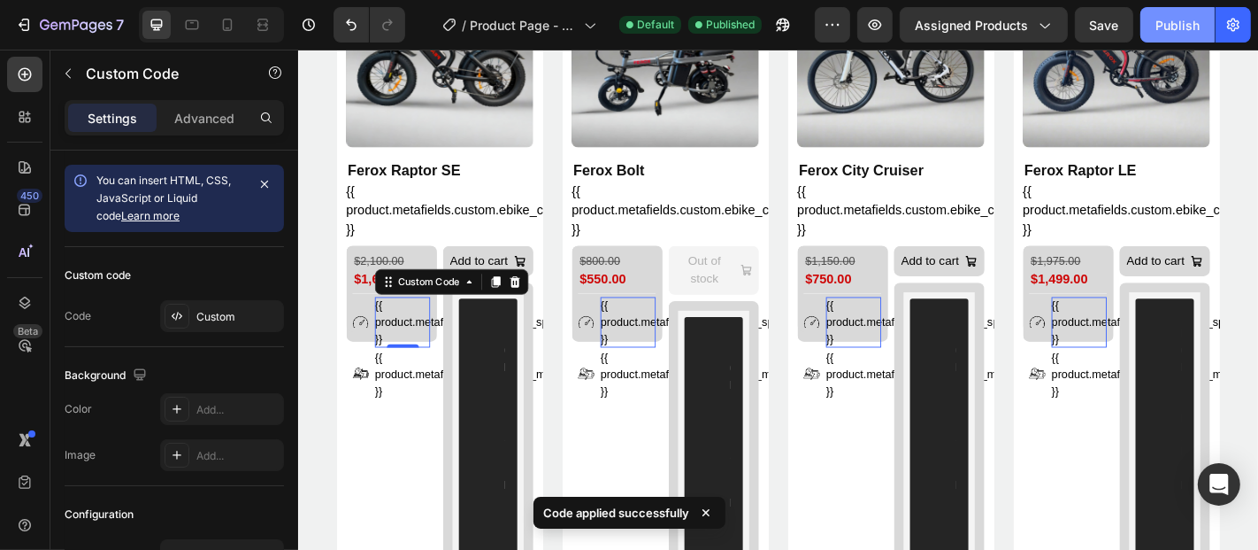
click at [1164, 20] on div "Publish" at bounding box center [1178, 25] width 44 height 19
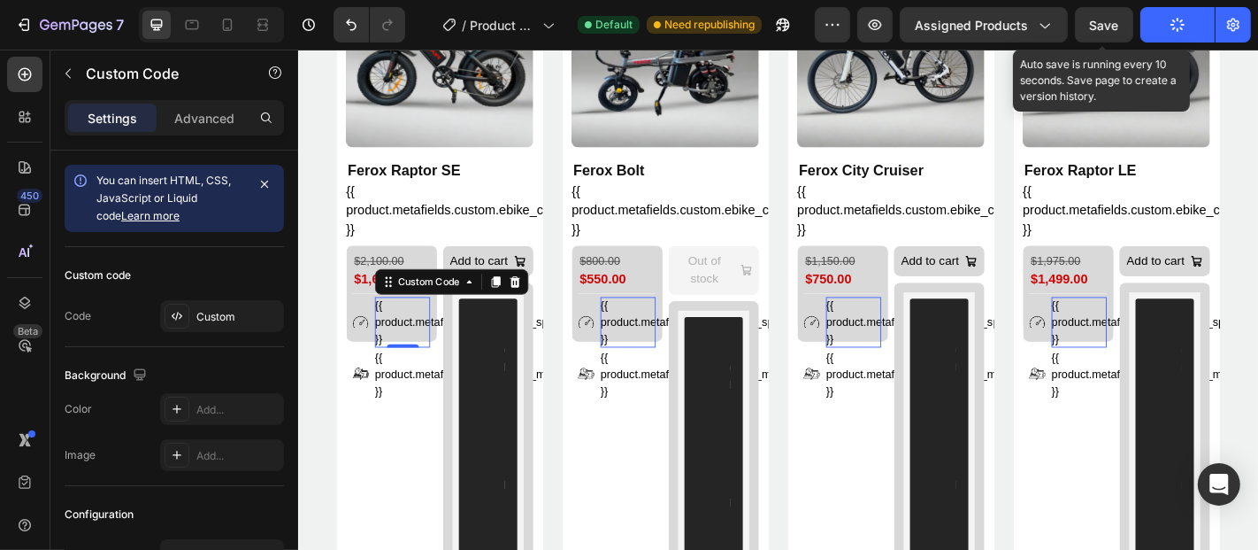
click at [1107, 18] on span "Save" at bounding box center [1104, 25] width 29 height 15
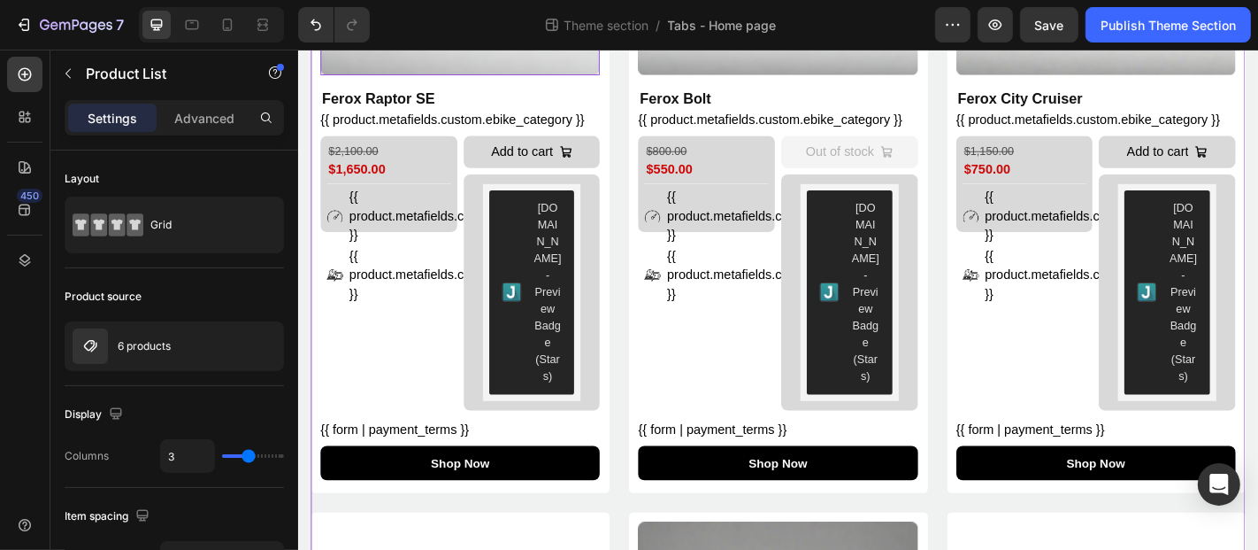
scroll to position [481, 0]
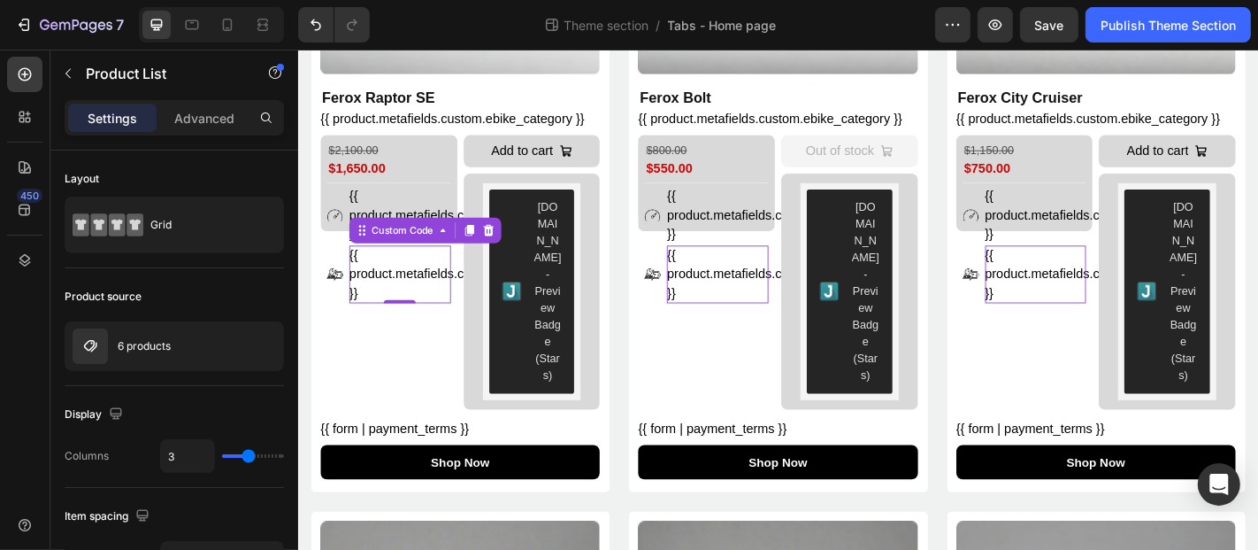
click at [412, 290] on div "{{ product.metafields.custom.max_mileage }}" at bounding box center [410, 297] width 112 height 64
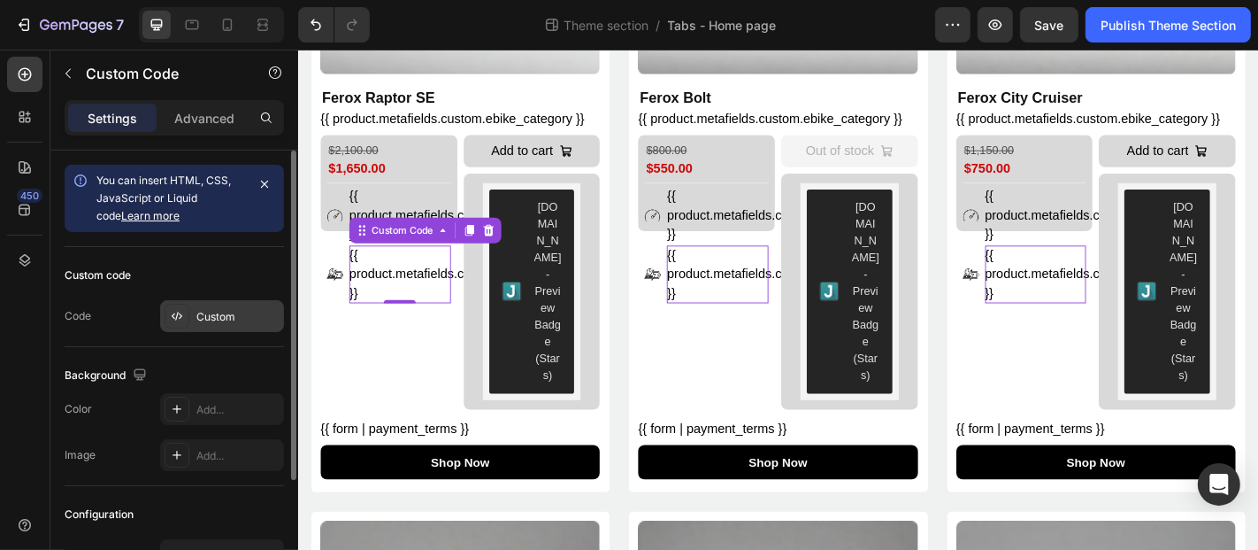
click at [197, 312] on div "Custom" at bounding box center [237, 317] width 83 height 16
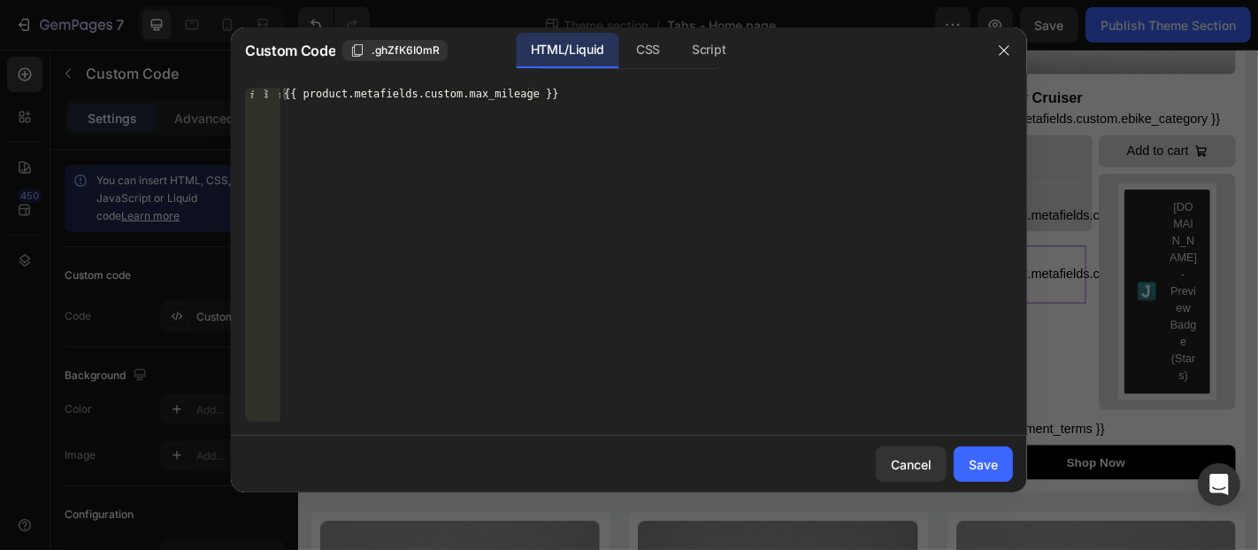
type textarea "{{ product.metafields.custom.max_mileage }}"
click at [550, 105] on div "{{ product.metafields.custom.max_mileage }}" at bounding box center [647, 267] width 733 height 359
click at [897, 464] on div "Cancel" at bounding box center [911, 464] width 41 height 19
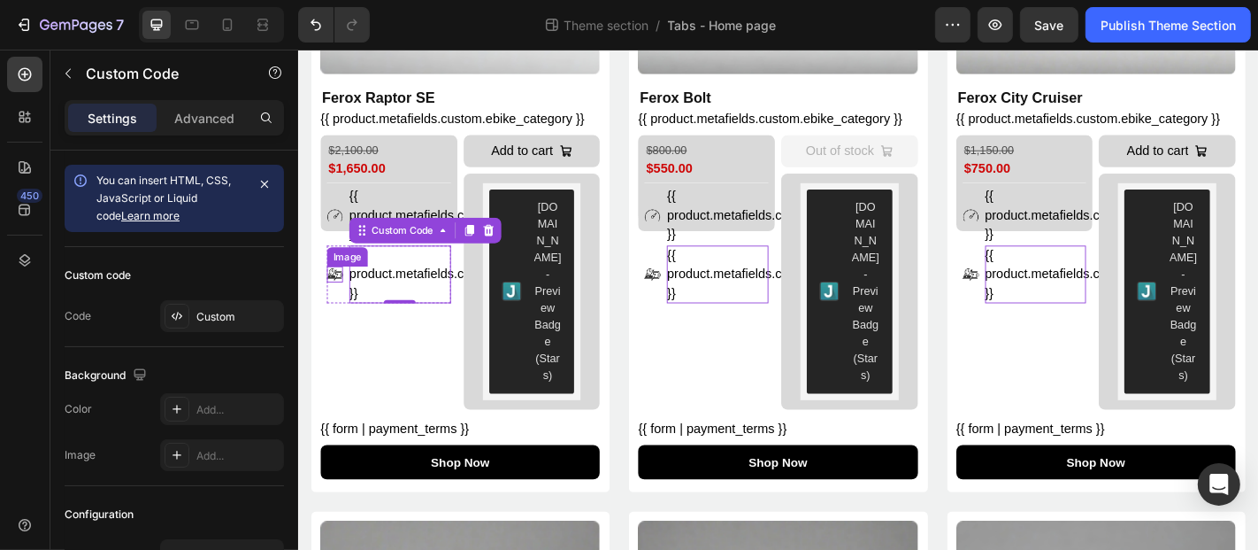
click at [337, 289] on img at bounding box center [338, 298] width 18 height 18
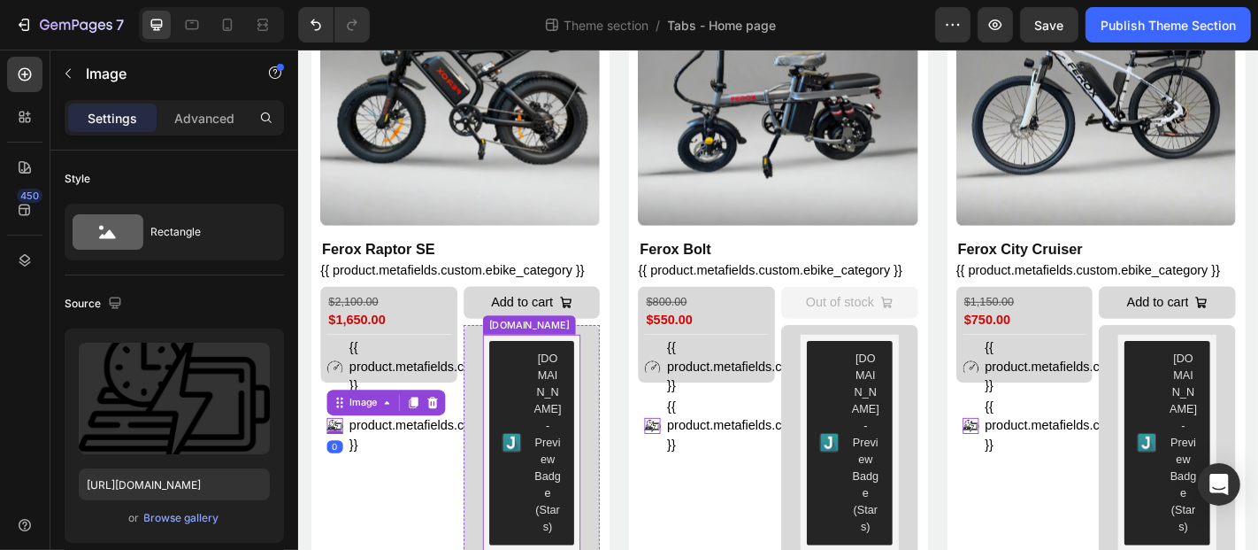
scroll to position [0, 0]
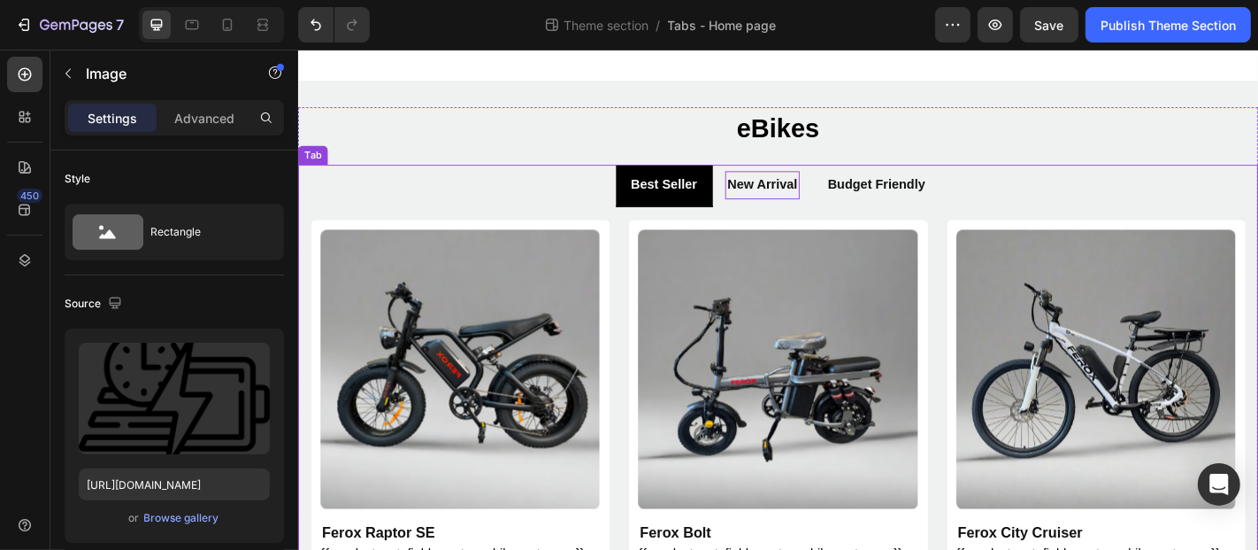
click at [814, 212] on div "New Arrival" at bounding box center [811, 198] width 82 height 31
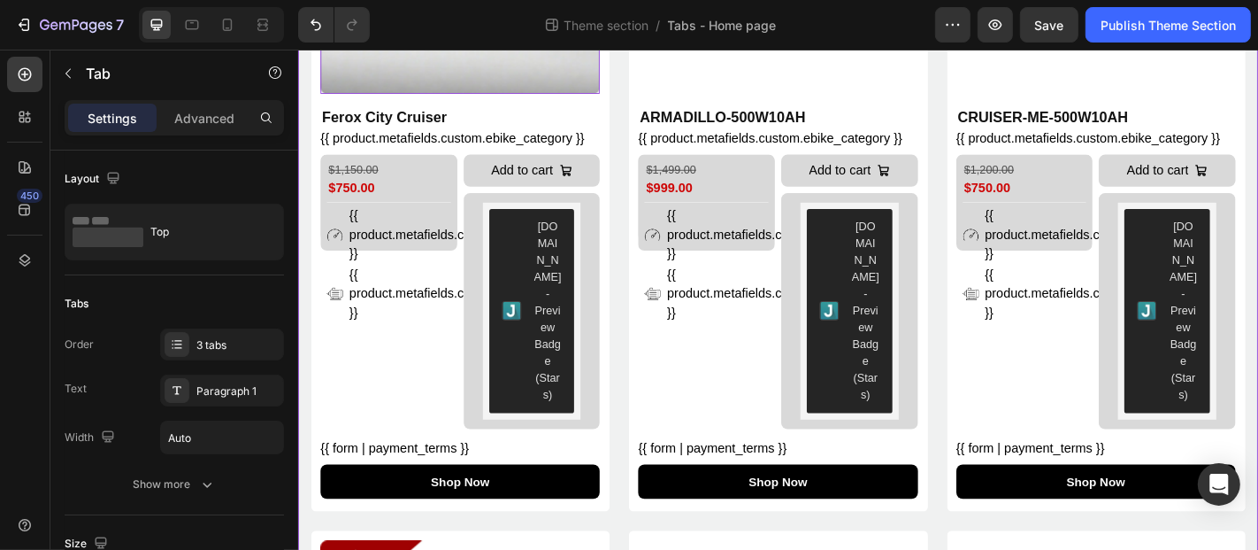
scroll to position [464, 0]
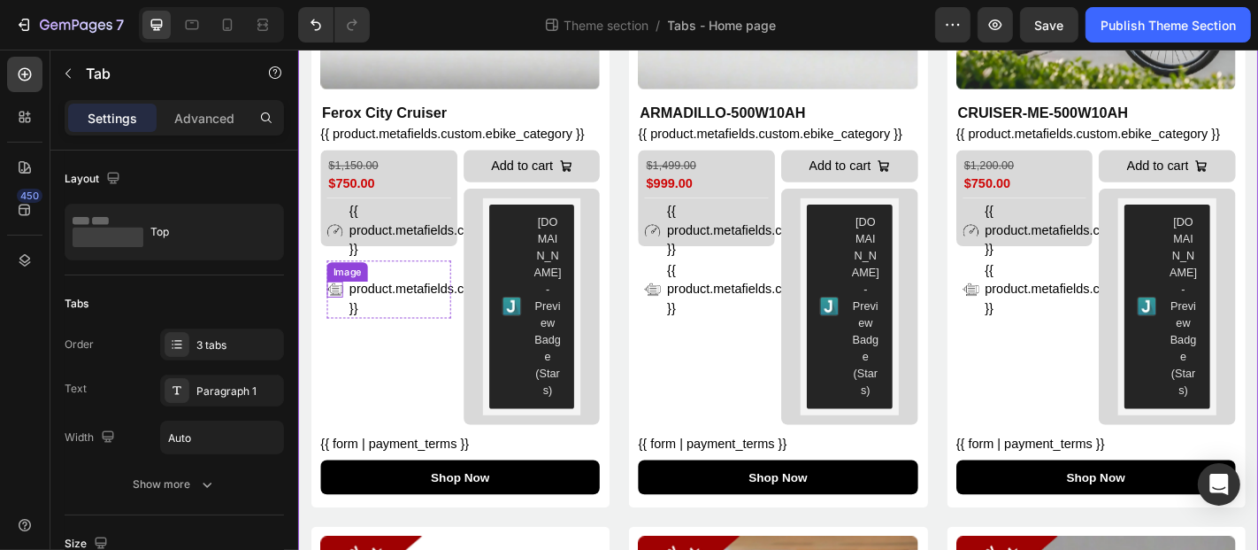
click at [339, 309] on img at bounding box center [338, 314] width 18 height 18
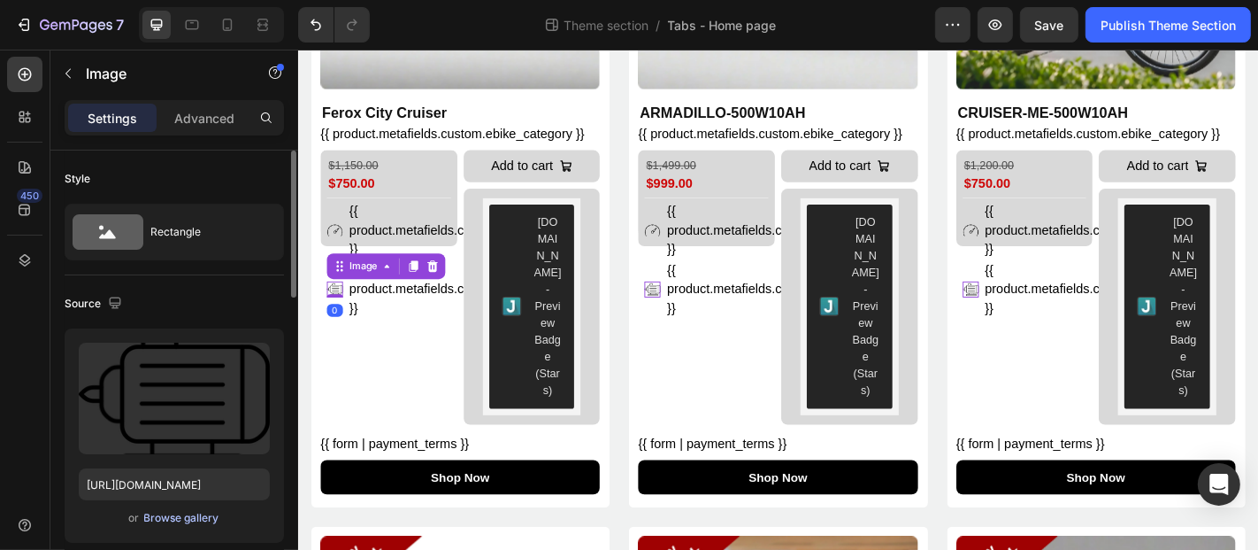
click at [147, 519] on div "Browse gallery" at bounding box center [181, 518] width 75 height 16
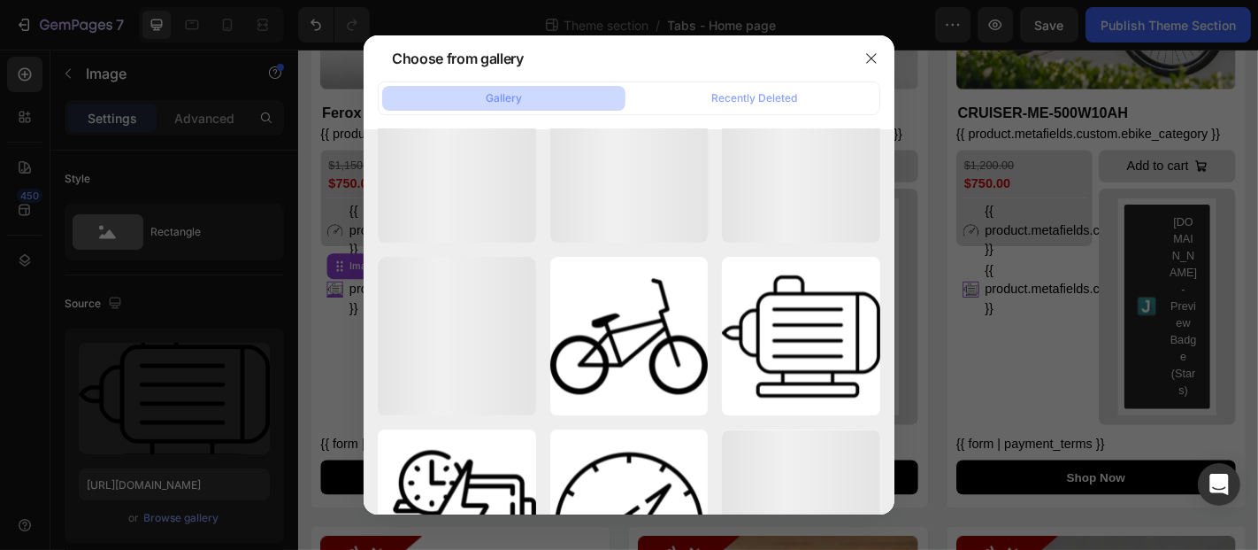
scroll to position [3259, 0]
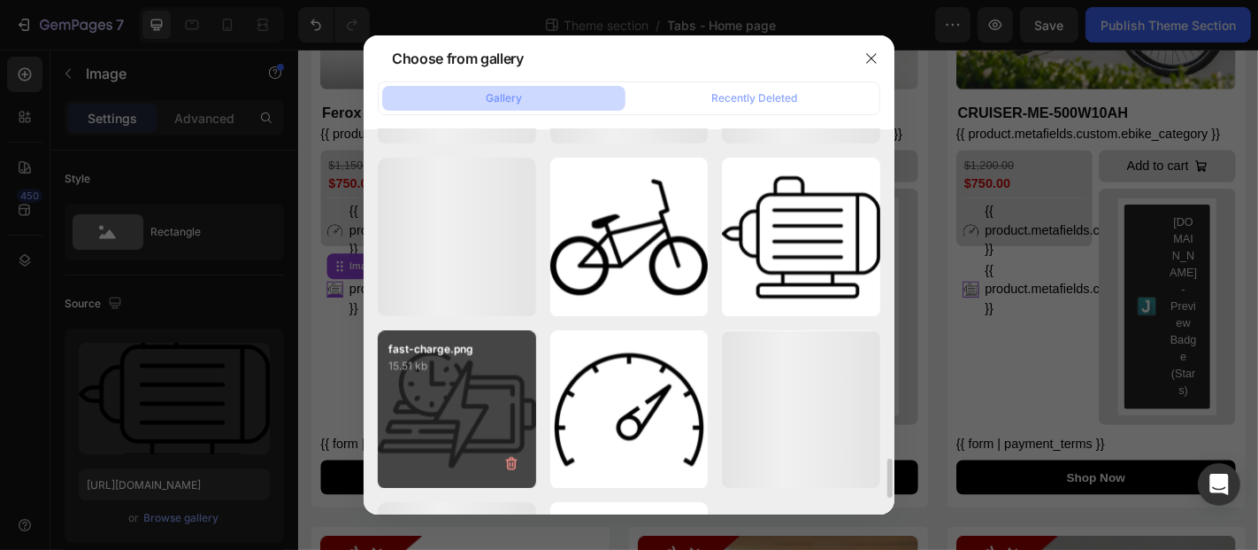
click at [489, 379] on div "fast-charge.png 15.51 kb" at bounding box center [457, 409] width 158 height 158
type input "https://cdn.shopify.com/s/files/1/0693/6474/4357/files/gempages_551837691390461…"
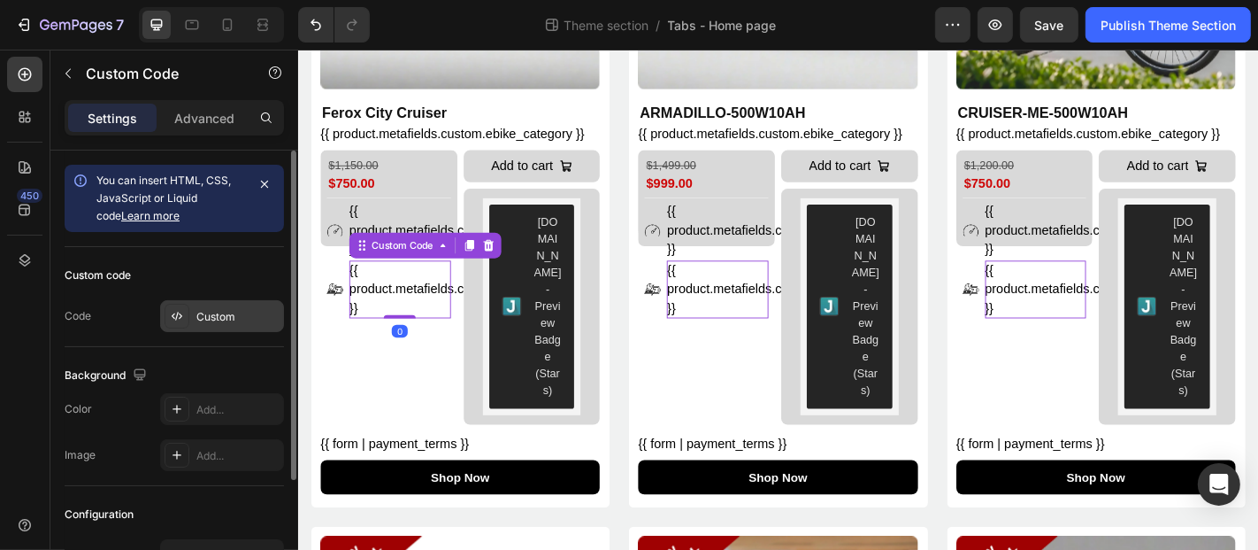
click at [228, 309] on div "Custom" at bounding box center [237, 317] width 83 height 16
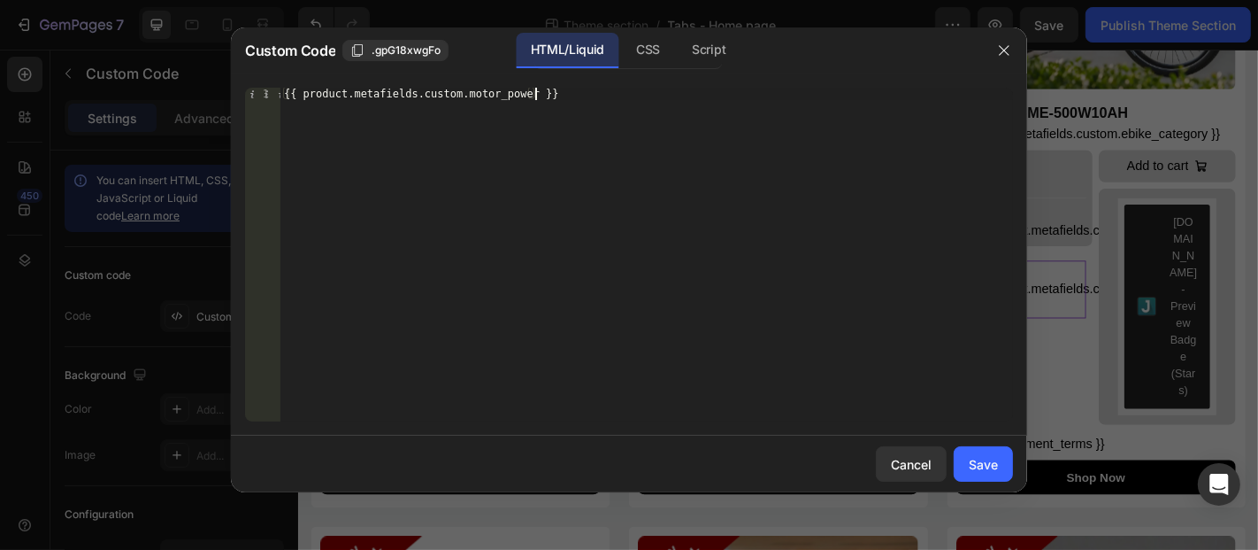
click at [546, 108] on div "{{ product.metafields.custom.motor_power }}" at bounding box center [647, 267] width 733 height 359
paste textarea "ax_mileage"
type textarea "{{ product.metafields.custom.max_mileage }}"
click at [977, 460] on div "Save" at bounding box center [983, 464] width 29 height 19
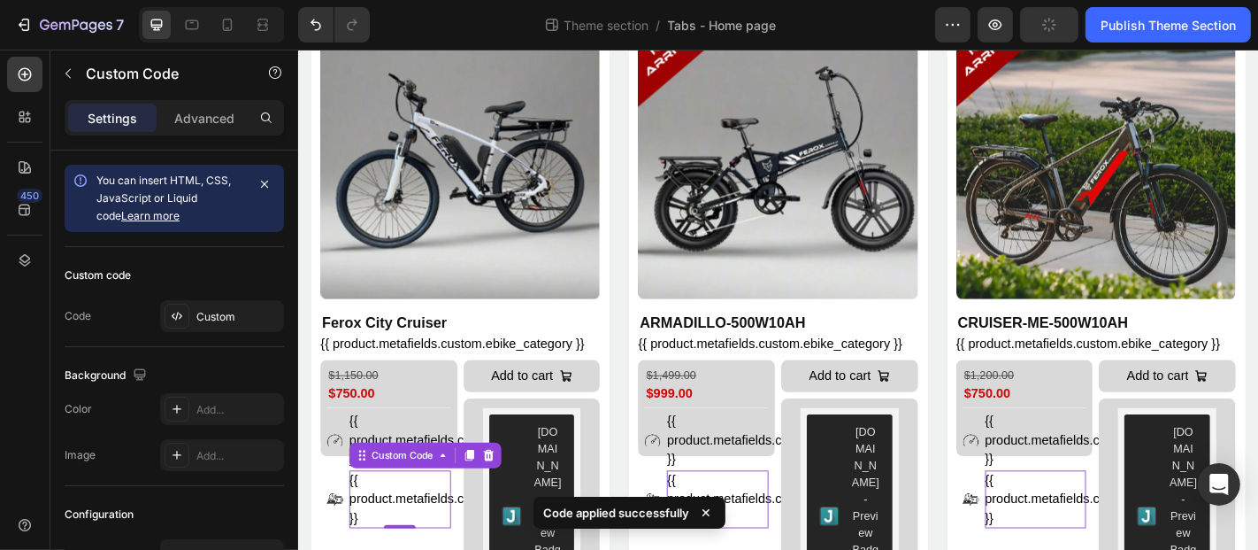
scroll to position [0, 0]
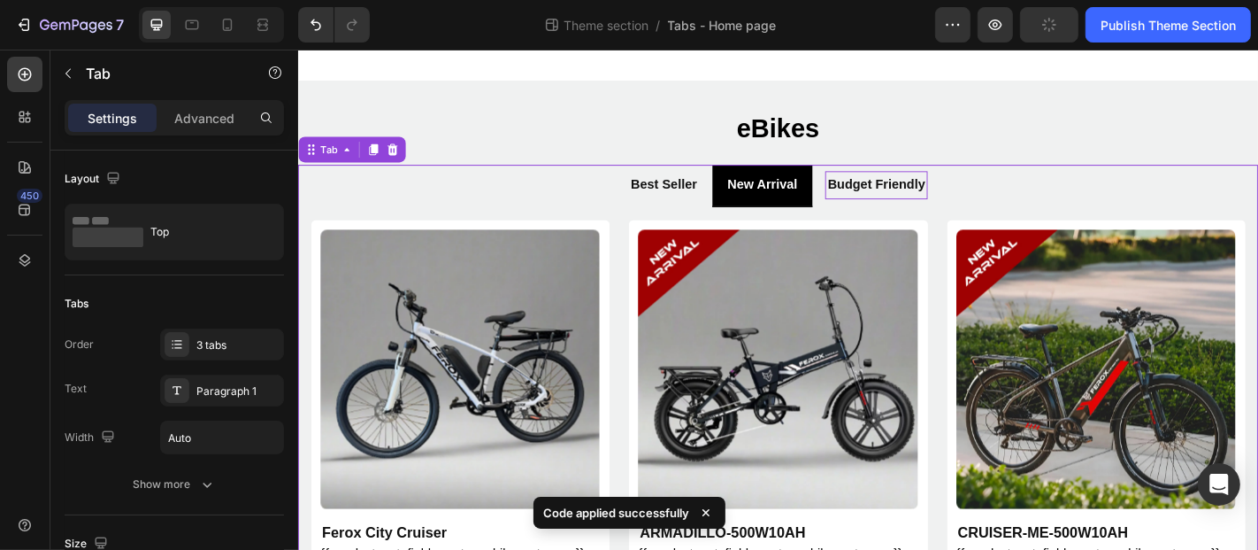
click at [913, 206] on p "Budget Friendly" at bounding box center [937, 199] width 108 height 26
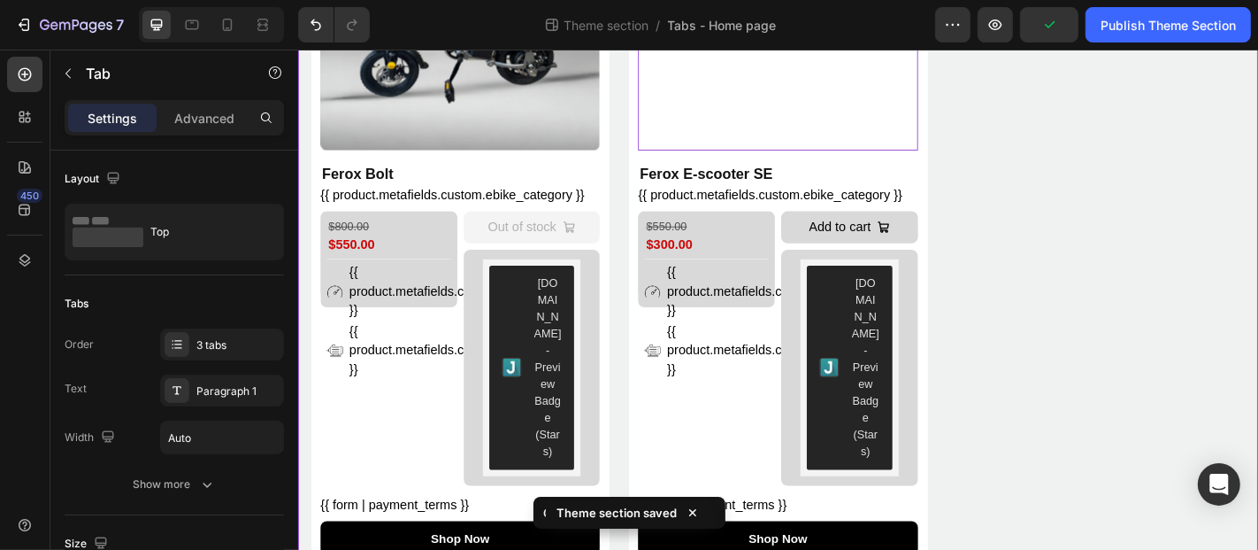
scroll to position [501, 0]
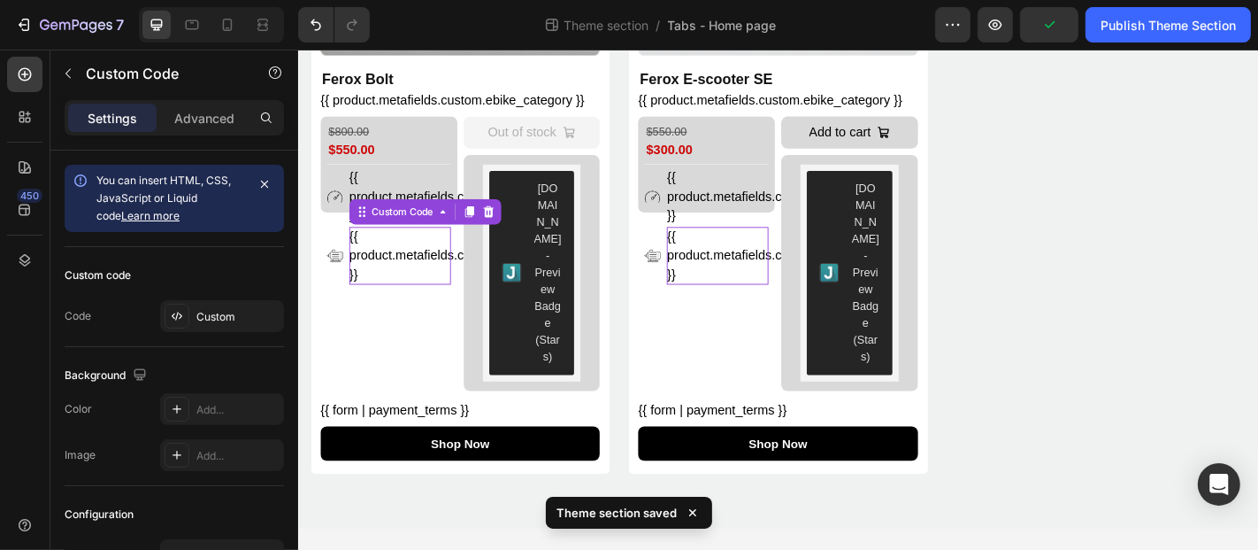
click at [427, 268] on div "{{ product.metafields.custom.motor_power }}" at bounding box center [410, 277] width 112 height 64
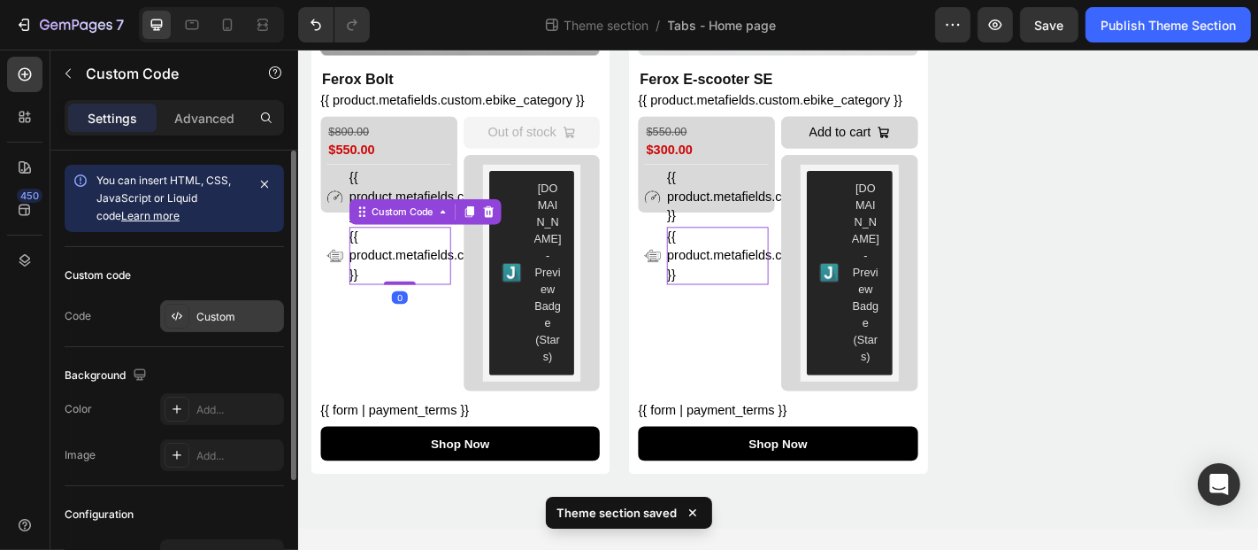
click at [188, 305] on div at bounding box center [177, 316] width 25 height 25
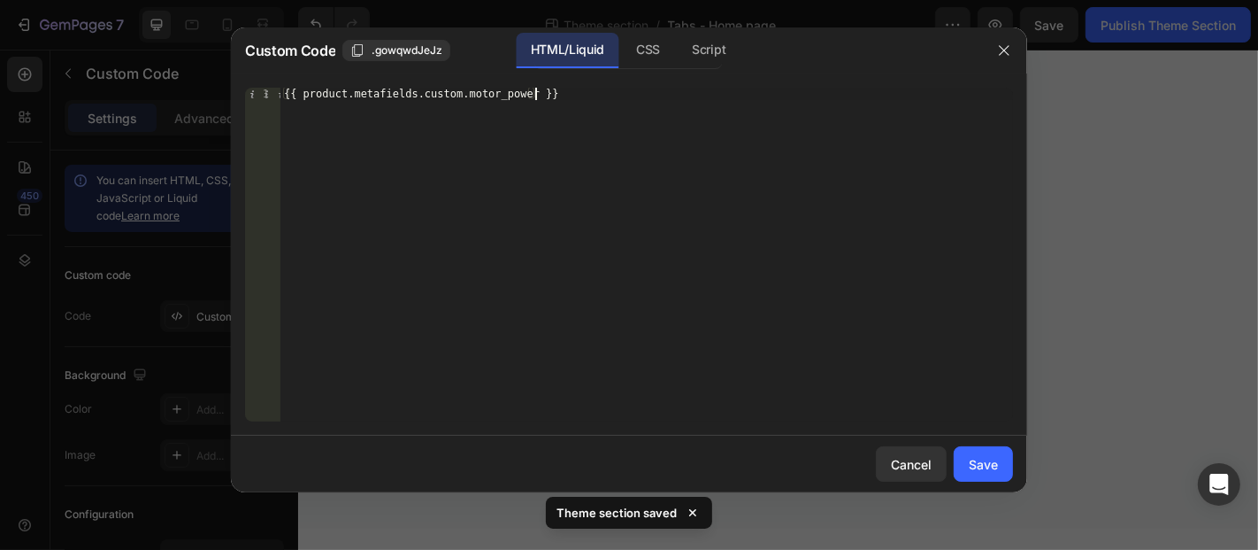
click at [499, 154] on div "{{ product.metafields.custom.motor_power }}" at bounding box center [647, 267] width 733 height 359
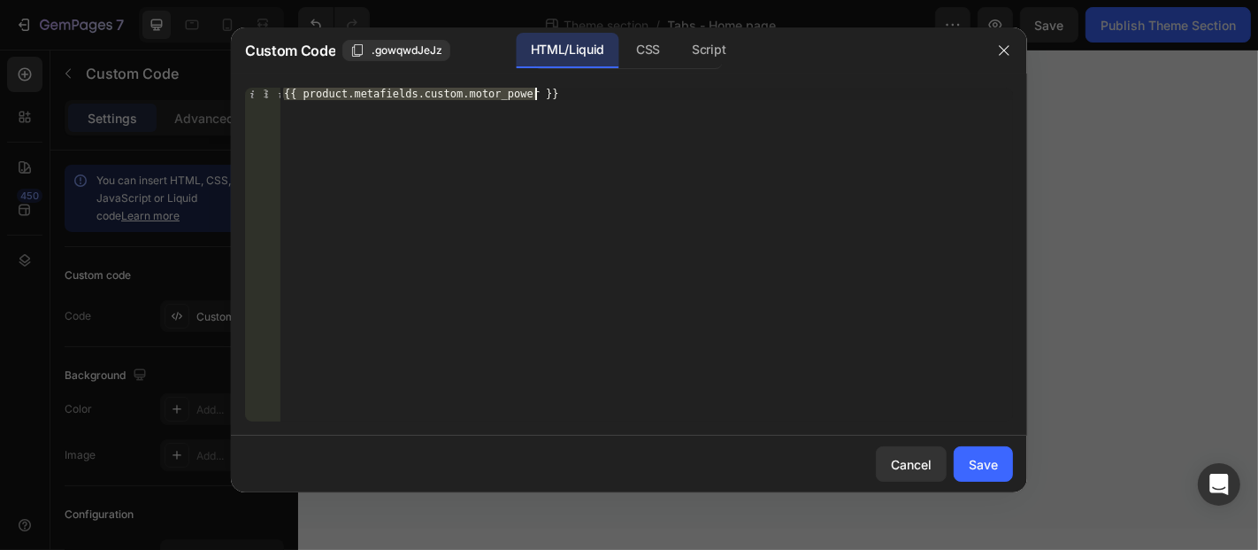
paste textarea "ax_mileage"
type textarea "{{ product.metafields.custom.max_mileage }}"
click at [973, 456] on div "Save" at bounding box center [983, 464] width 29 height 19
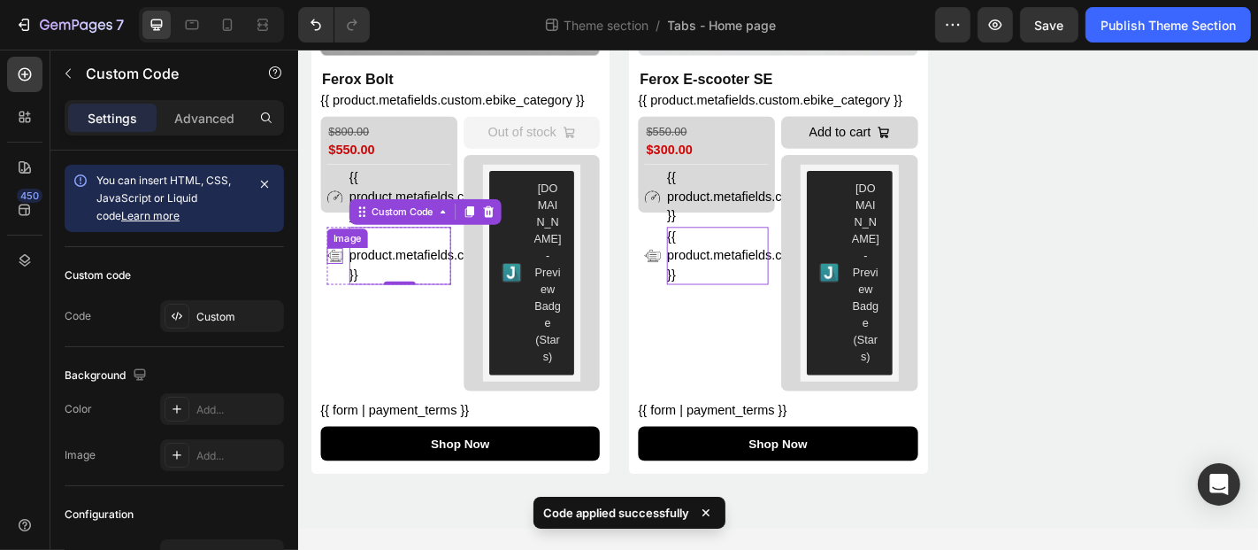
click at [339, 276] on img at bounding box center [338, 277] width 18 height 18
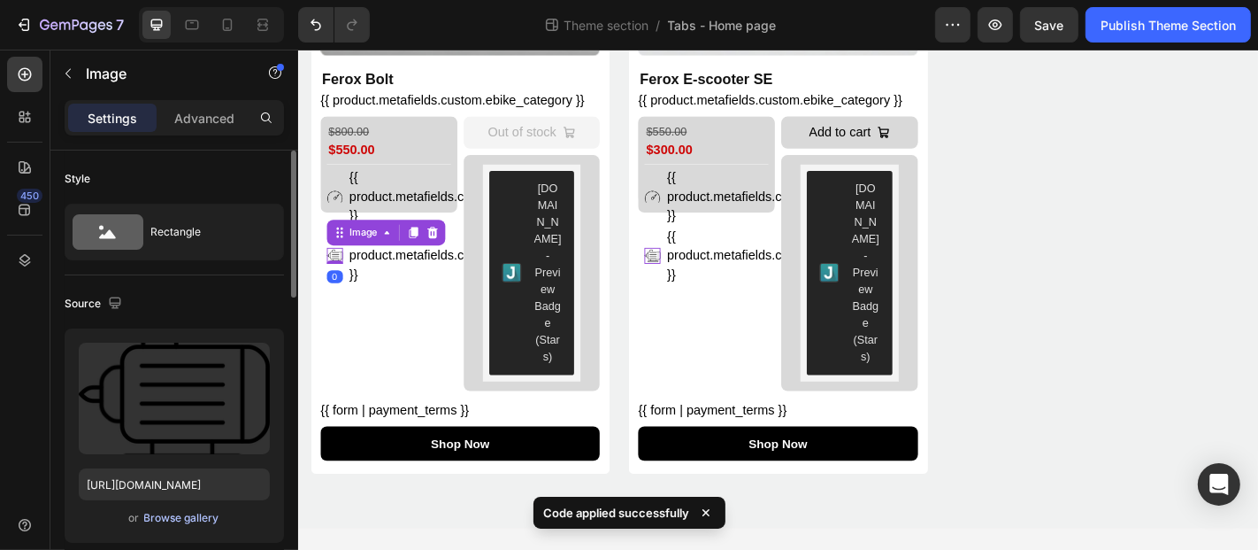
click at [163, 512] on div "Browse gallery" at bounding box center [181, 518] width 75 height 16
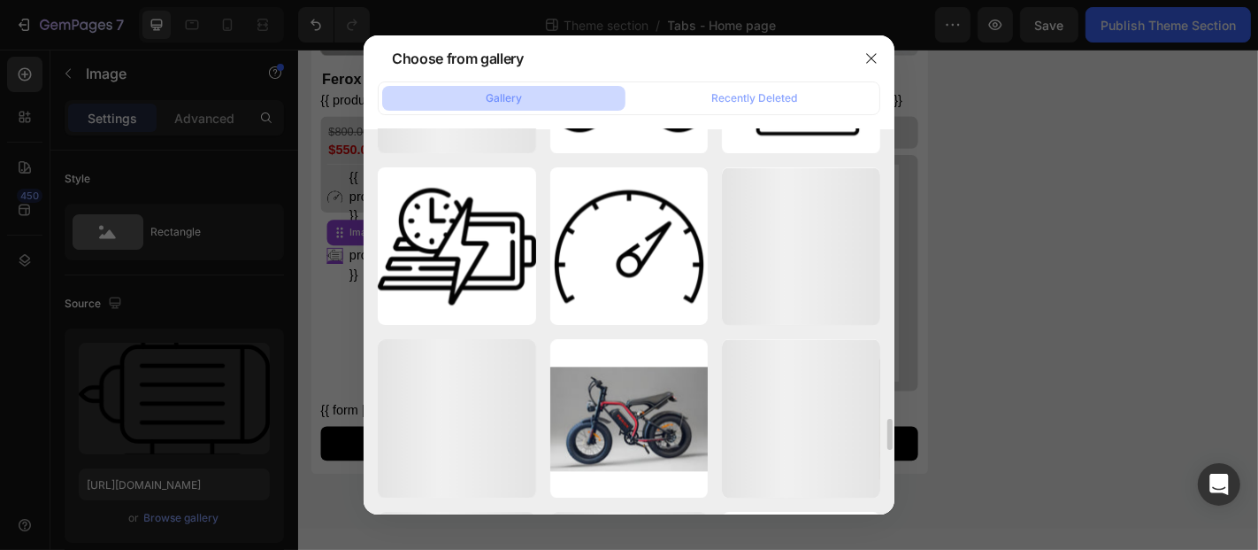
scroll to position [3420, 0]
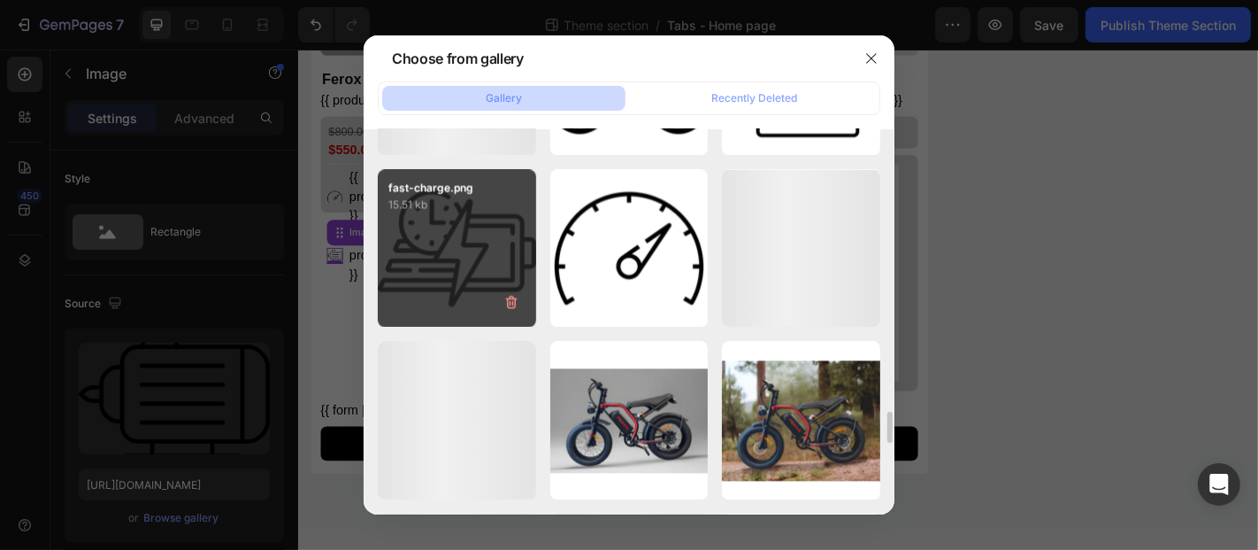
click at [435, 255] on div "fast-charge.png 15.51 kb" at bounding box center [457, 248] width 158 height 158
type input "https://cdn.shopify.com/s/files/1/0693/6474/4357/files/gempages_551837691390461…"
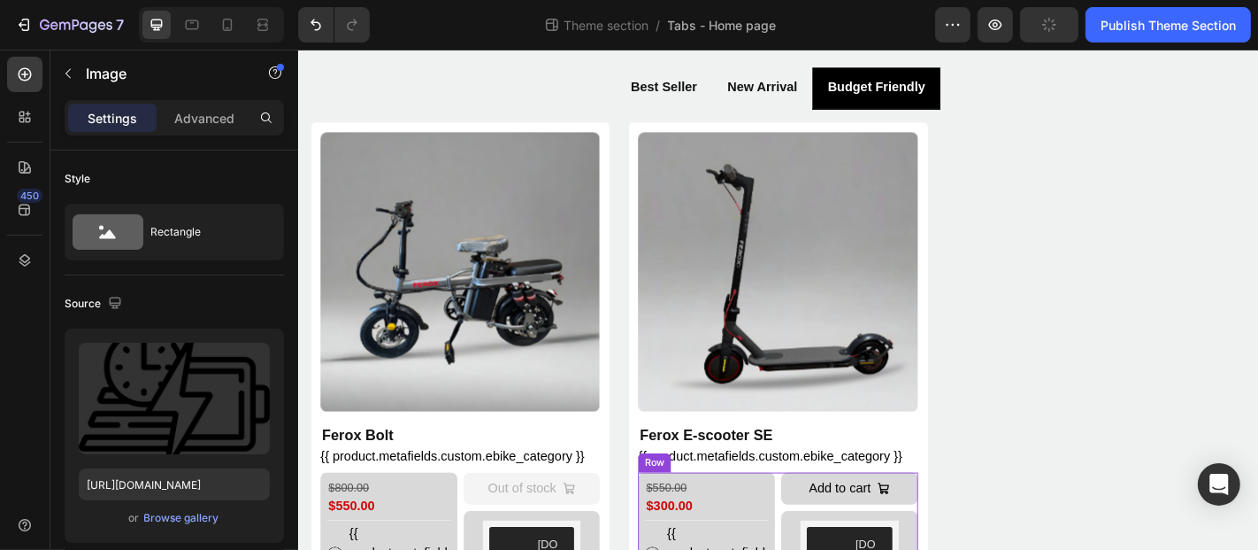
scroll to position [0, 0]
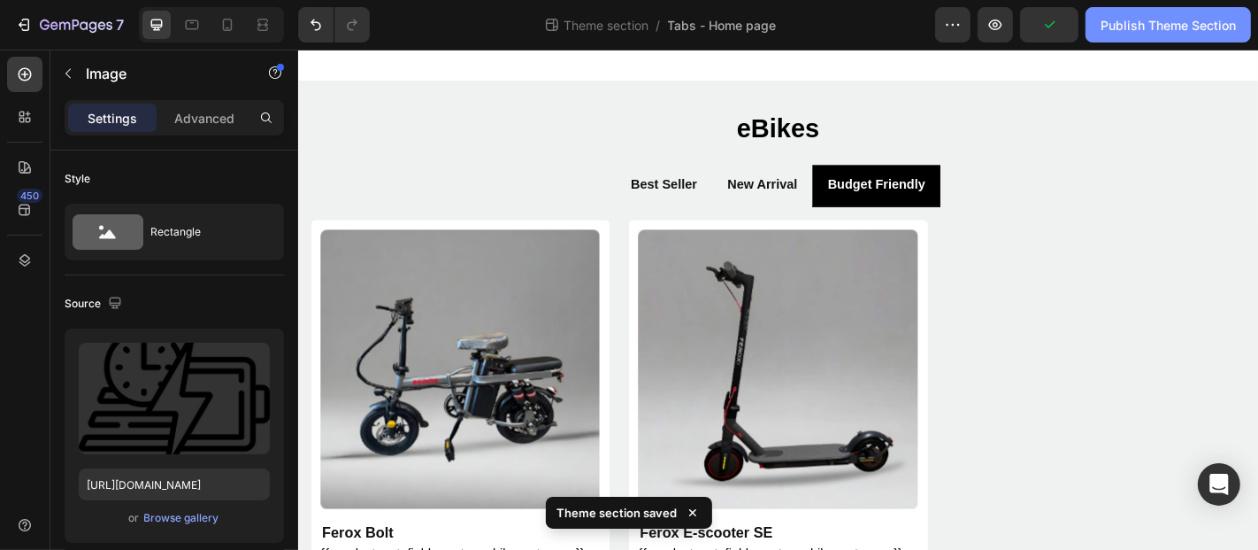
click at [1129, 20] on div "Publish Theme Section" at bounding box center [1168, 25] width 135 height 19
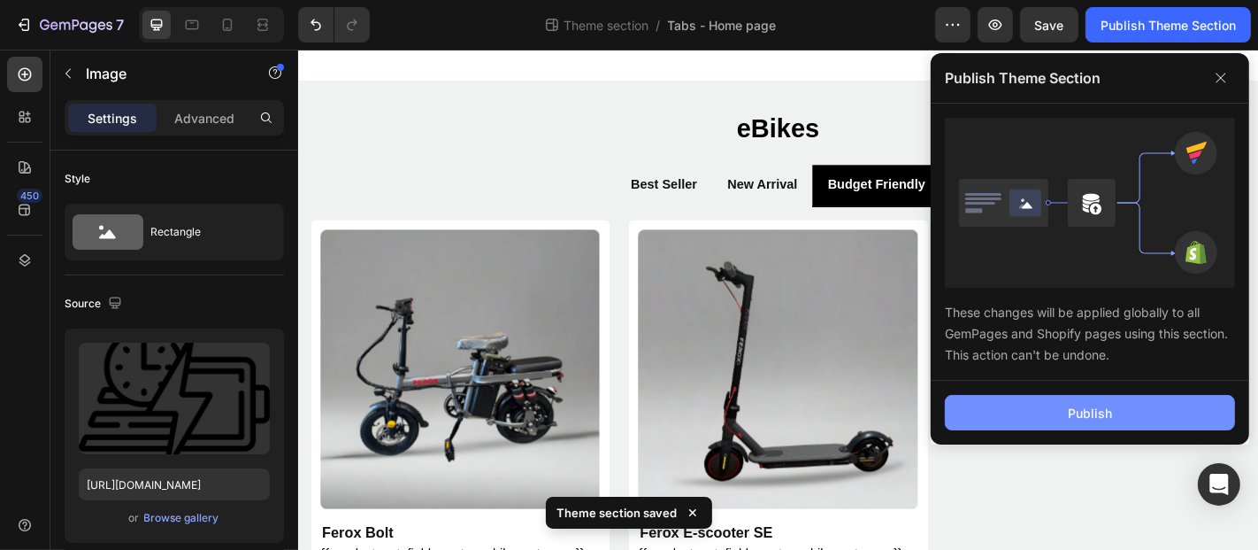
click at [1021, 426] on button "Publish" at bounding box center [1090, 412] width 290 height 35
